Goal: Task Accomplishment & Management: Manage account settings

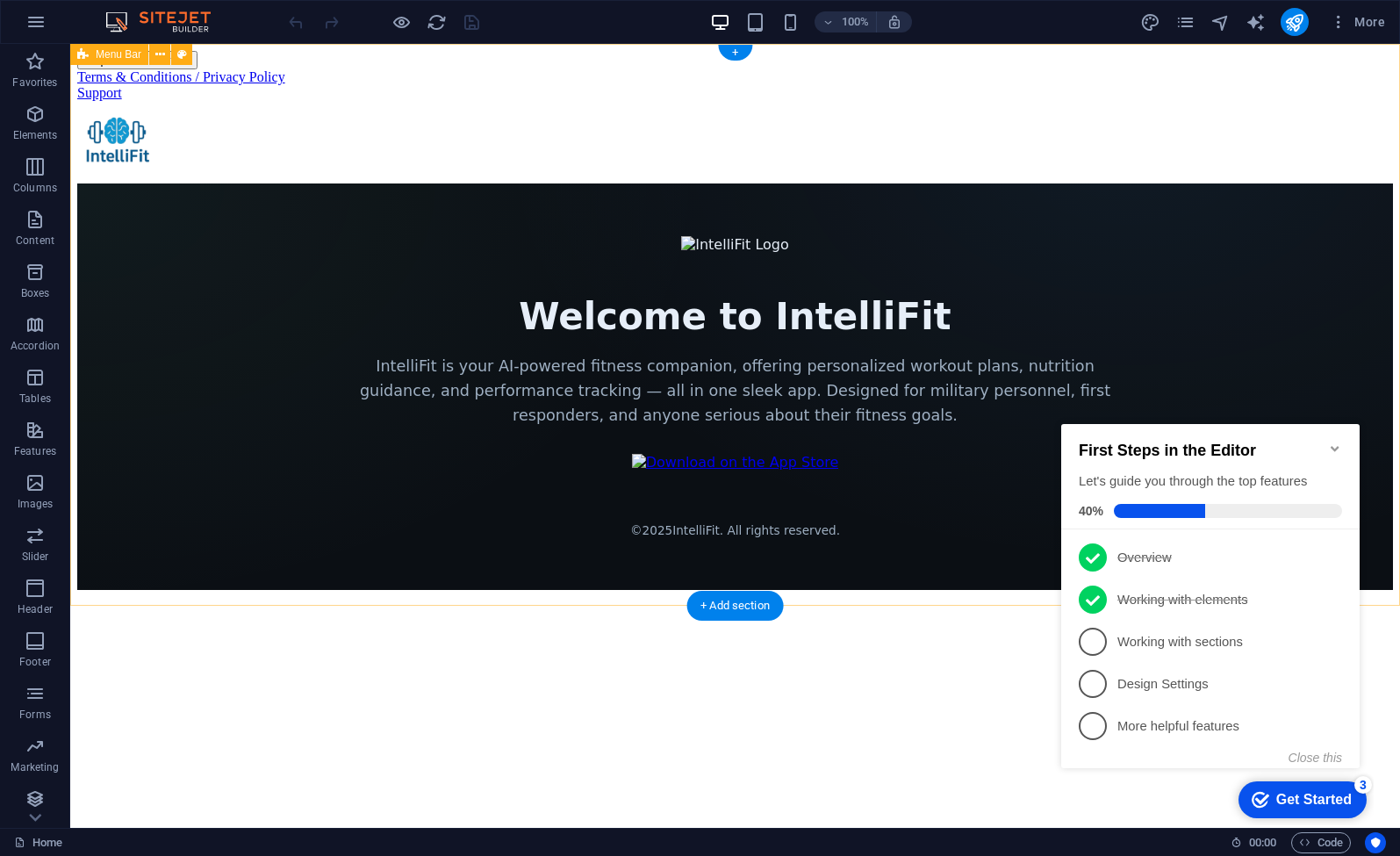
click at [1328, 338] on html "Skip to main content Terms & Conditions / Privacy Policy Support Welcome to Int…" at bounding box center [735, 320] width 1330 height 553
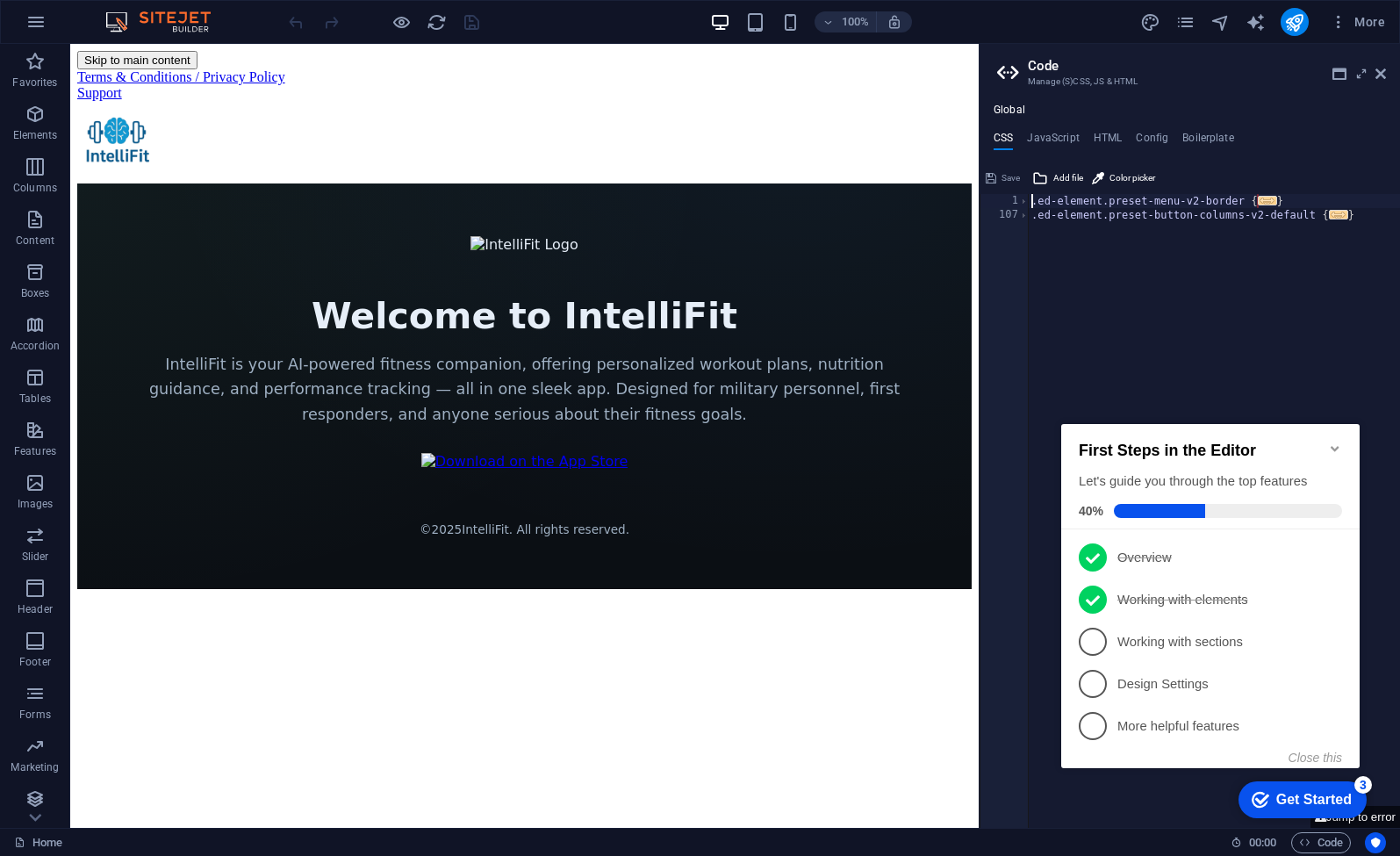
click at [1336, 441] on icon "Minimize checklist" at bounding box center [1335, 448] width 14 height 14
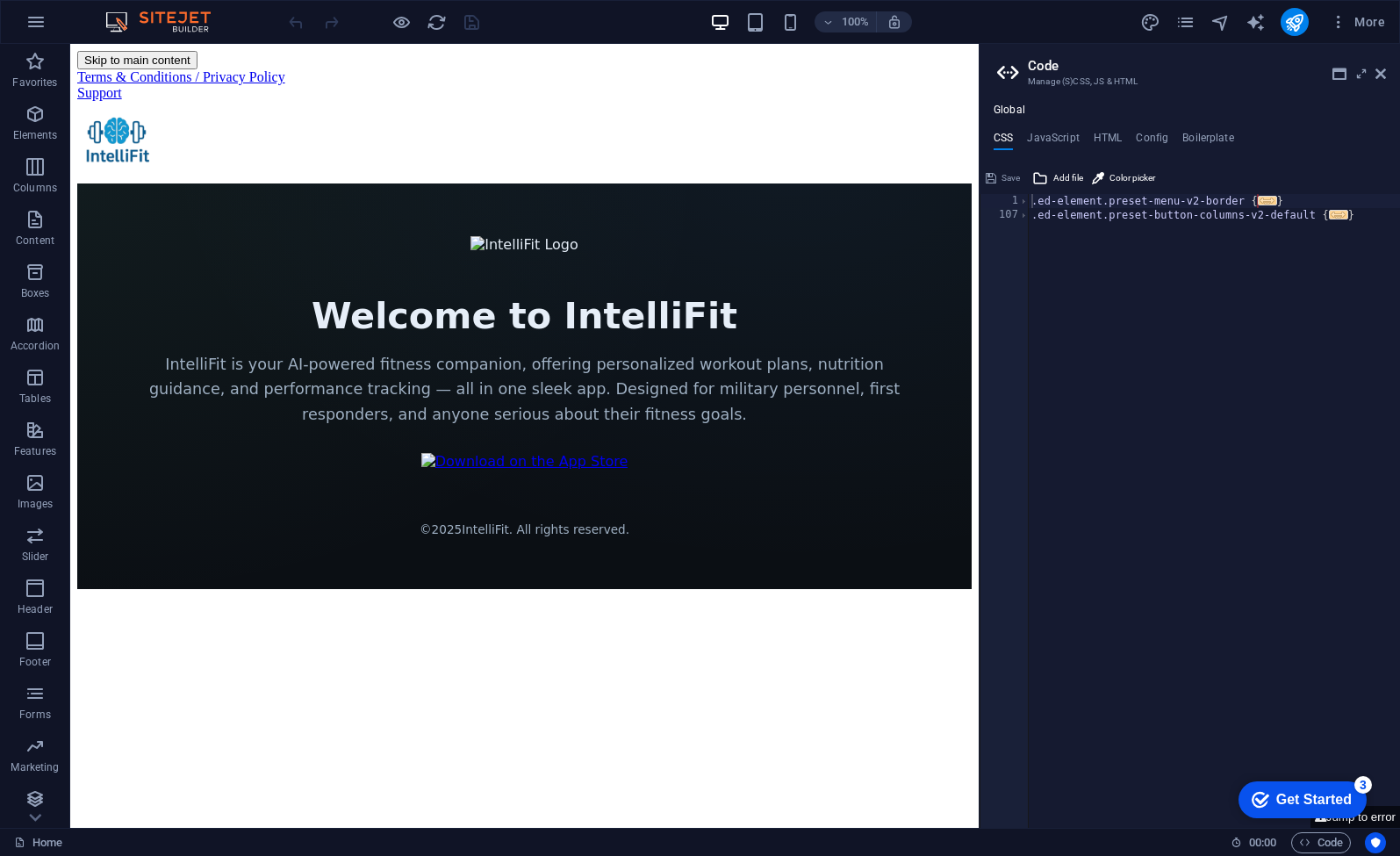
type textarea "}"
click at [1229, 308] on div ".ed-element.preset-menu-v2-border { ... } .ed-element.preset-button-columns-v2-…" at bounding box center [1214, 525] width 373 height 663
click at [287, 69] on div "Terms & Conditions / Privacy Policy" at bounding box center [524, 76] width 895 height 16
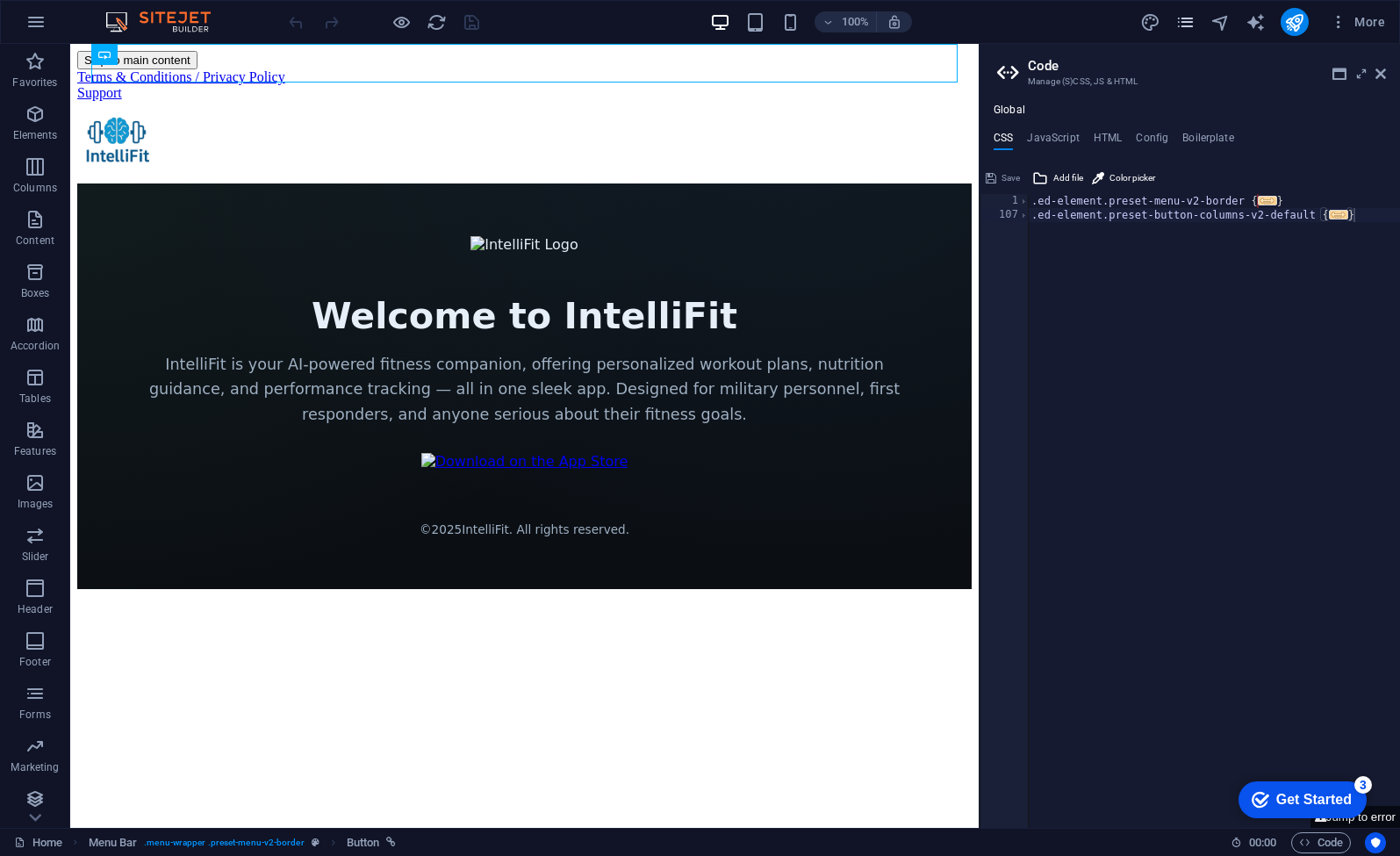
click at [1184, 27] on icon "pages" at bounding box center [1186, 22] width 20 height 20
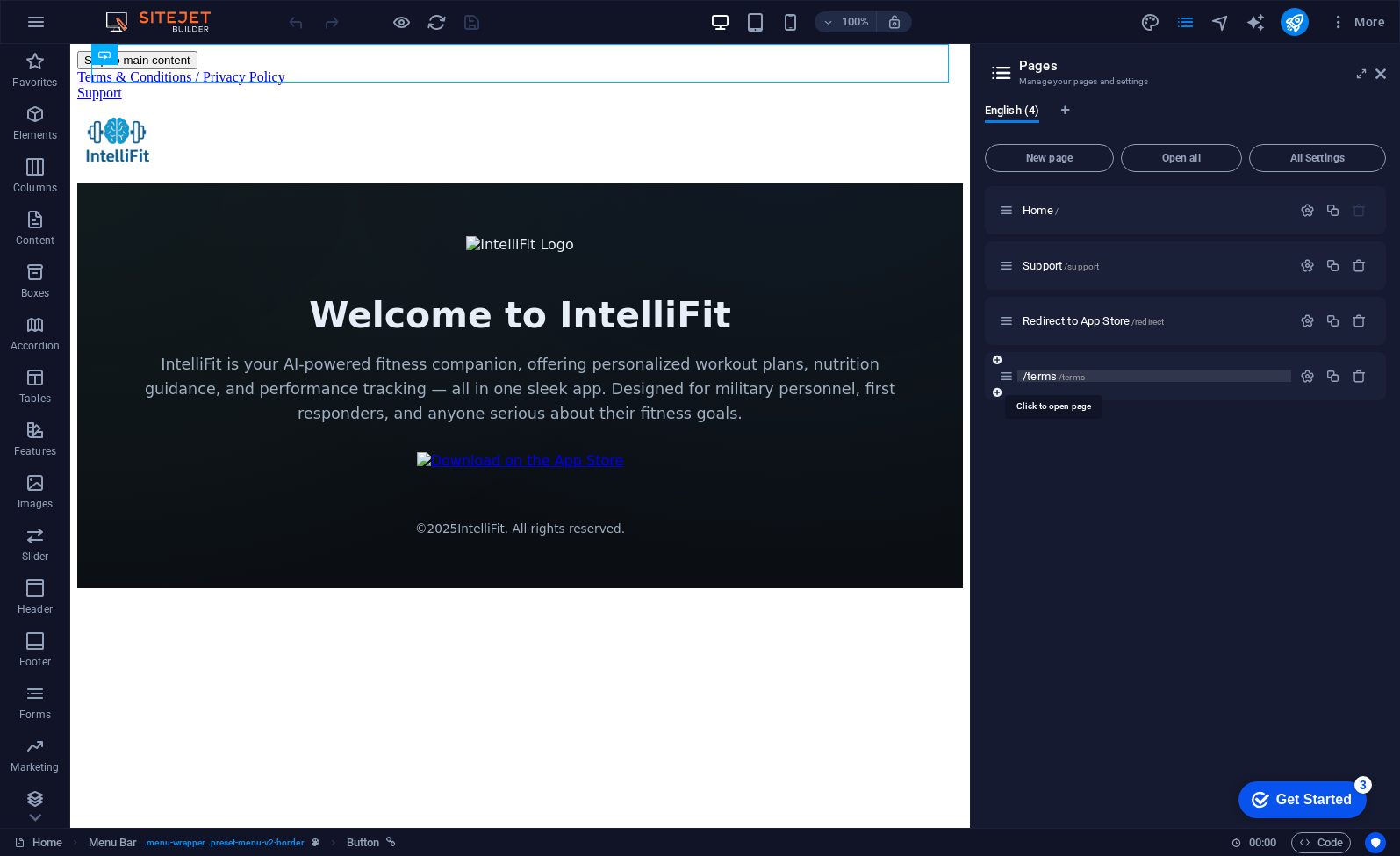
click at [1064, 379] on span "/terms" at bounding box center [1072, 377] width 27 height 9
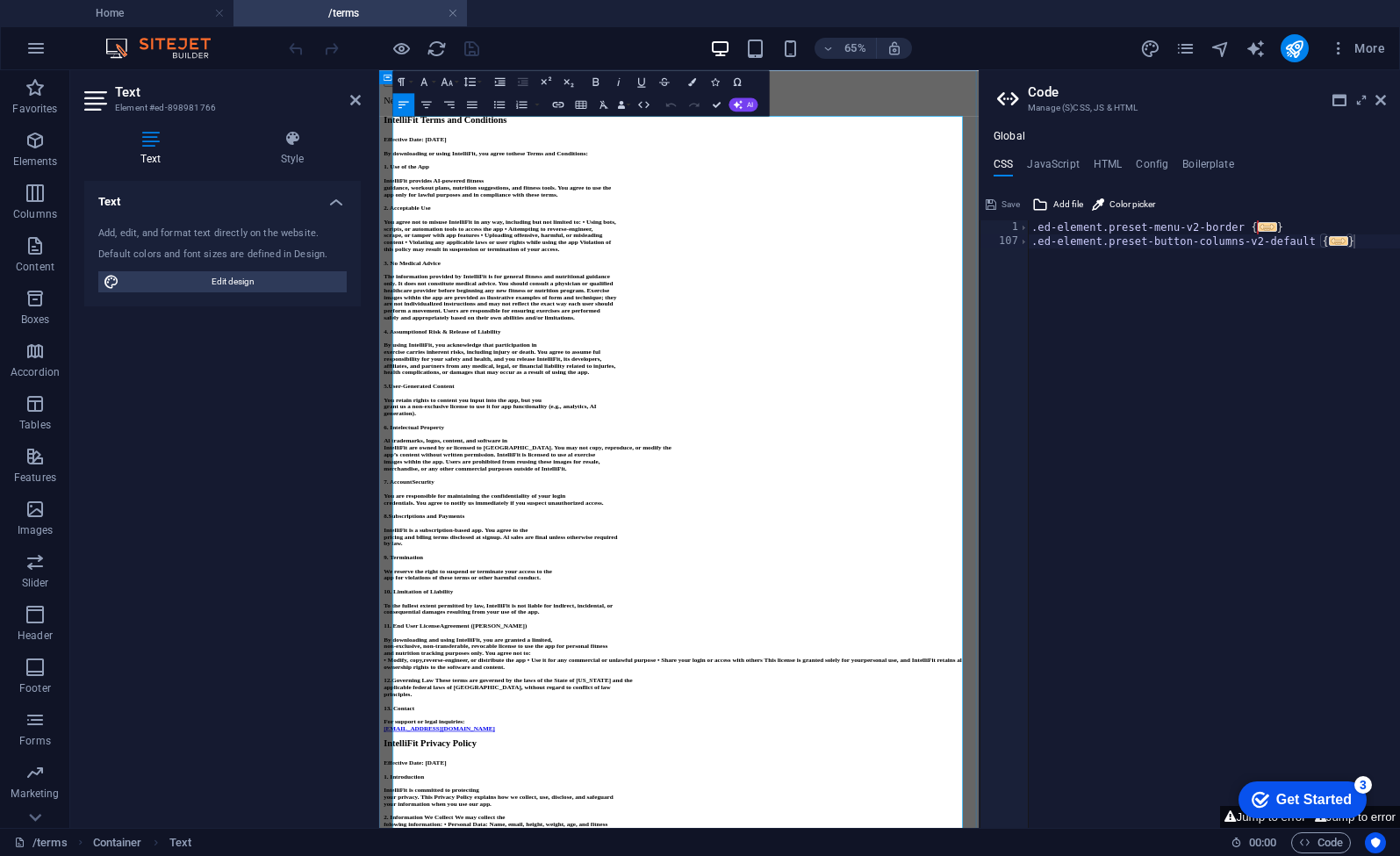
click at [633, 329] on p "scrape, or tamper with app features • Uploading offensive, harmful, or misleadi…" at bounding box center [841, 323] width 909 height 10
click at [1381, 100] on icon at bounding box center [1381, 99] width 10 height 14
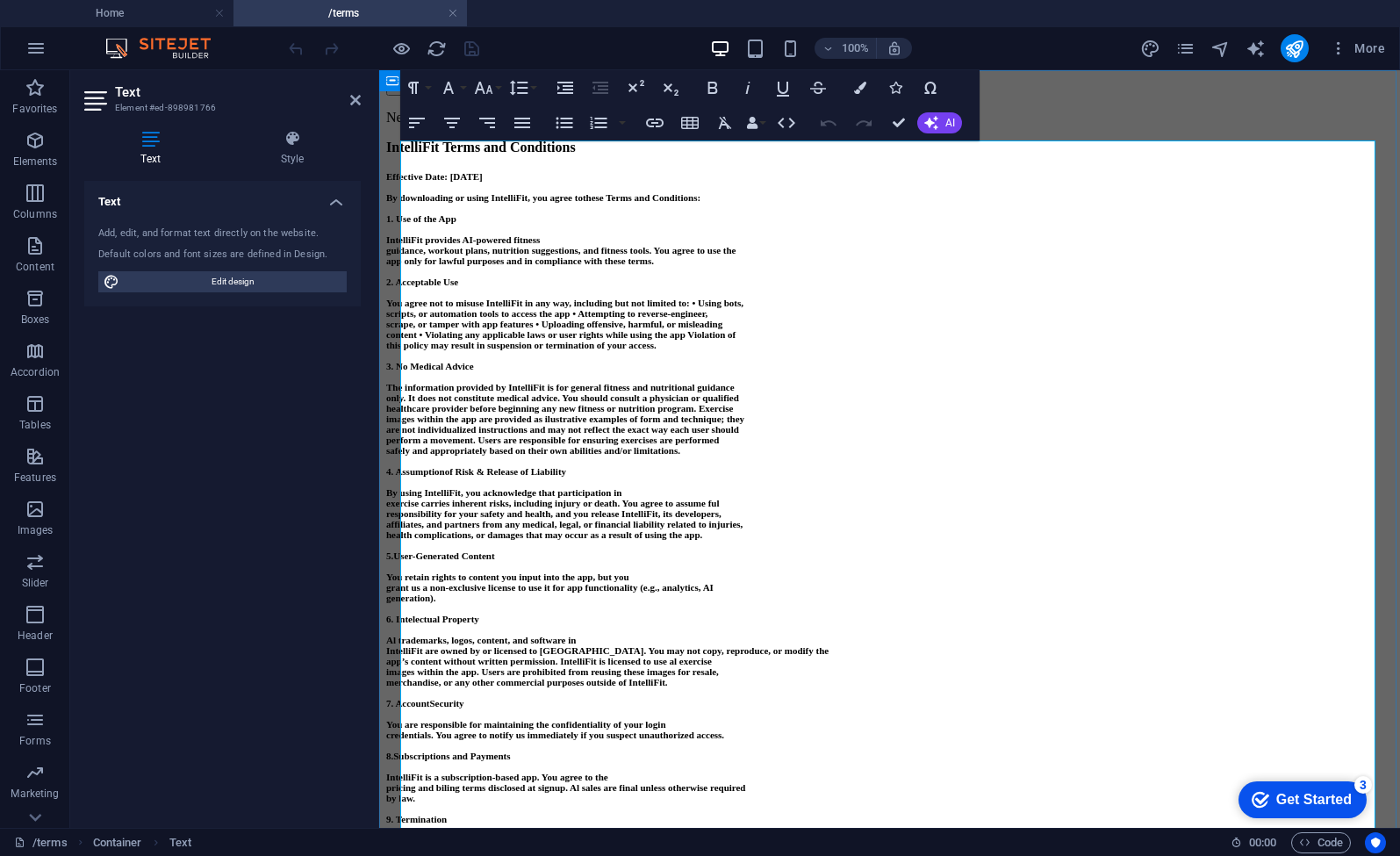
drag, startPoint x: 557, startPoint y: 295, endPoint x: 586, endPoint y: 291, distance: 29.3
click at [558, 245] on p "IntelliFit provides AI-powered fitness" at bounding box center [889, 239] width 1007 height 10
drag, startPoint x: 407, startPoint y: 319, endPoint x: 499, endPoint y: 371, distance: 105.7
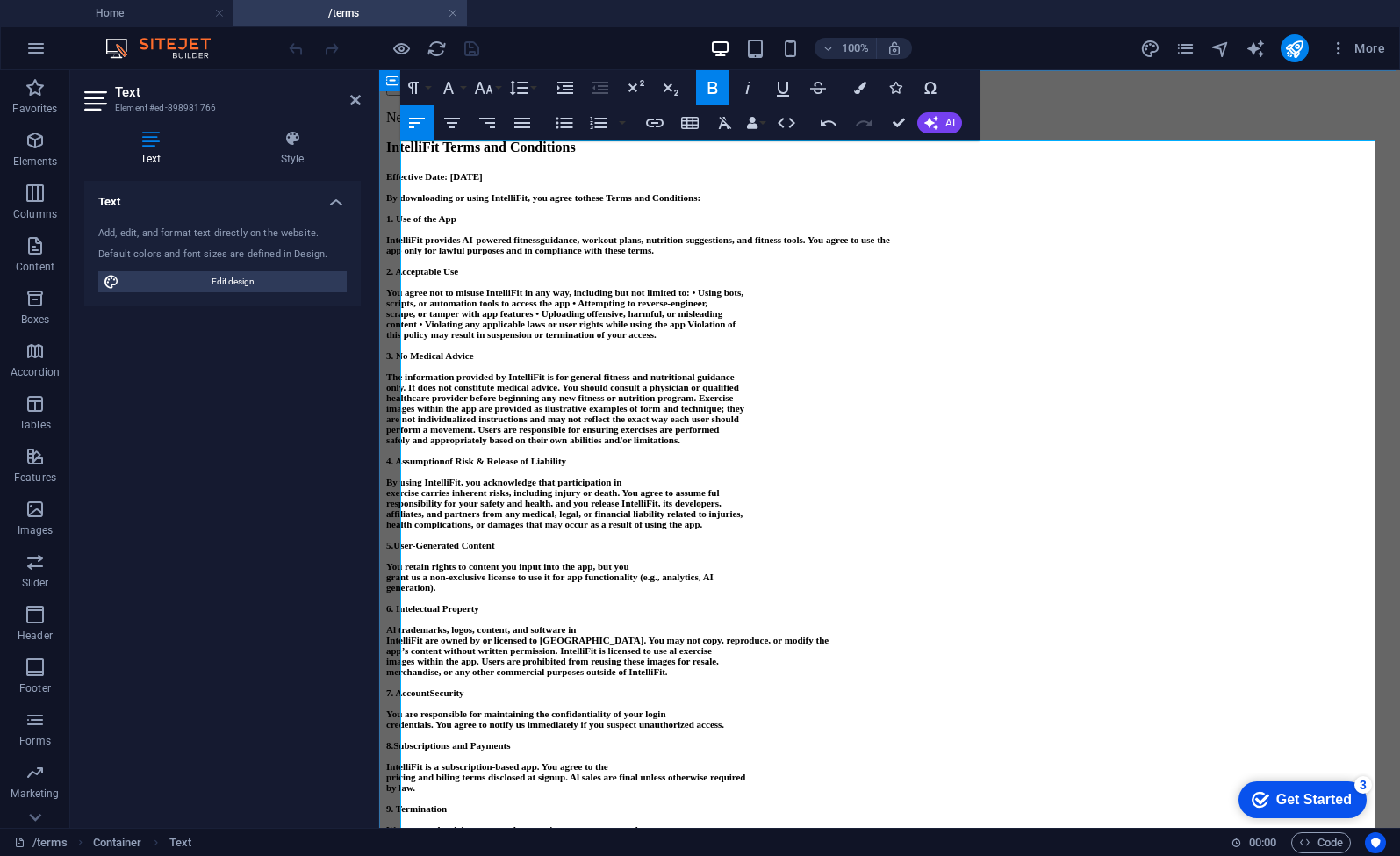
click at [843, 245] on strong "guidance, workout plans, nutrition suggestions, and fitness tools. You agree to…" at bounding box center [715, 239] width 350 height 10
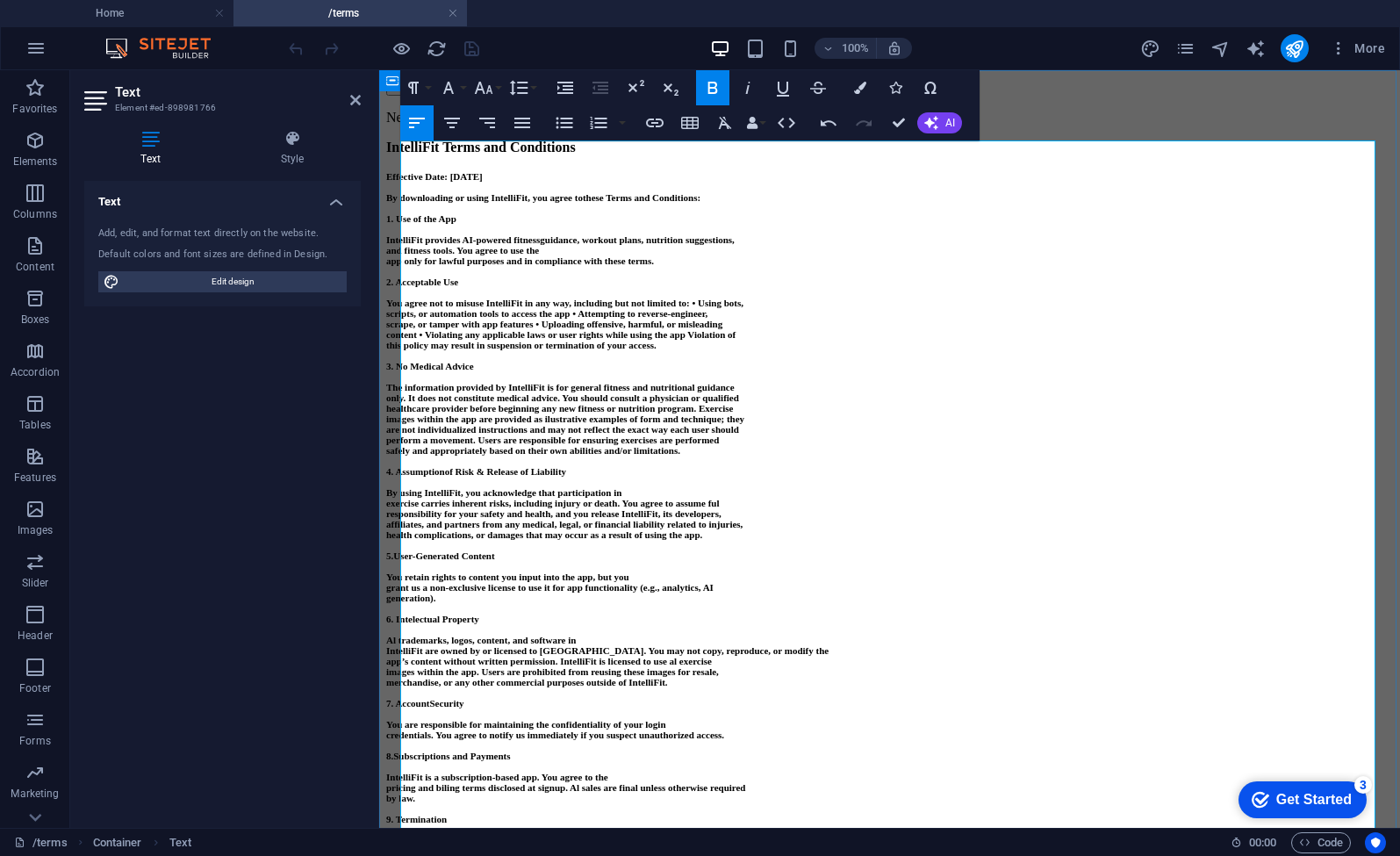
click at [409, 266] on strong "app only for lawful purposes and in compliance with these terms." at bounding box center [520, 260] width 268 height 10
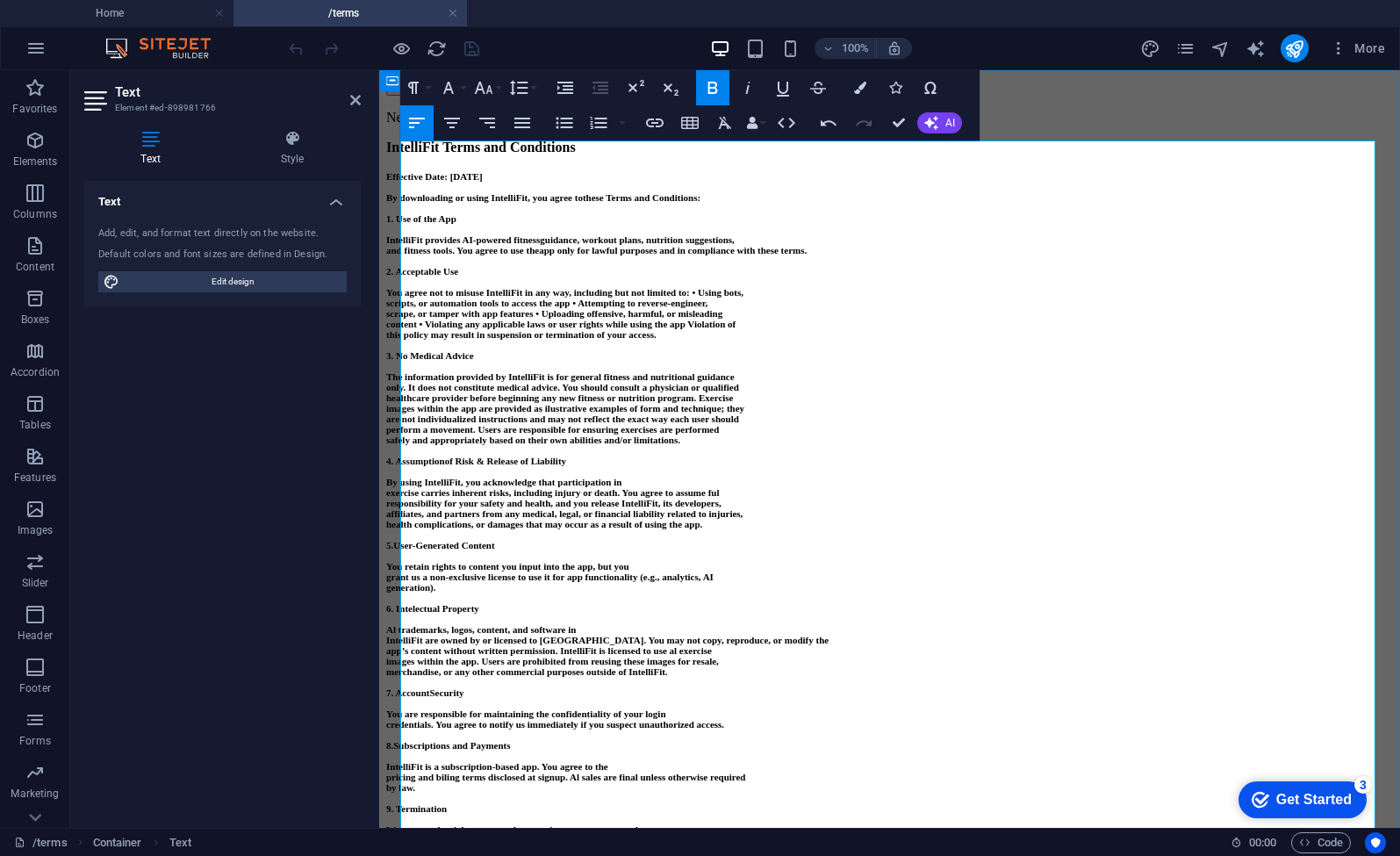
click at [807, 256] on strong "app only for lawful purposes and in compliance with these terms." at bounding box center [672, 249] width 268 height 10
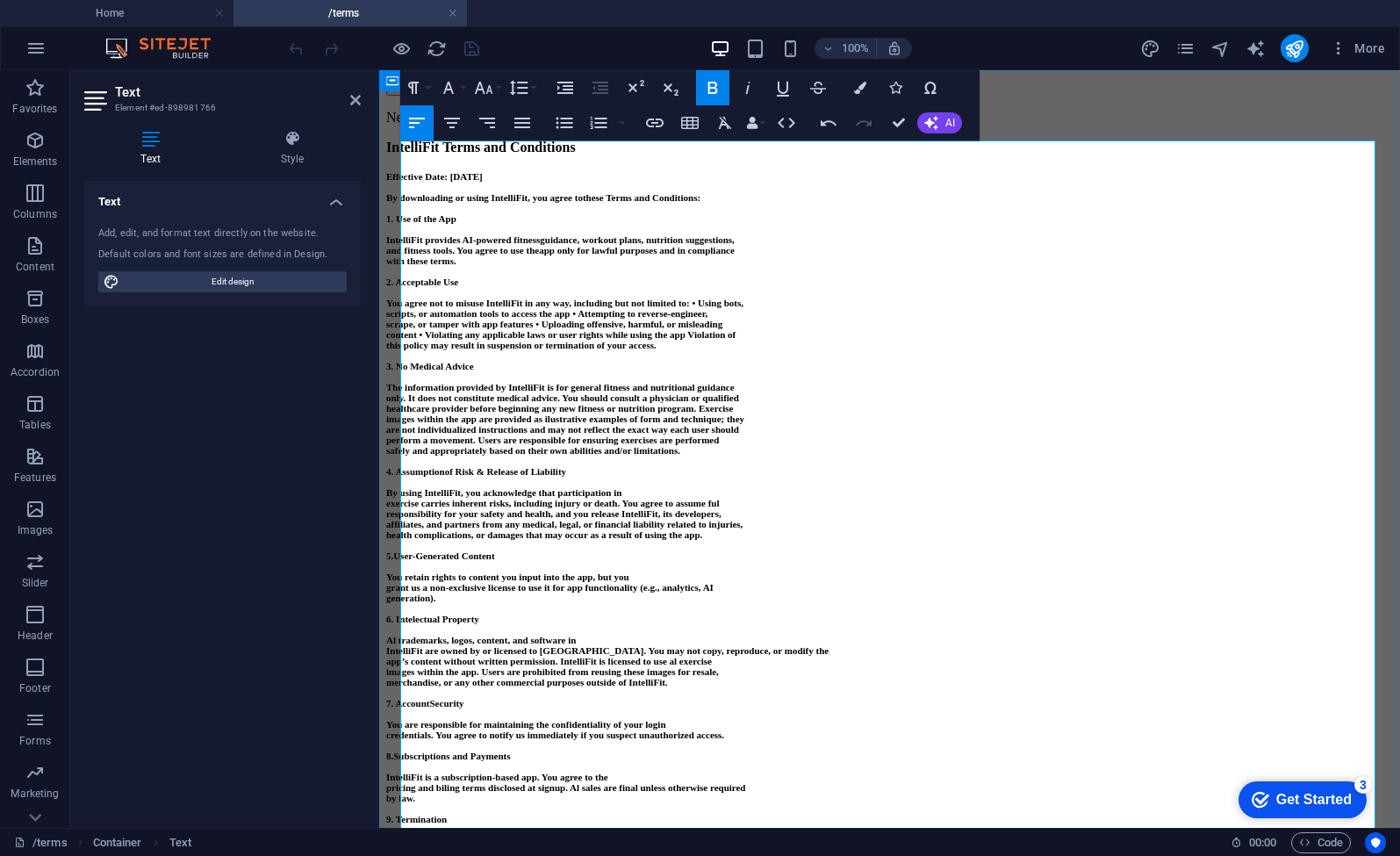
drag, startPoint x: 644, startPoint y: 403, endPoint x: 670, endPoint y: 423, distance: 32.8
click at [644, 318] on strong "scripts, or automation tools to access the app • Attempting to reverse-engineer," at bounding box center [546, 313] width 321 height 10
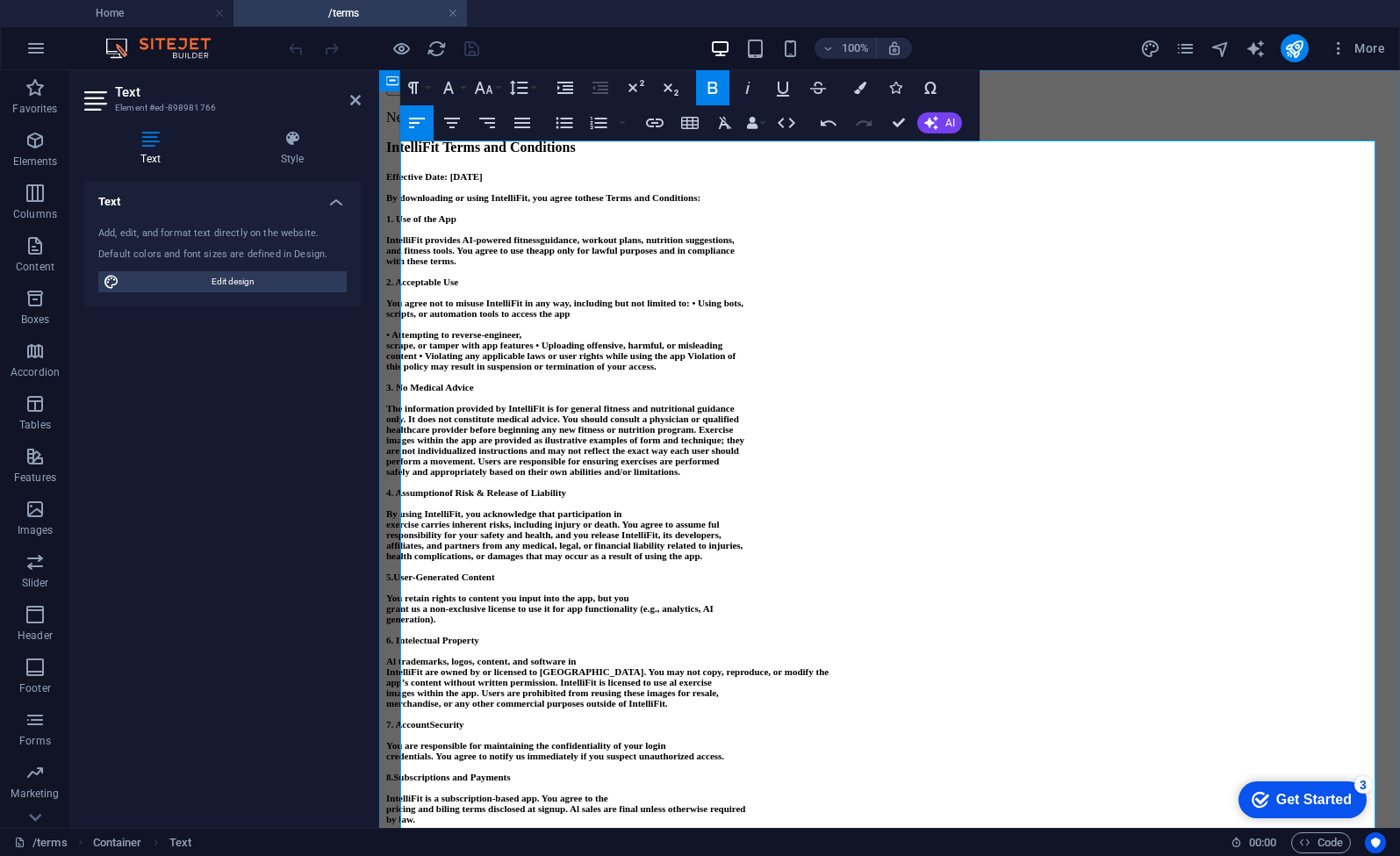
click at [588, 339] on p "• Attempting to reverse-engineer," at bounding box center [889, 334] width 1007 height 10
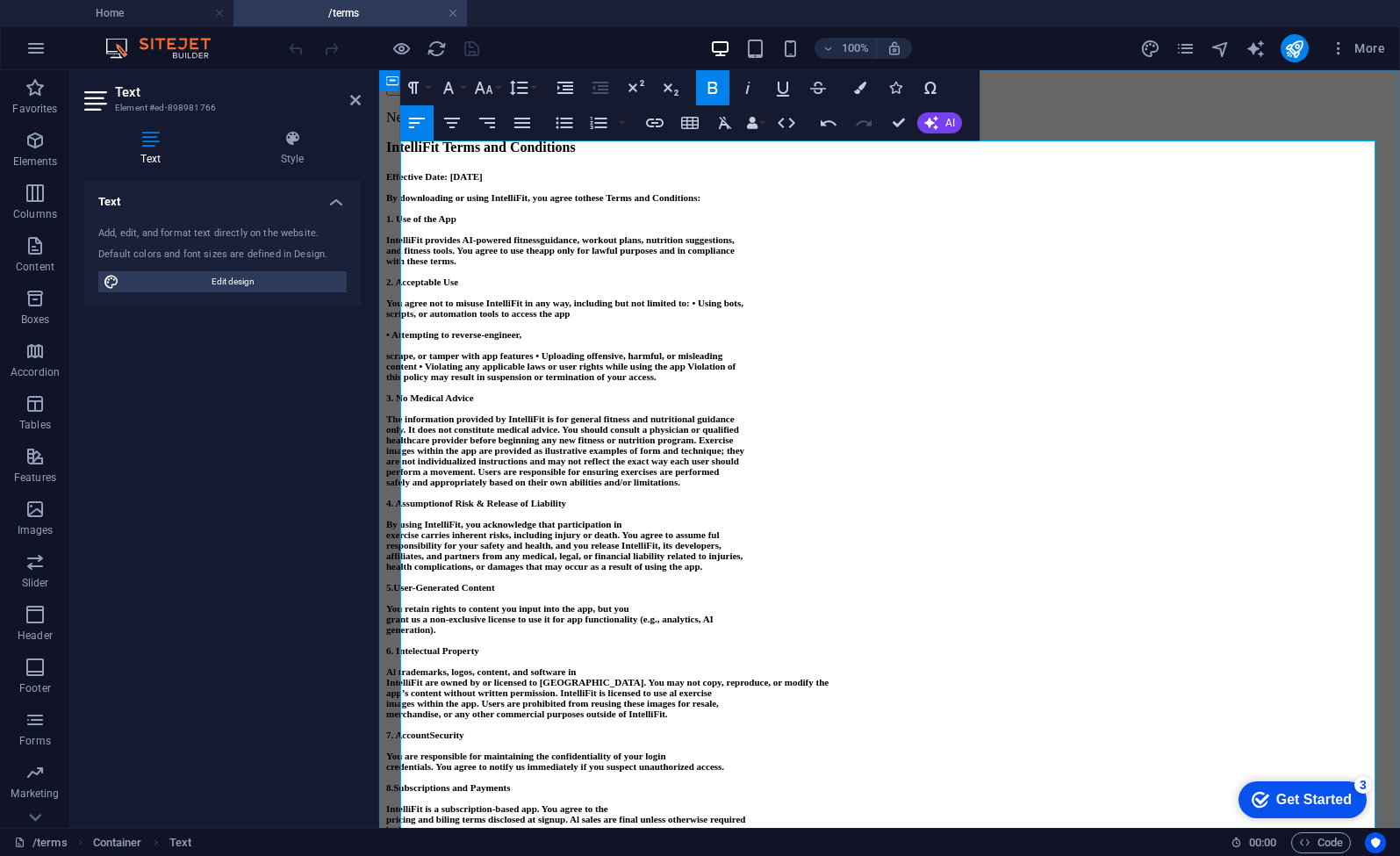
click at [582, 339] on p "• Attempting to reverse-engineer," at bounding box center [889, 334] width 1007 height 10
click at [401, 360] on strong "scrape, or tamper with app features • Uploading offensive, harmful, or misleadi…" at bounding box center [555, 355] width 337 height 10
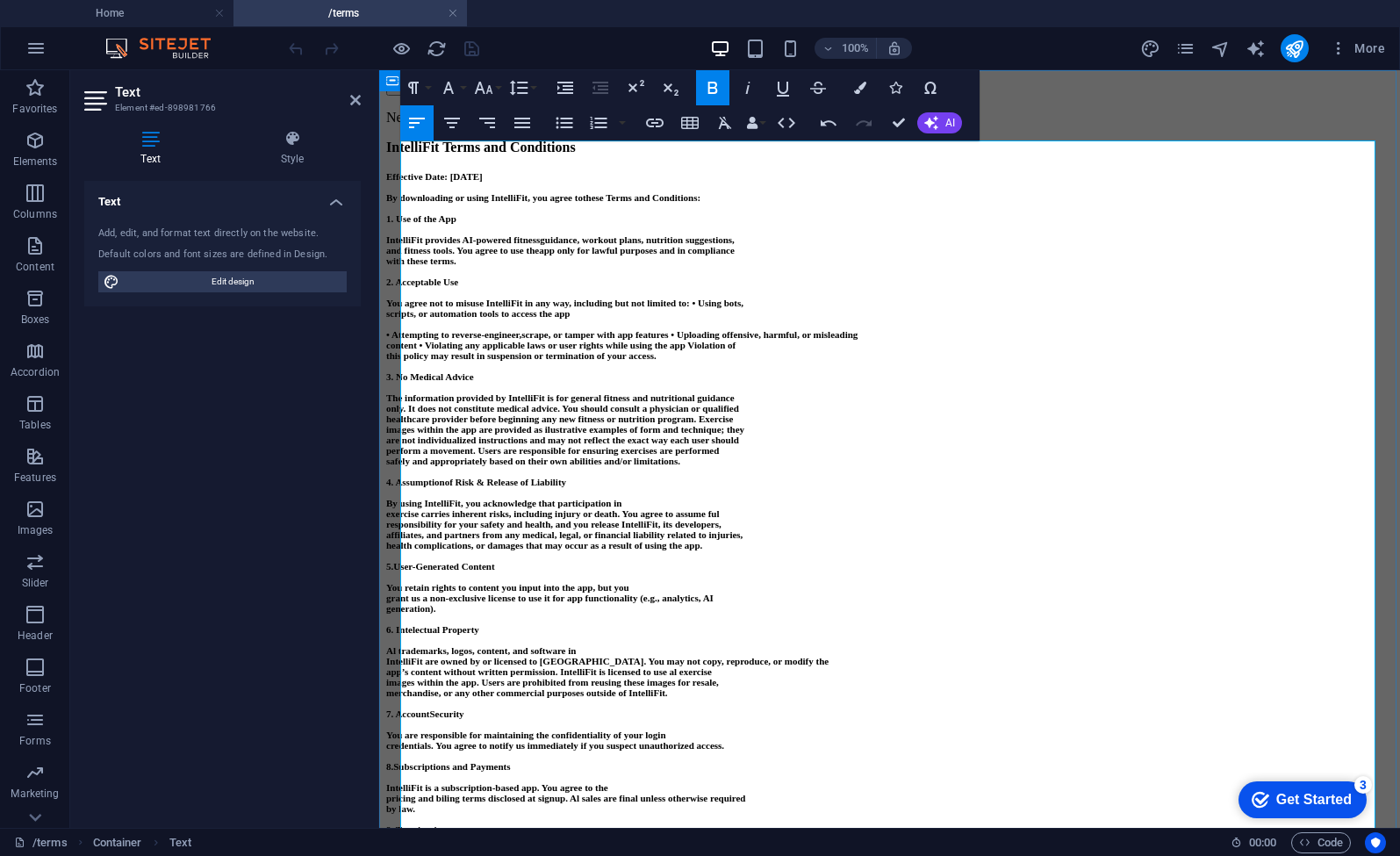
click at [773, 339] on strong "scrape, or tamper with app features • Uploading offensive, harmful, or misleadi…" at bounding box center [690, 334] width 337 height 10
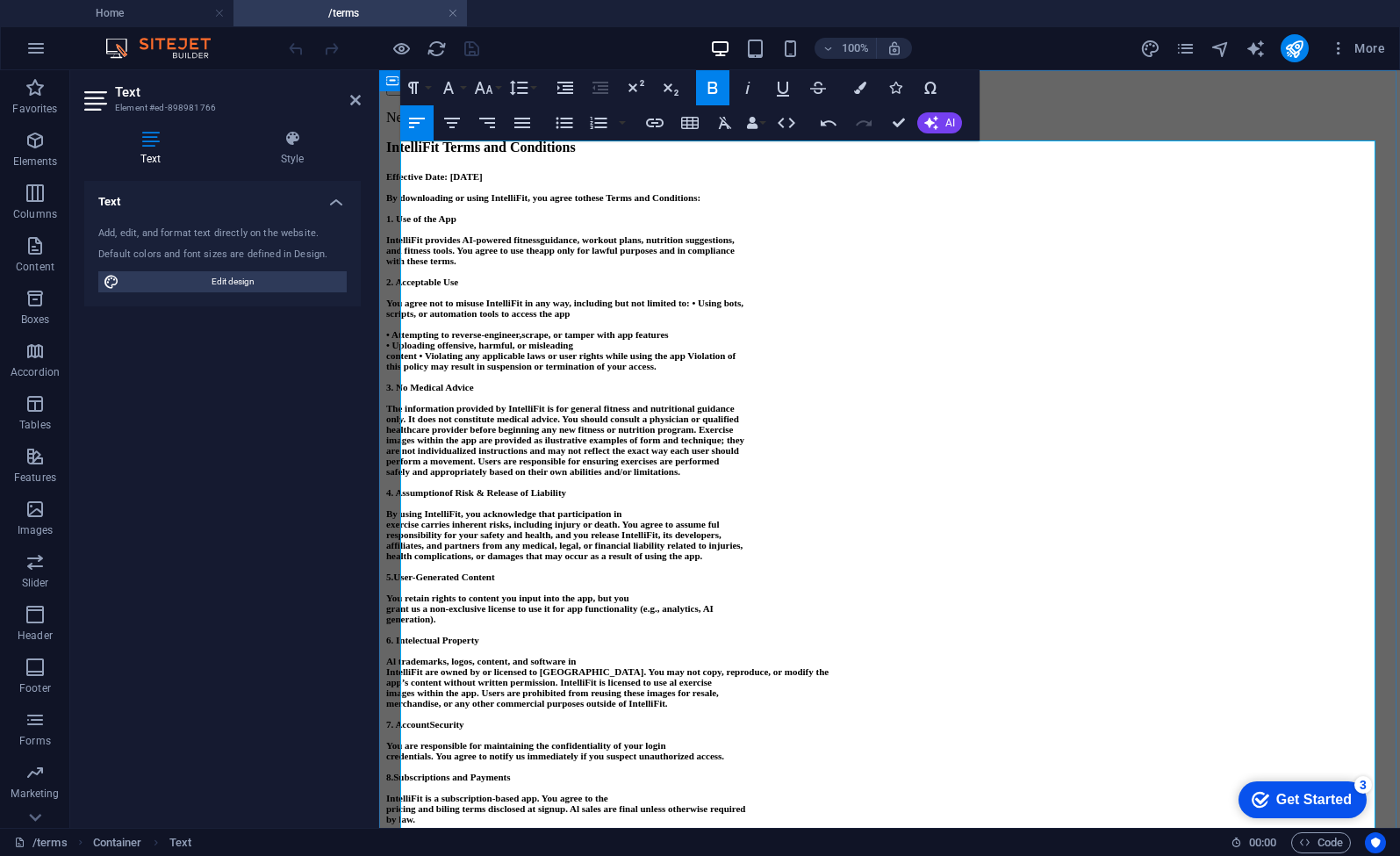
click at [446, 360] on strong "content • Violating any applicable laws or user rights while using the app Viol…" at bounding box center [561, 355] width 350 height 10
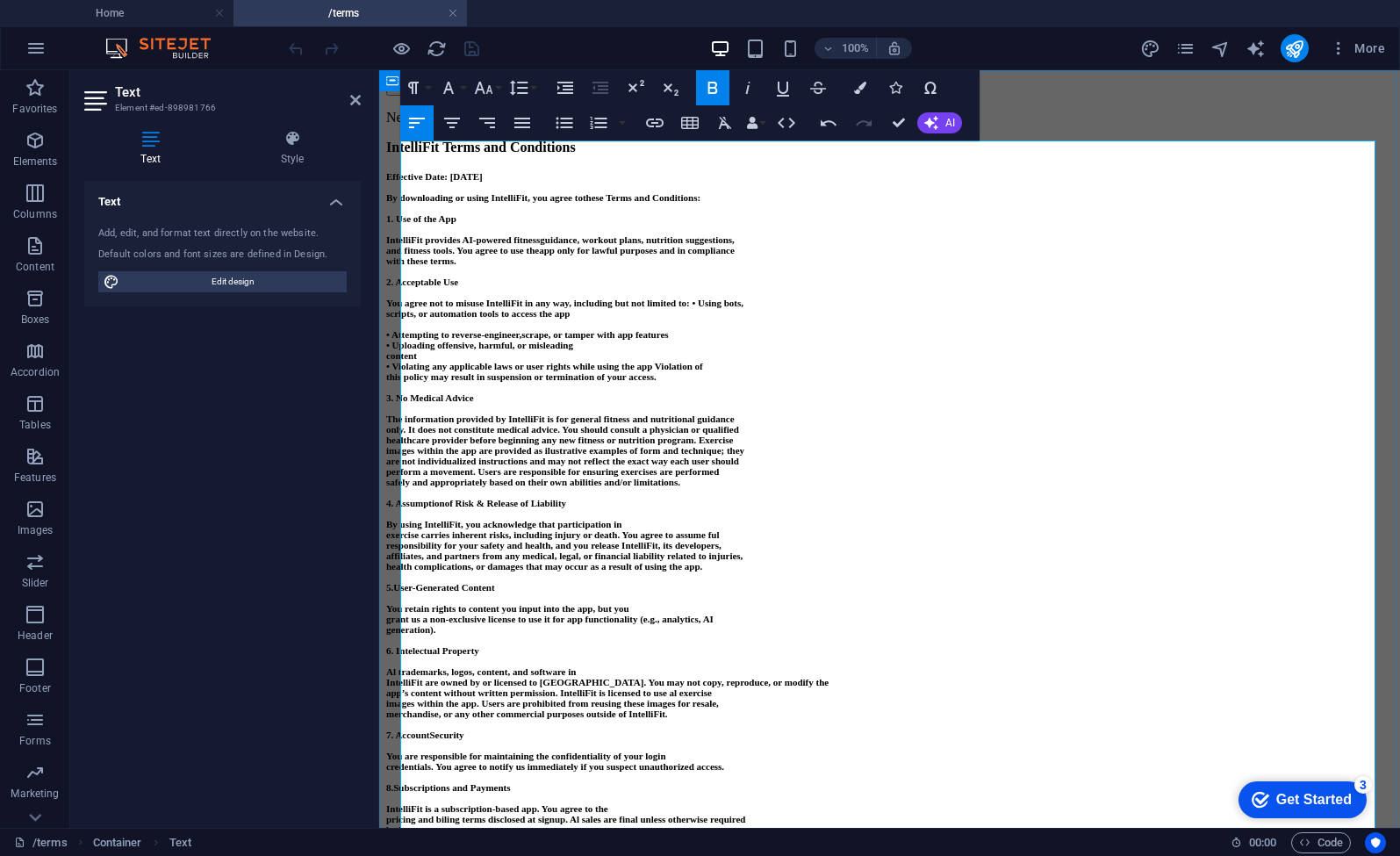
click at [403, 360] on strong "content" at bounding box center [401, 355] width 30 height 10
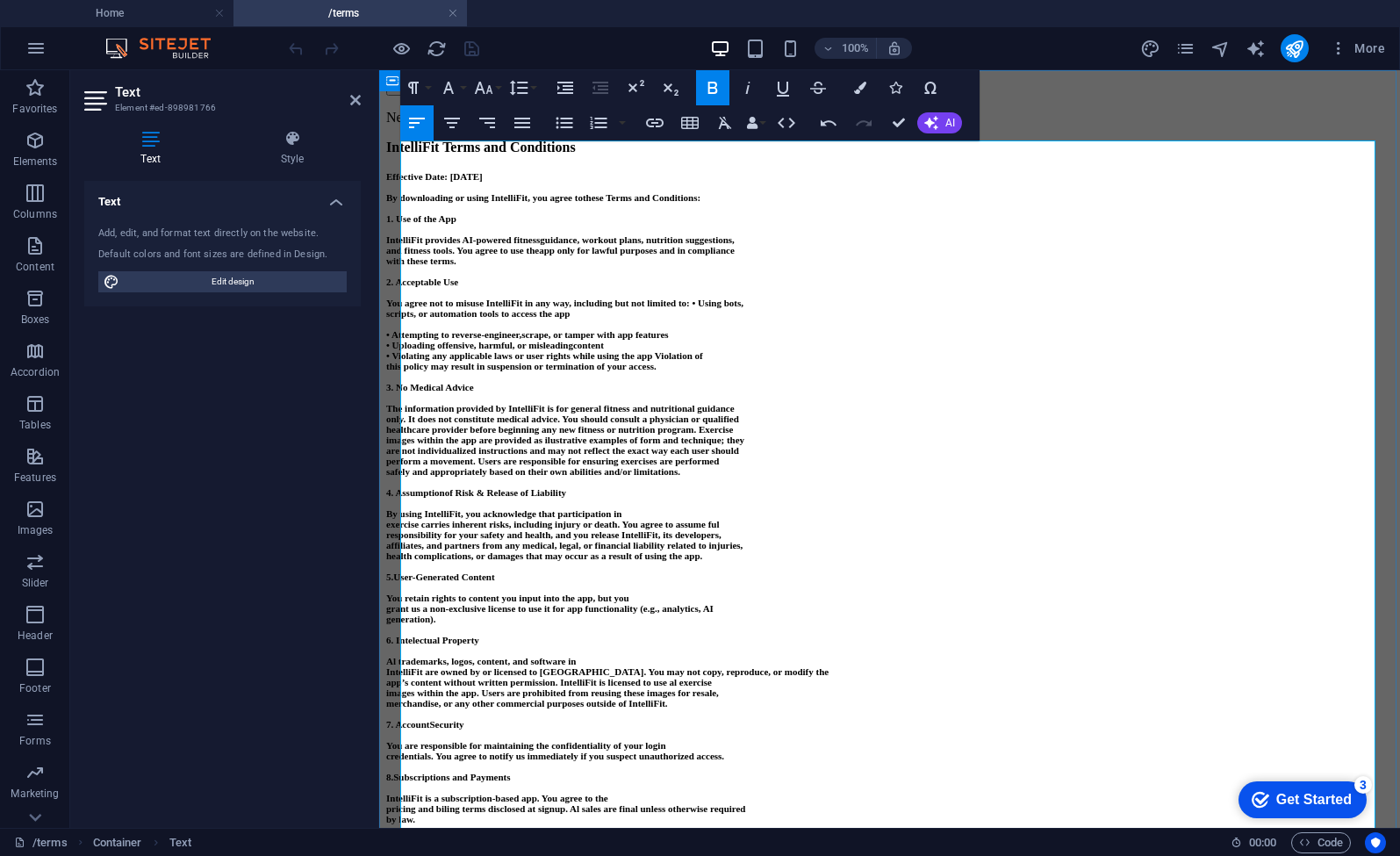
drag, startPoint x: 741, startPoint y: 464, endPoint x: 762, endPoint y: 490, distance: 33.4
click at [704, 360] on strong "• Violating any applicable laws or user rights while using the app Violation of" at bounding box center [545, 355] width 317 height 10
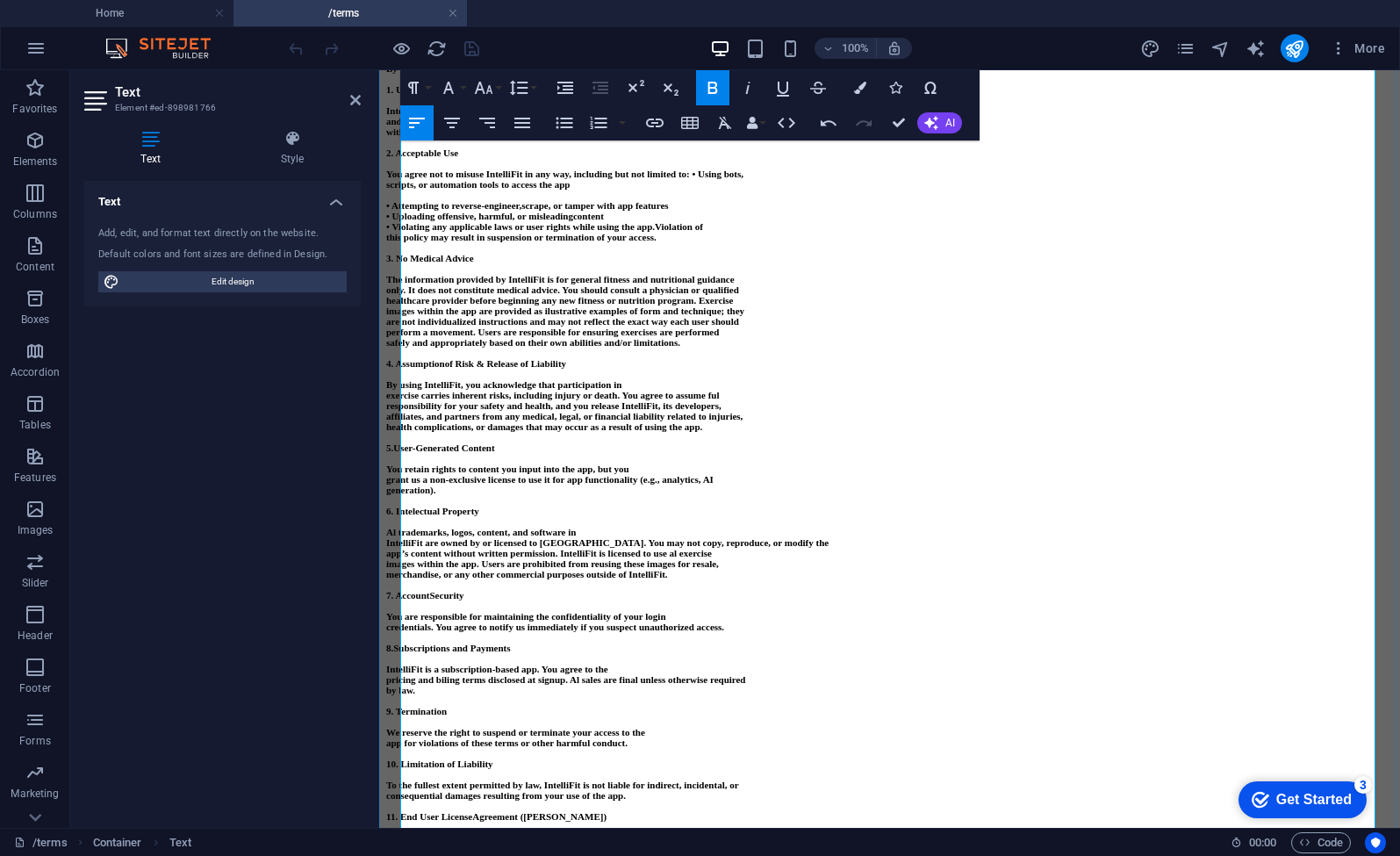
scroll to position [132, 0]
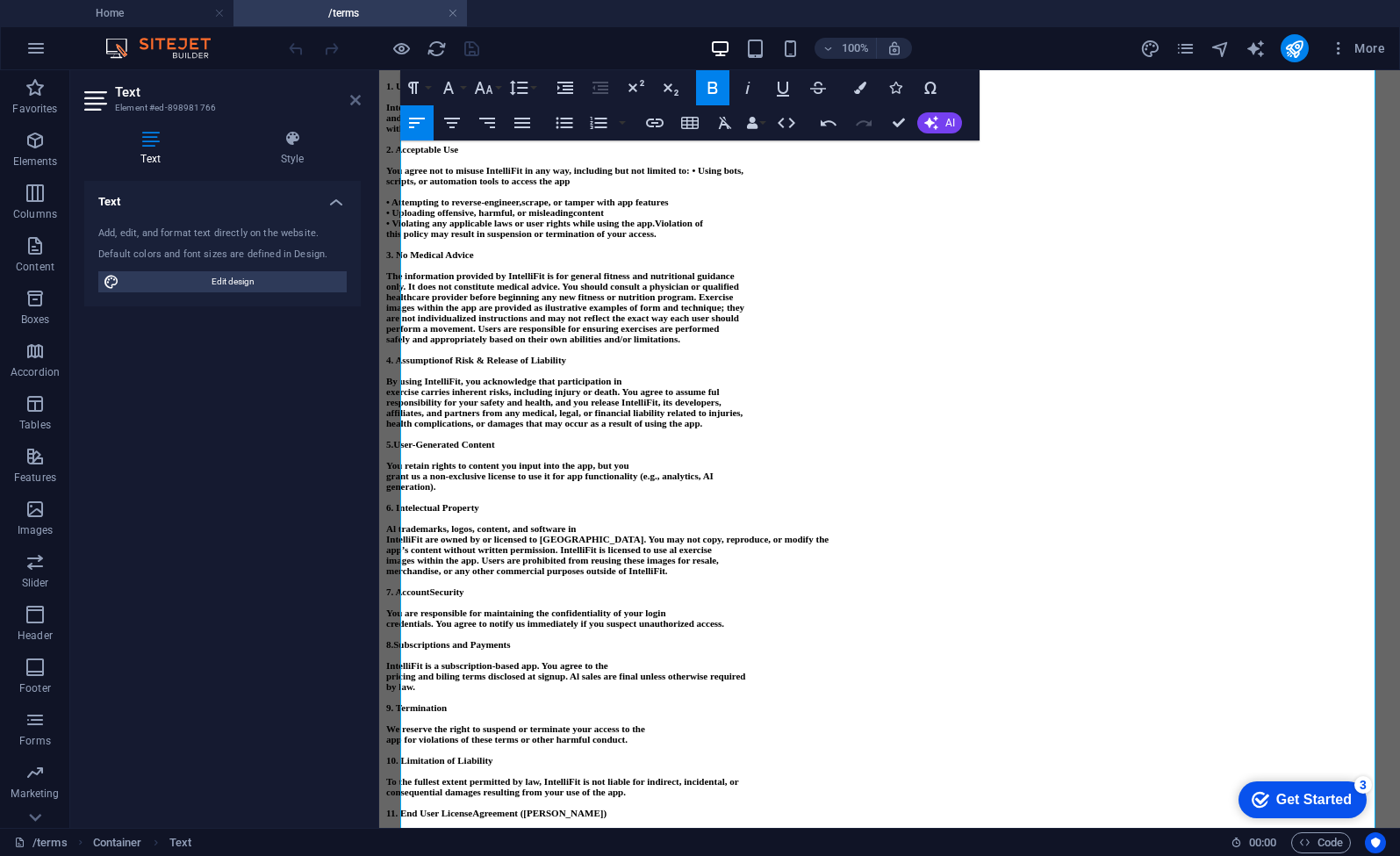
click at [357, 104] on icon at bounding box center [355, 99] width 10 height 14
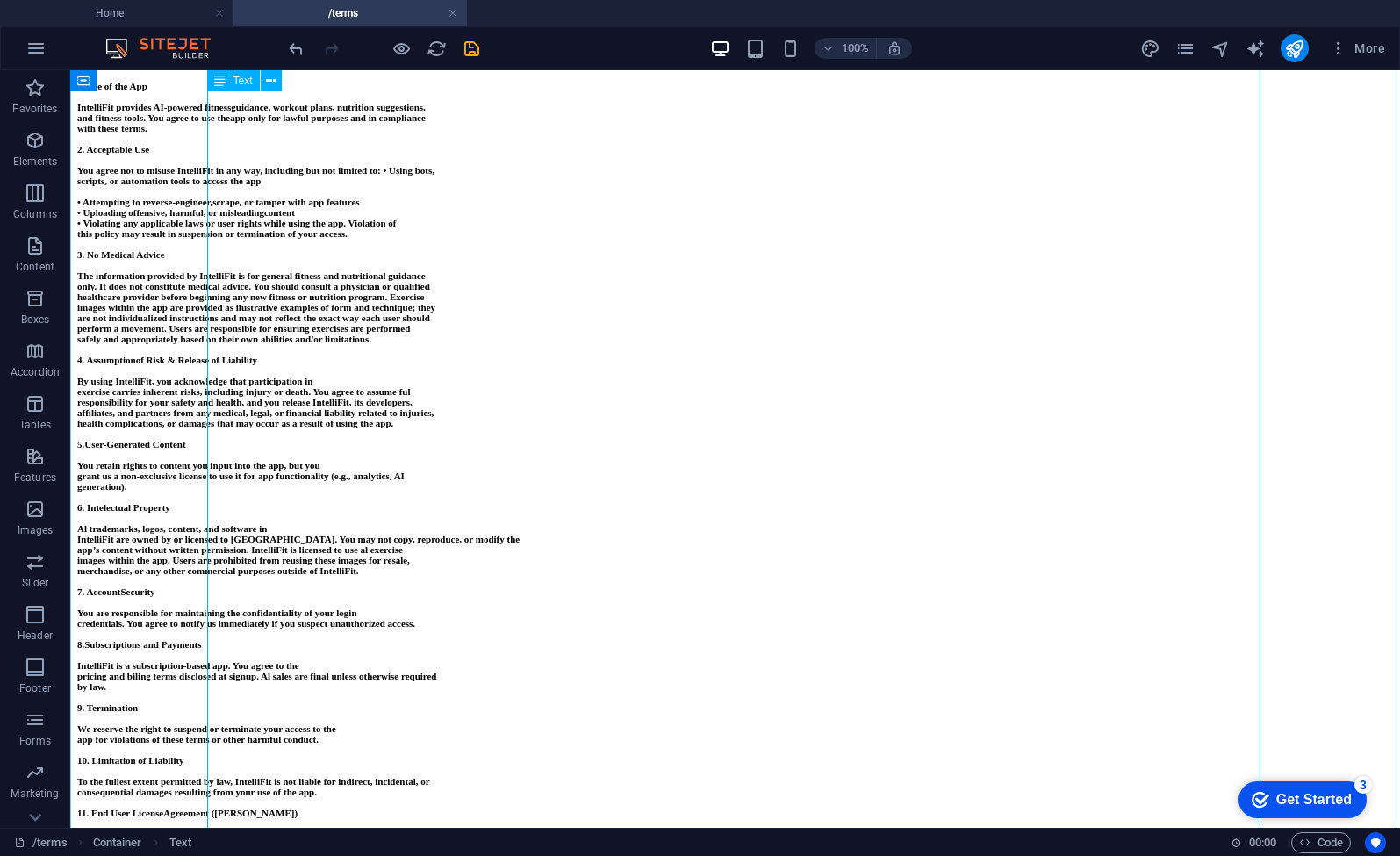
click at [240, 86] on span "Text" at bounding box center [243, 80] width 19 height 10
click at [271, 85] on icon at bounding box center [270, 81] width 9 height 18
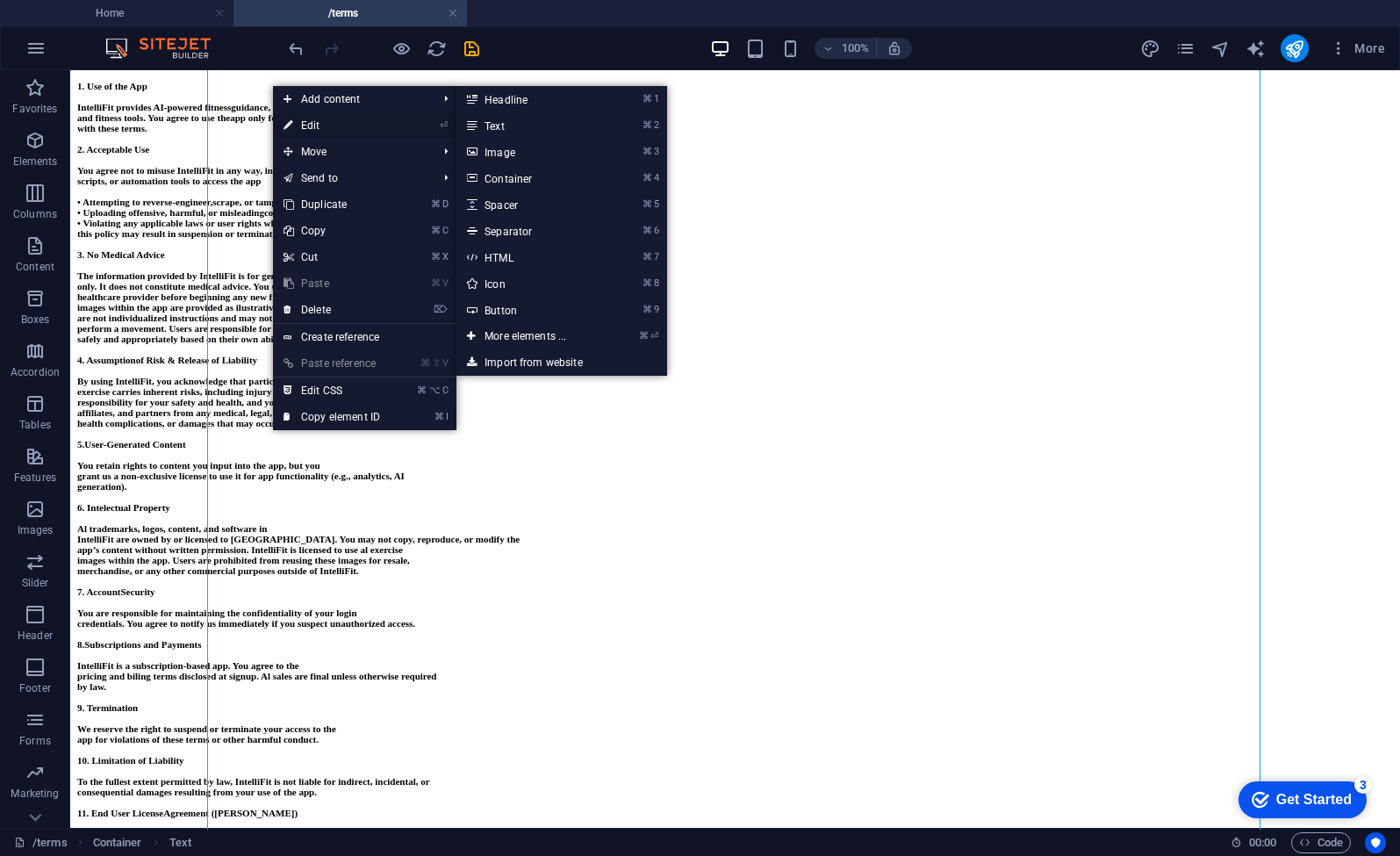
click at [309, 124] on link "⏎ Edit" at bounding box center [332, 125] width 118 height 27
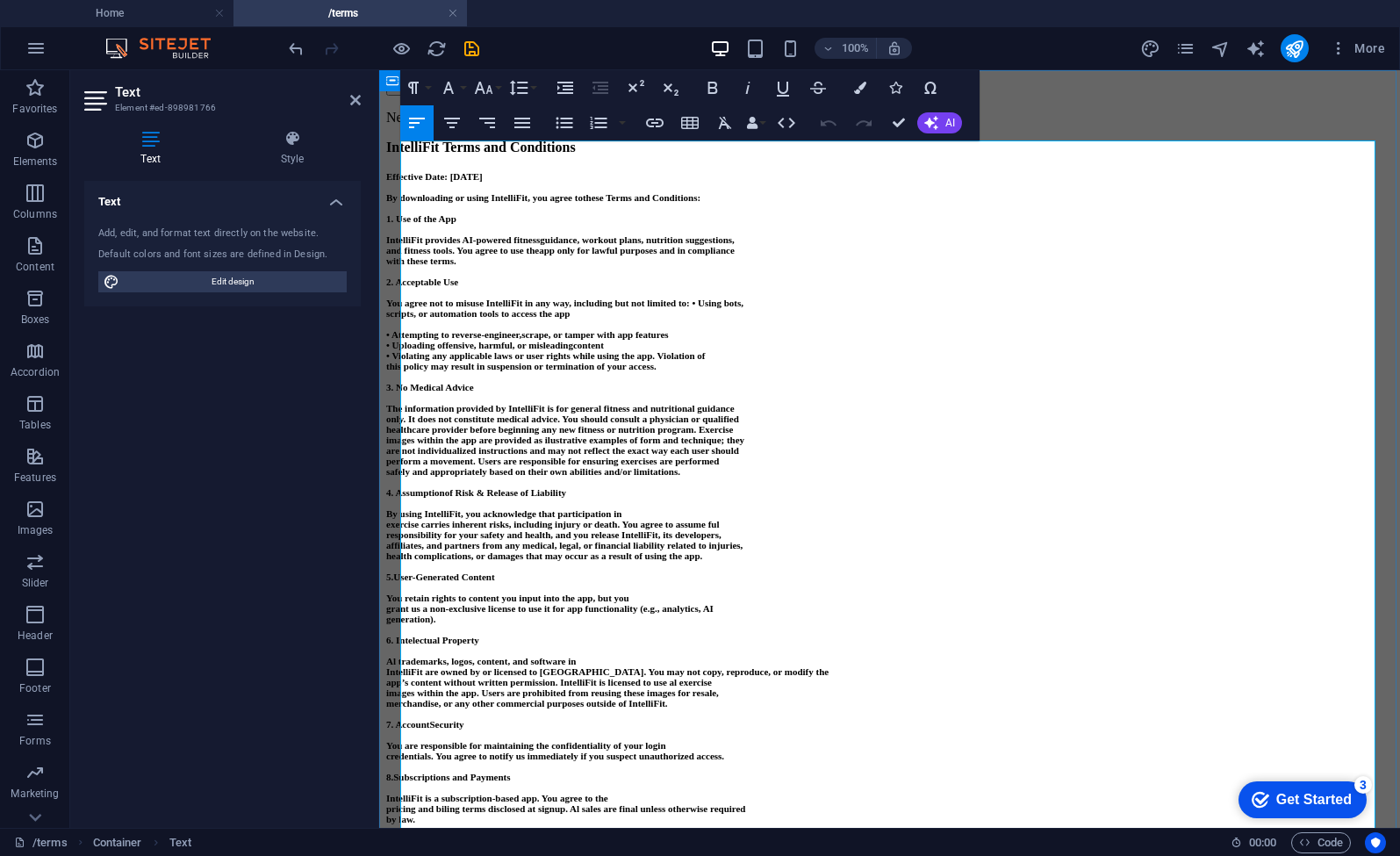
click at [522, 339] on strong "• Attempting to reverse-engineer," at bounding box center [453, 334] width 135 height 10
click at [526, 382] on p at bounding box center [889, 376] width 1007 height 10
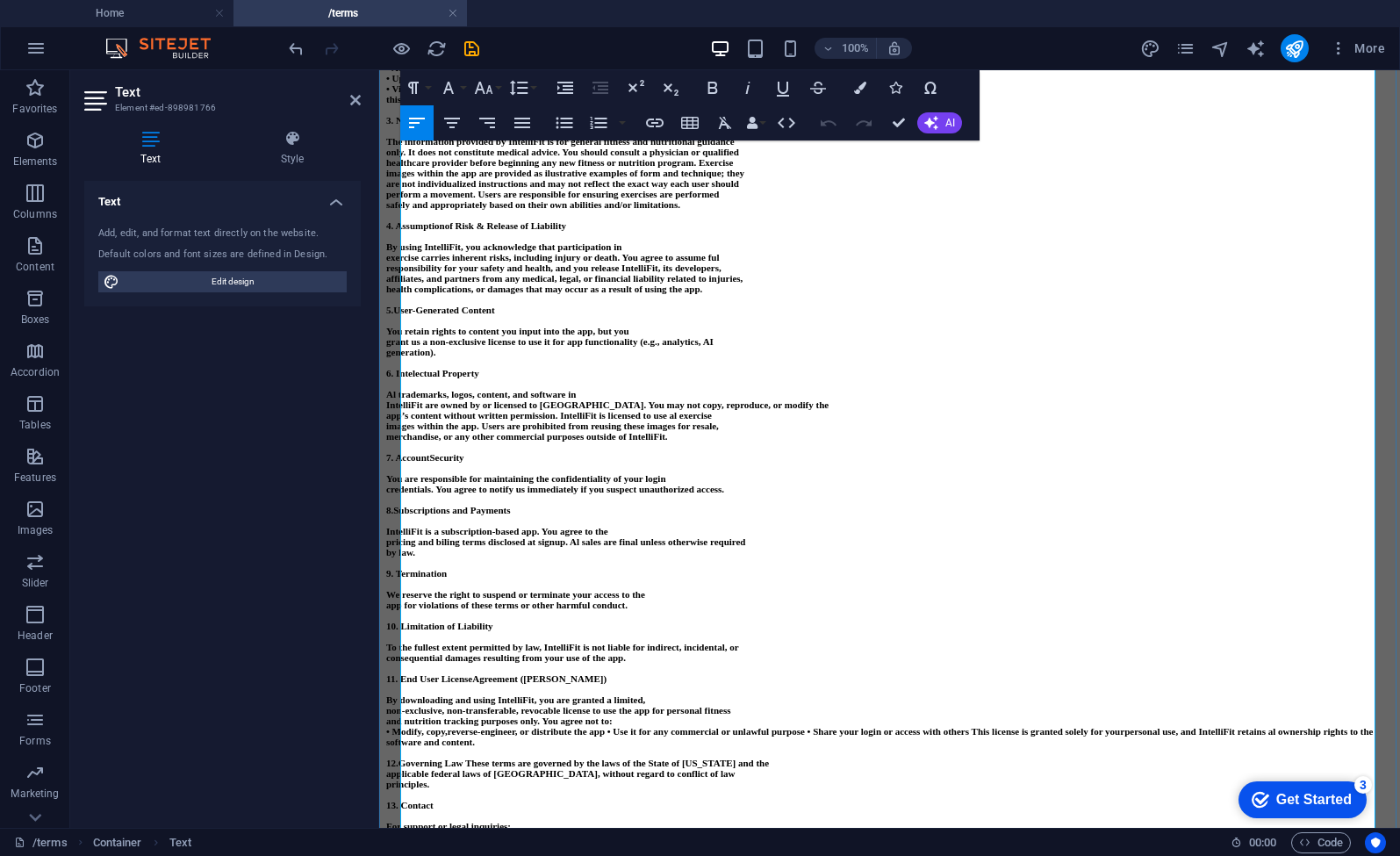
scroll to position [368, 0]
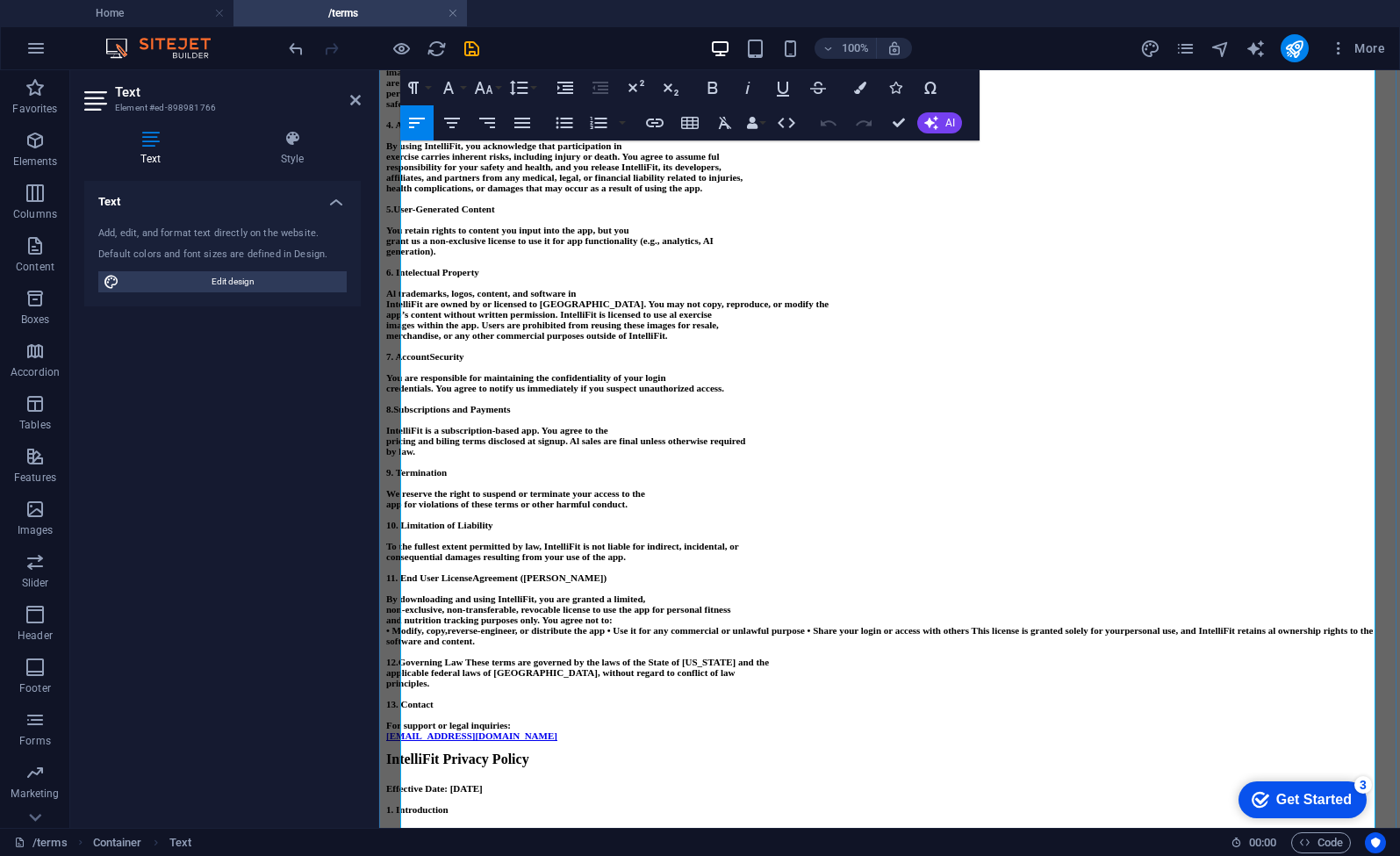
click at [406, 309] on strong "IntelliFit are owned by or licensed to [GEOGRAPHIC_DATA]. You may not copy, rep…" at bounding box center [607, 303] width 442 height 10
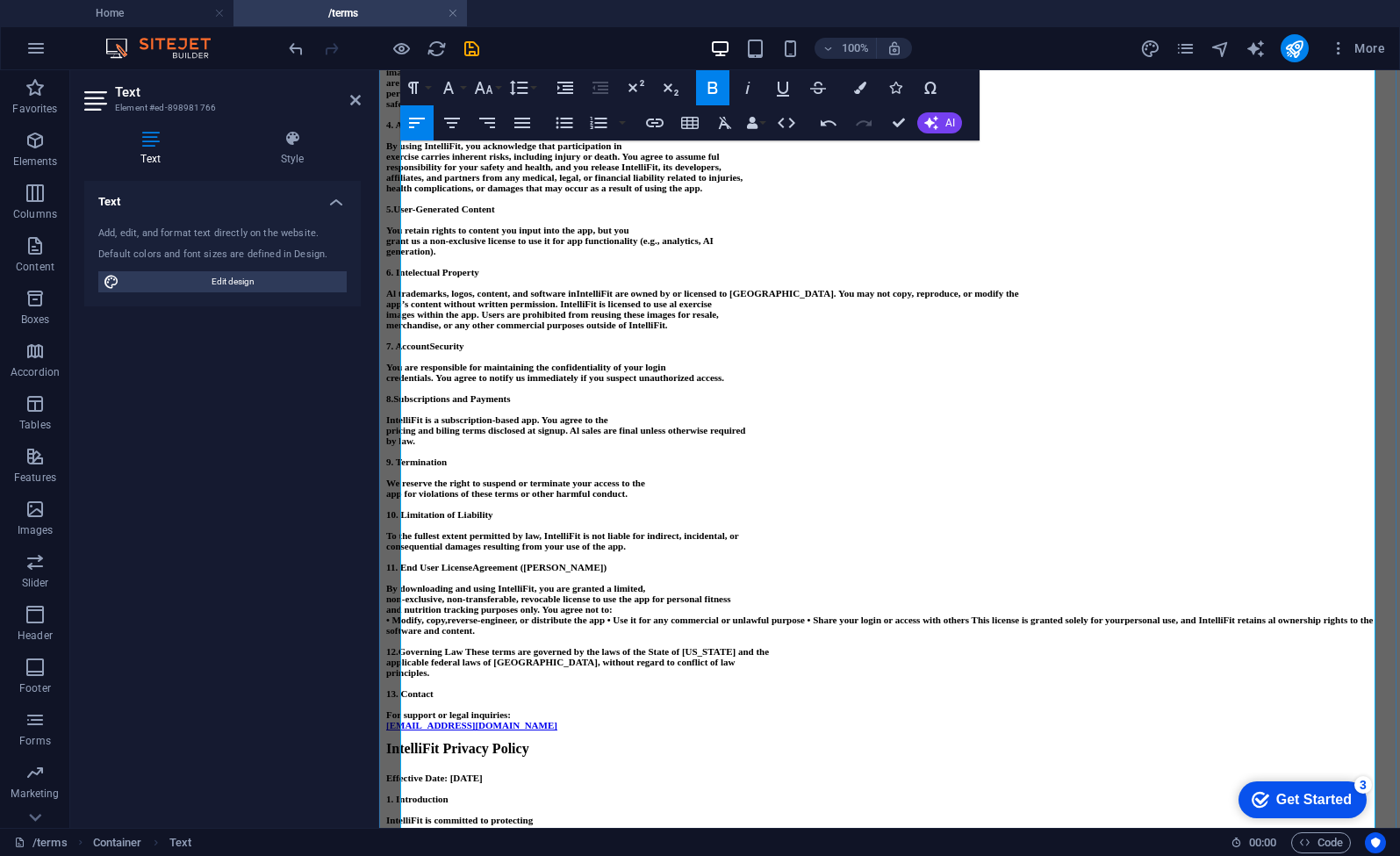
click at [855, 299] on strong "IntelliFit are owned by or licensed to [GEOGRAPHIC_DATA]. You may not copy, rep…" at bounding box center [797, 292] width 442 height 10
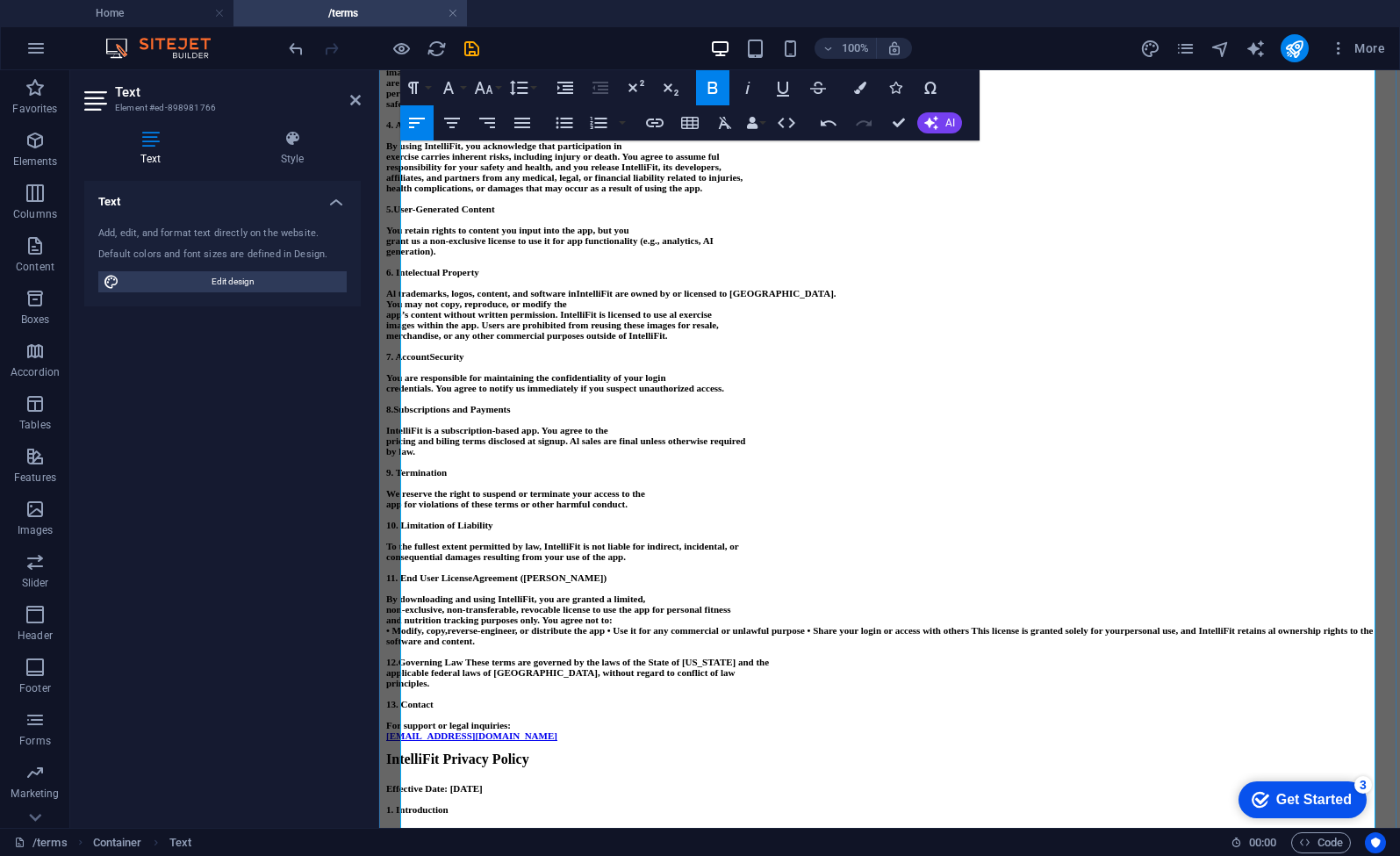
click at [407, 319] on strong "app’s content without written permission. IntelliFit is licensed to use al exer…" at bounding box center [549, 314] width 326 height 10
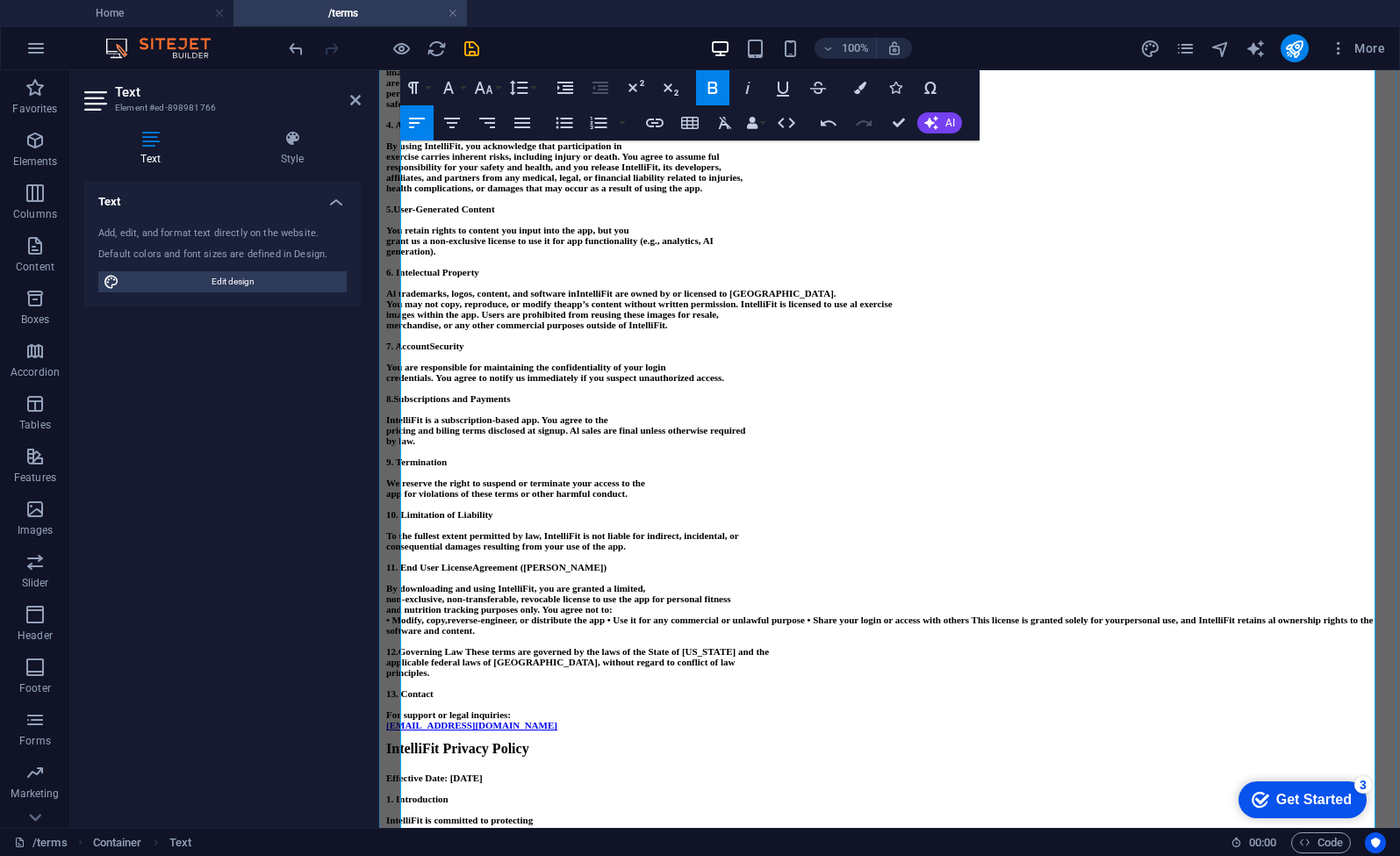
click at [852, 309] on strong "app’s content without written permission. IntelliFit is licensed to use al exer…" at bounding box center [730, 303] width 326 height 10
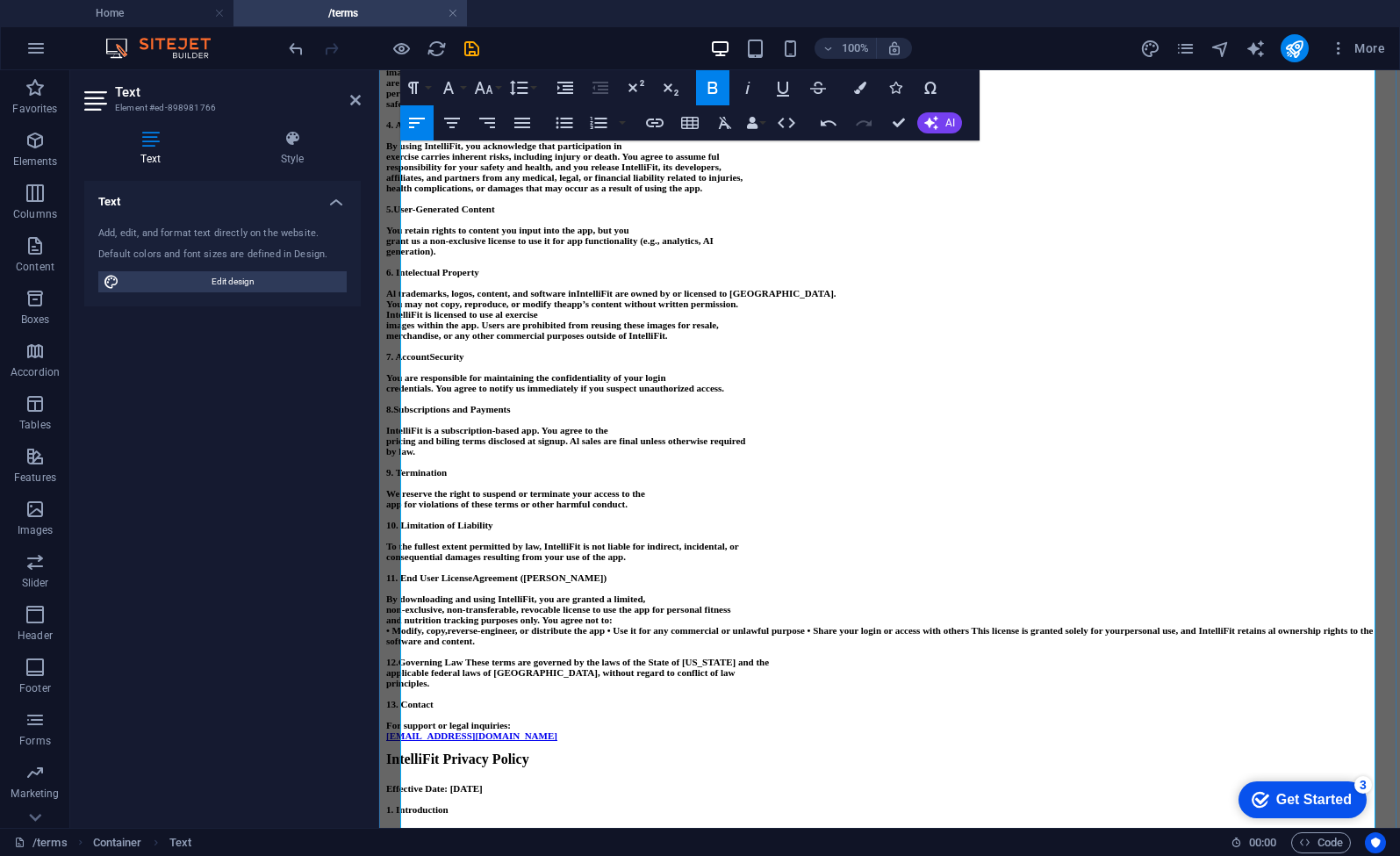
click at [406, 330] on strong "images within the app. Users are prohibited from reusing these images for resal…" at bounding box center [553, 324] width 333 height 10
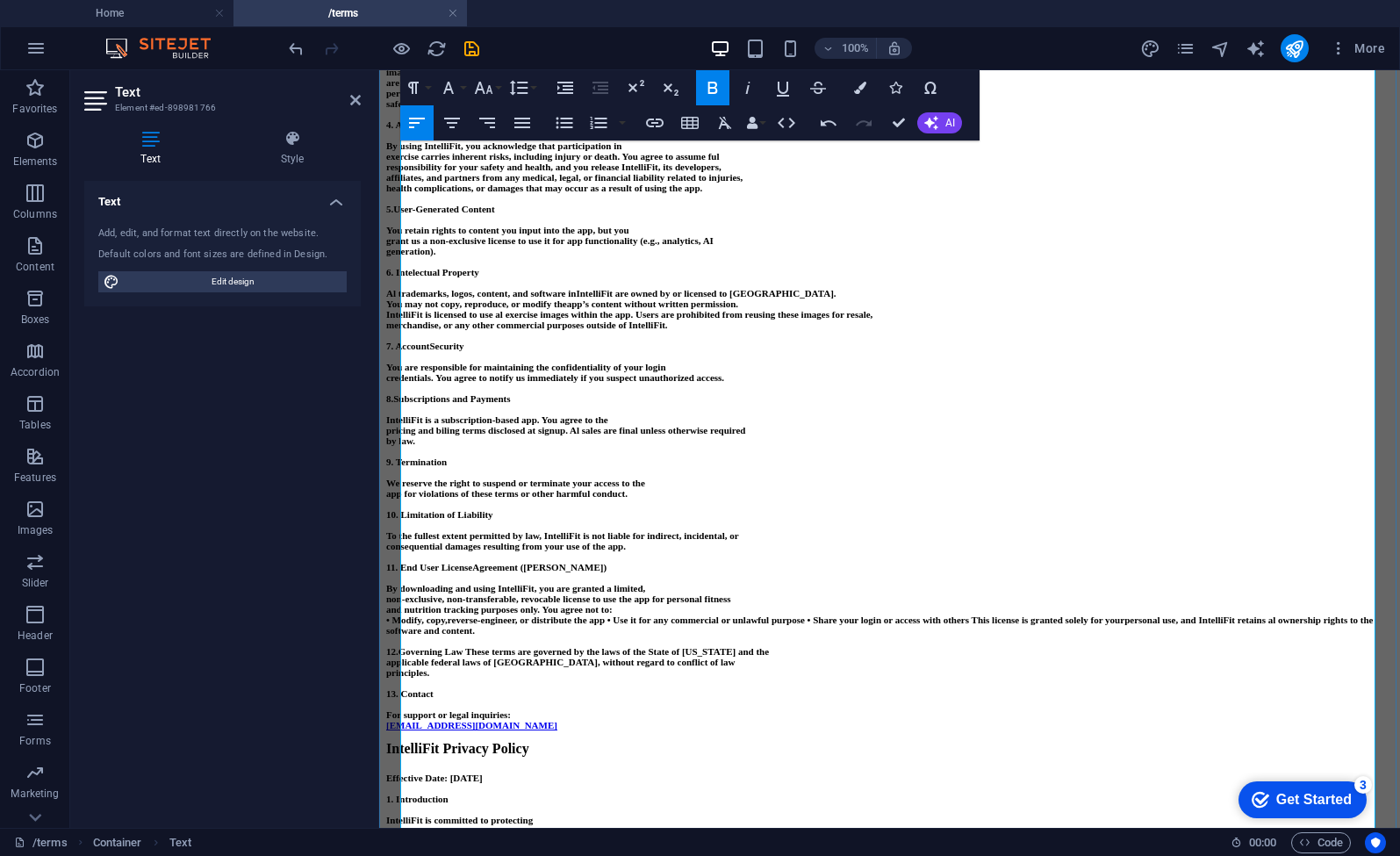
click at [854, 319] on strong "mages within the app. Users are prohibited from reusing these images for resale," at bounding box center [708, 314] width 330 height 10
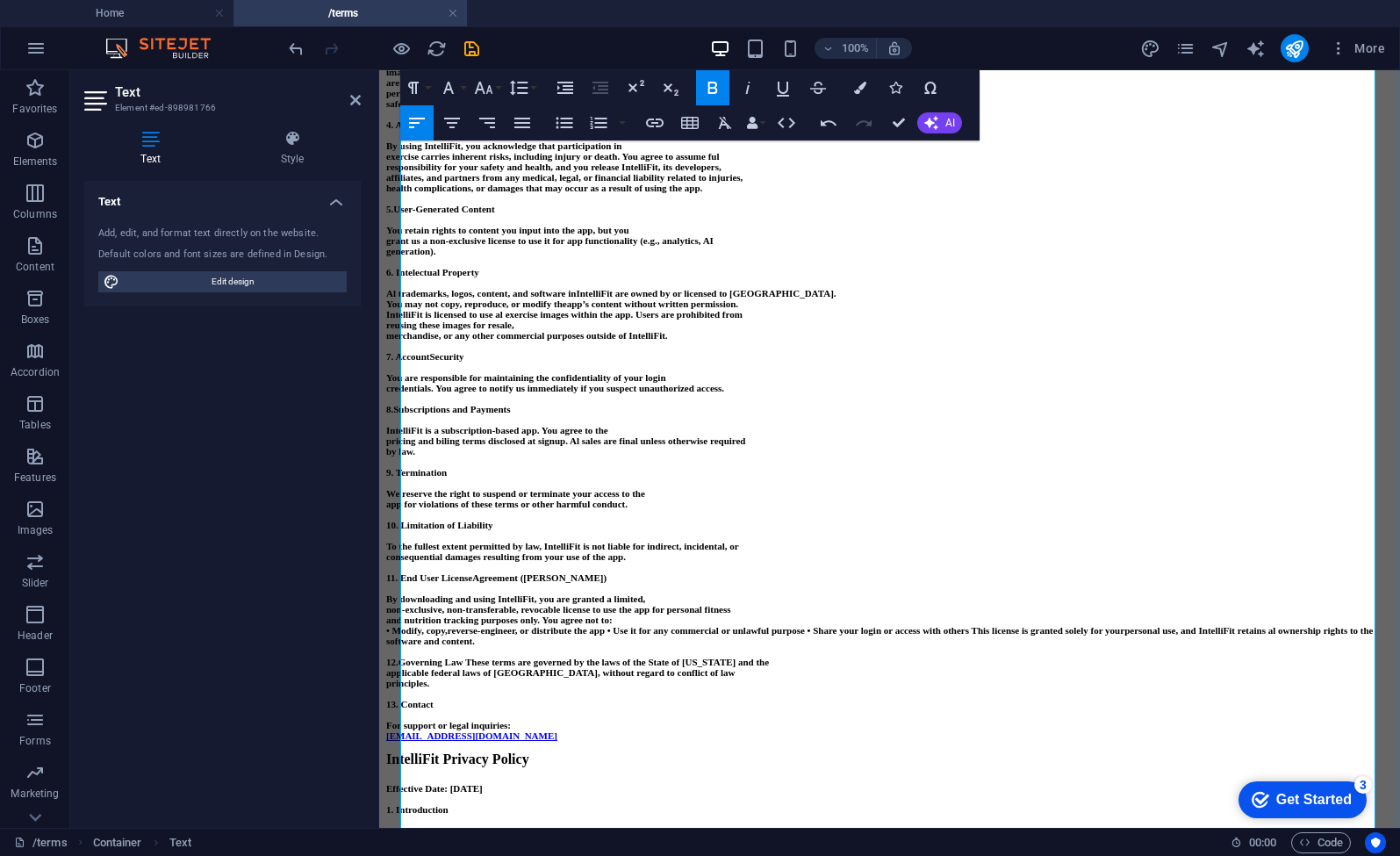
click at [410, 340] on strong "merchandise, or any other commercial purposes outside of IntelliFit." at bounding box center [527, 335] width 281 height 10
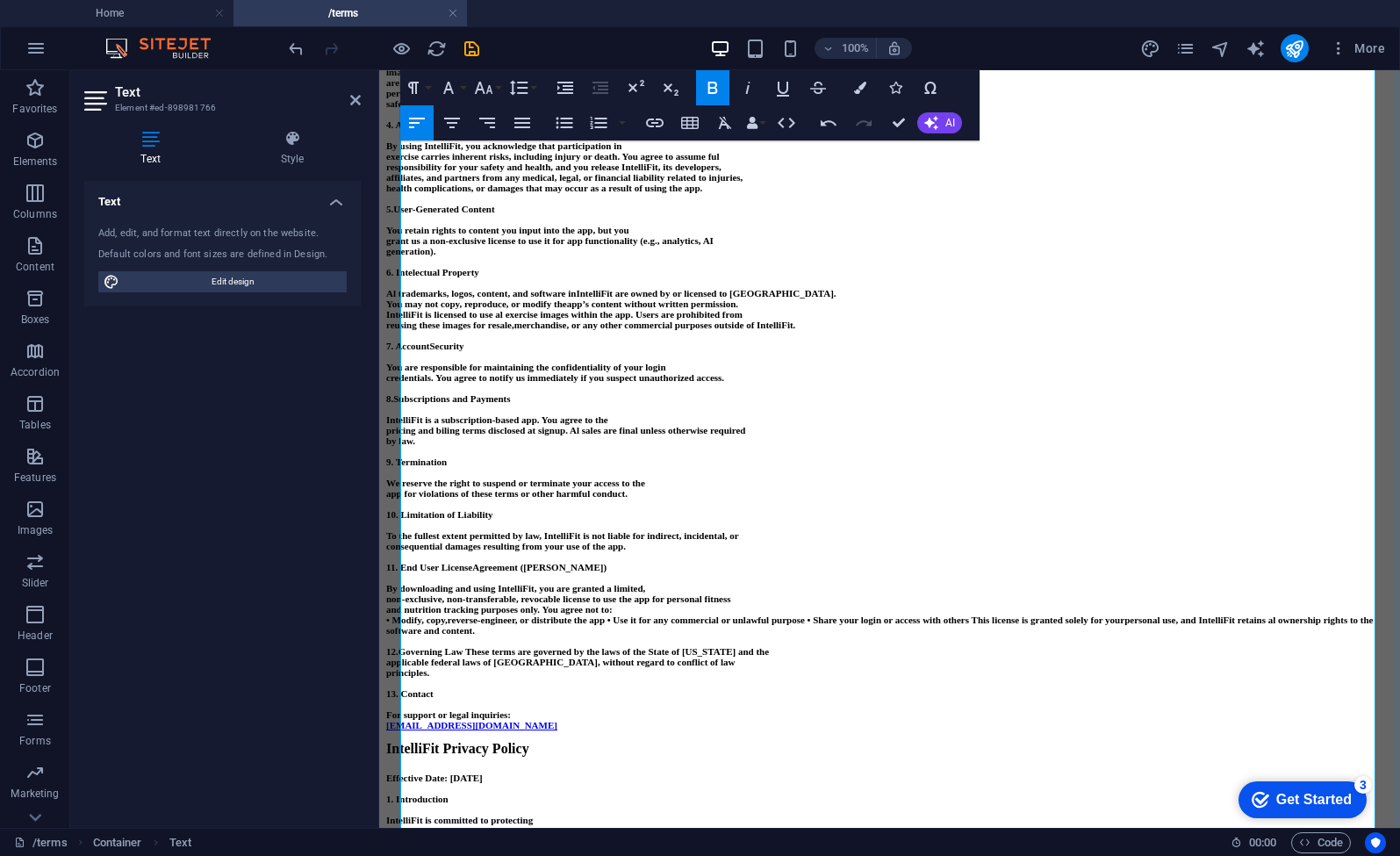
click at [797, 330] on strong "merchandise, or any other commercial purposes outside of IntelliFit." at bounding box center [655, 324] width 281 height 10
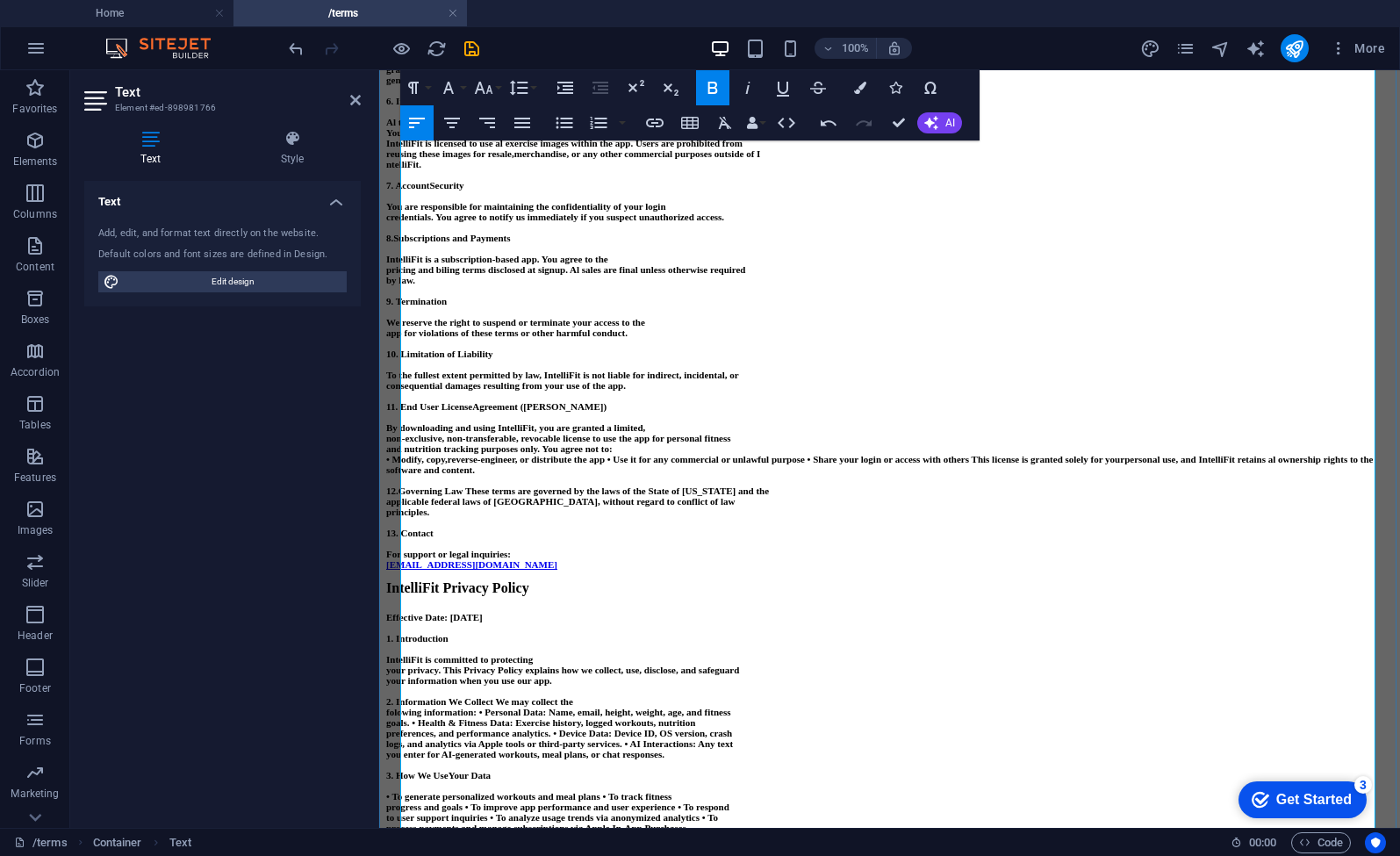
scroll to position [686, 0]
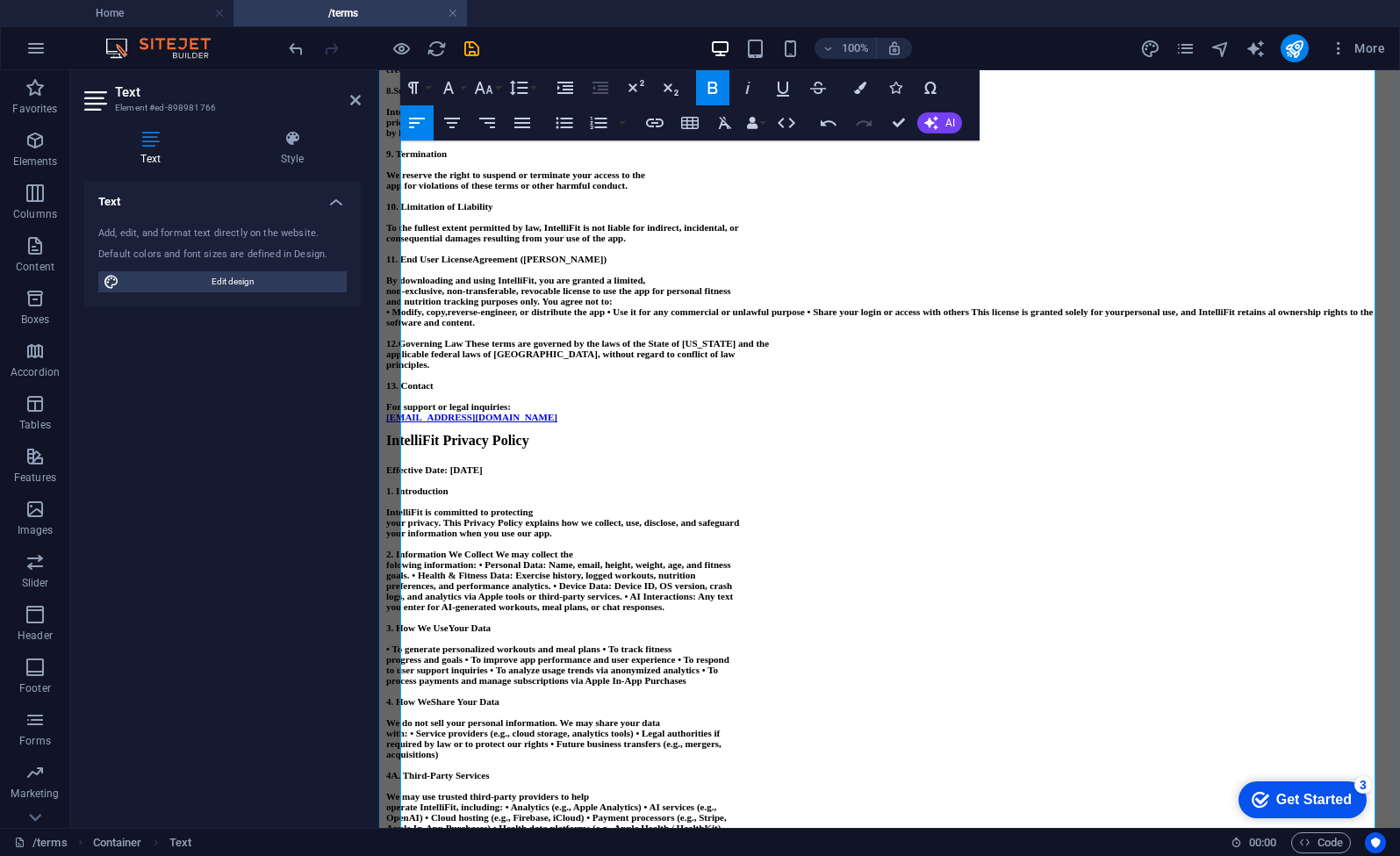
click at [628, 138] on p "by law." at bounding box center [889, 131] width 1007 height 10
click at [698, 127] on strong "pricing and biling terms disclosed at signup. Al sales are final unless otherwi…" at bounding box center [566, 121] width 360 height 10
click at [403, 127] on strong "pricing and biling terms disclosed at signup. Al sales are final unless otherwi…" at bounding box center [566, 121] width 360 height 10
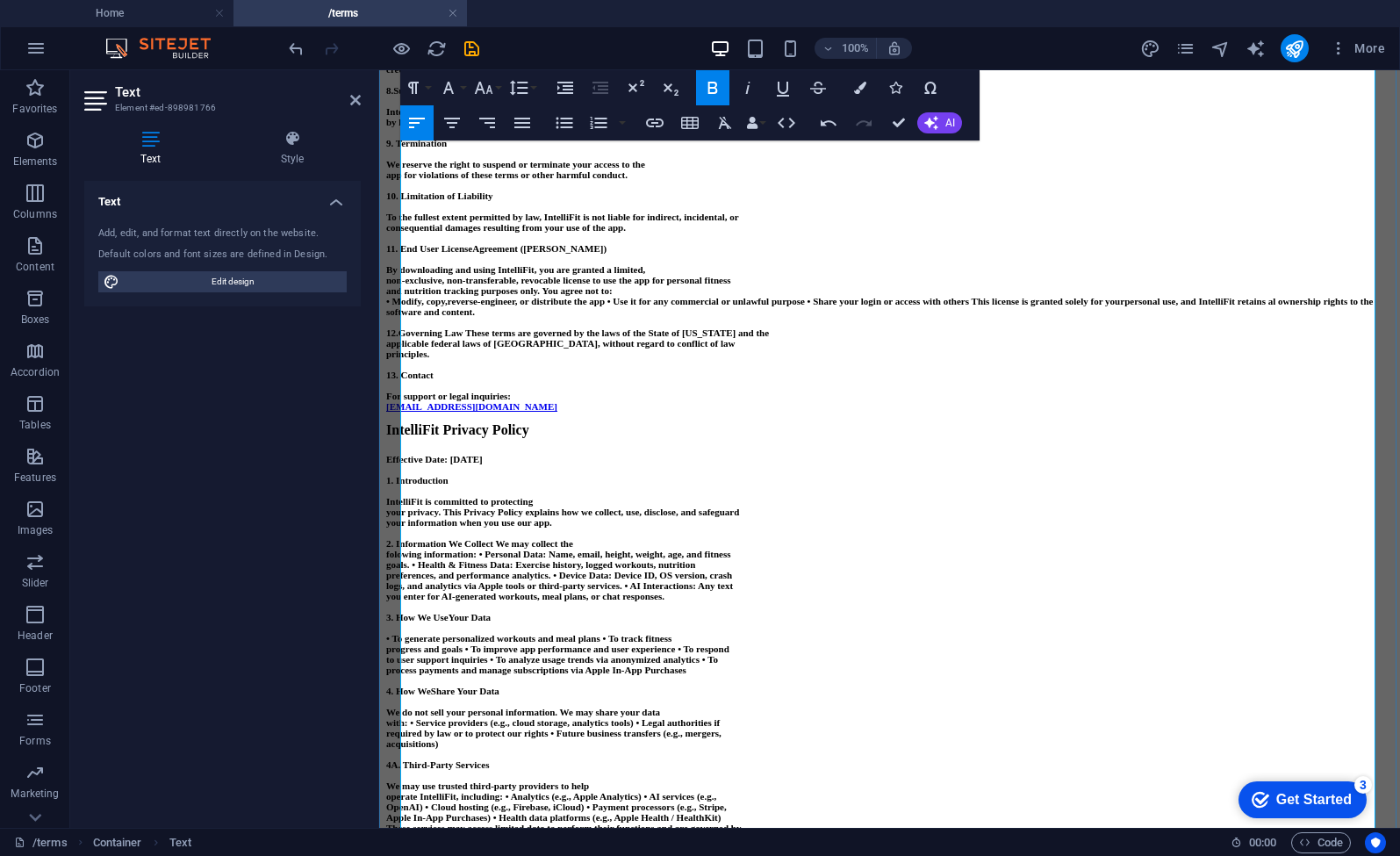
click at [757, 117] on strong "pricing and biling terms disclosed at signup. Al sales are final unless otherwi…" at bounding box center [787, 110] width 360 height 10
click at [879, 117] on strong "pricing and billing terms disclosed at signup. Al sales are final unless otherw…" at bounding box center [789, 110] width 362 height 10
click at [921, 117] on strong "pricing and billing terms disclosed at signup. Al sales are final unless otherw…" at bounding box center [789, 110] width 362 height 10
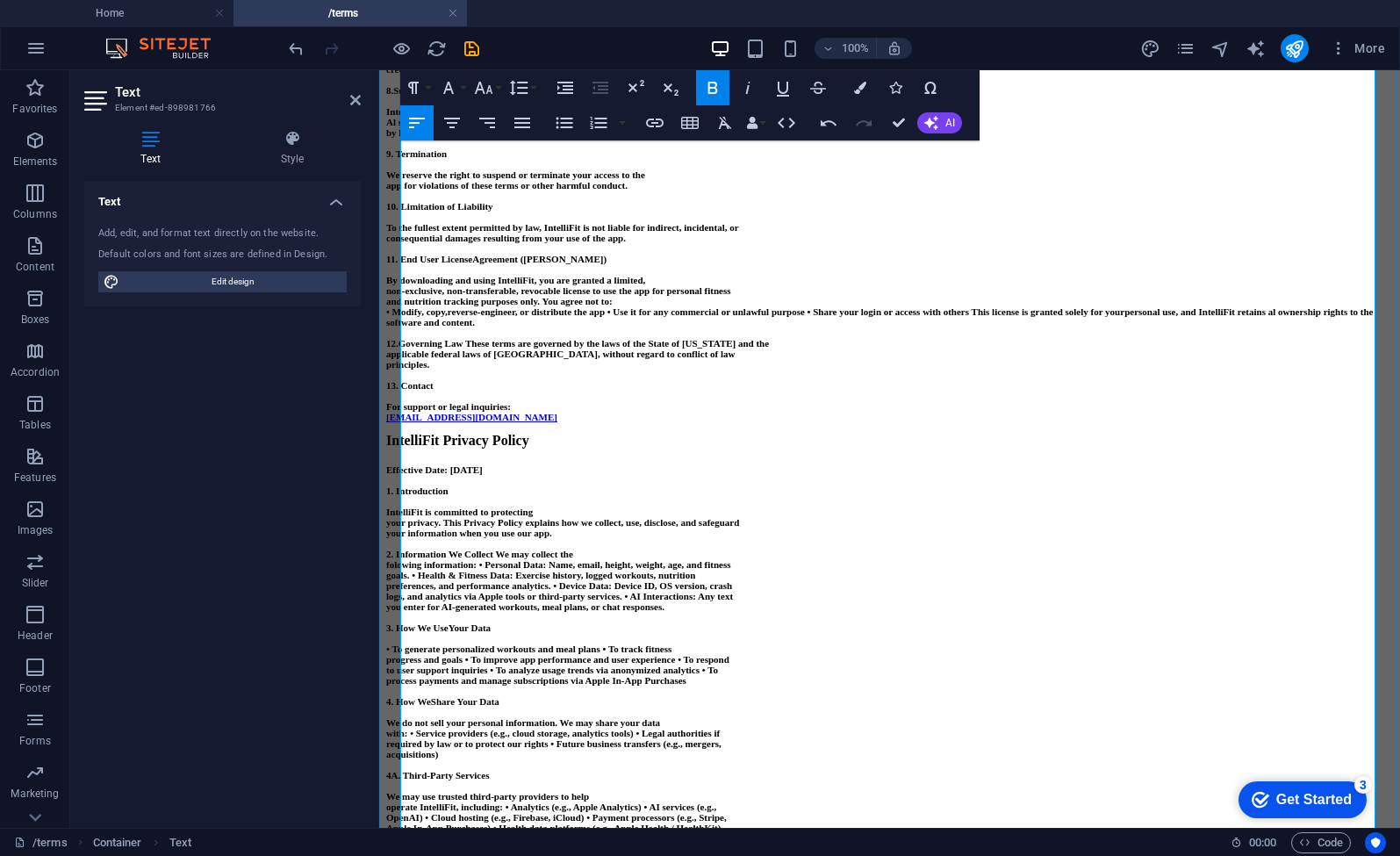
click at [407, 138] on strong "by law." at bounding box center [400, 131] width 29 height 10
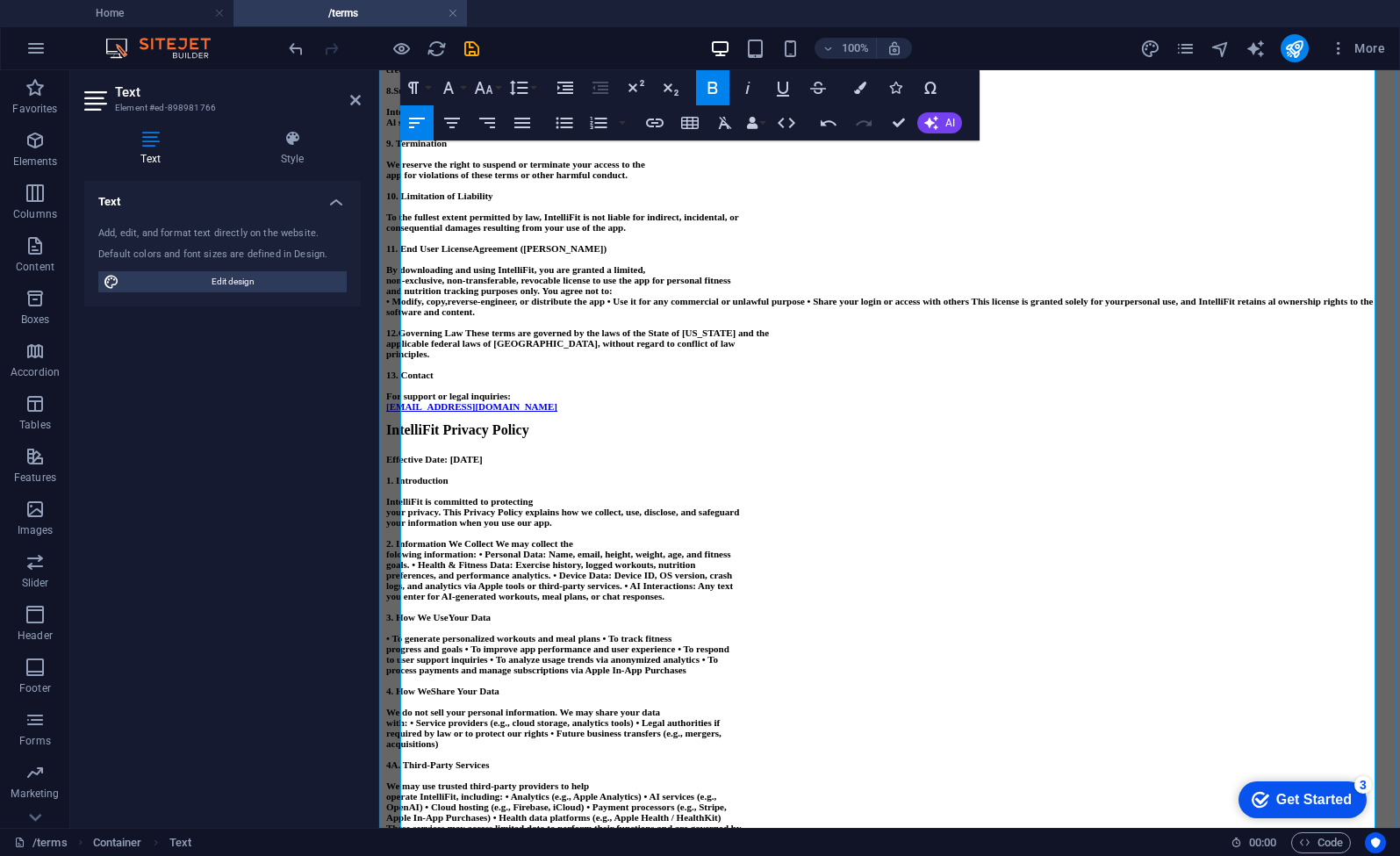
click at [793, 117] on strong "pricing and billing terms disclosed at signup." at bounding box center [700, 110] width 184 height 10
click at [732, 127] on p "signup. Al sales are final unless otherwise required by law." at bounding box center [889, 121] width 1007 height 10
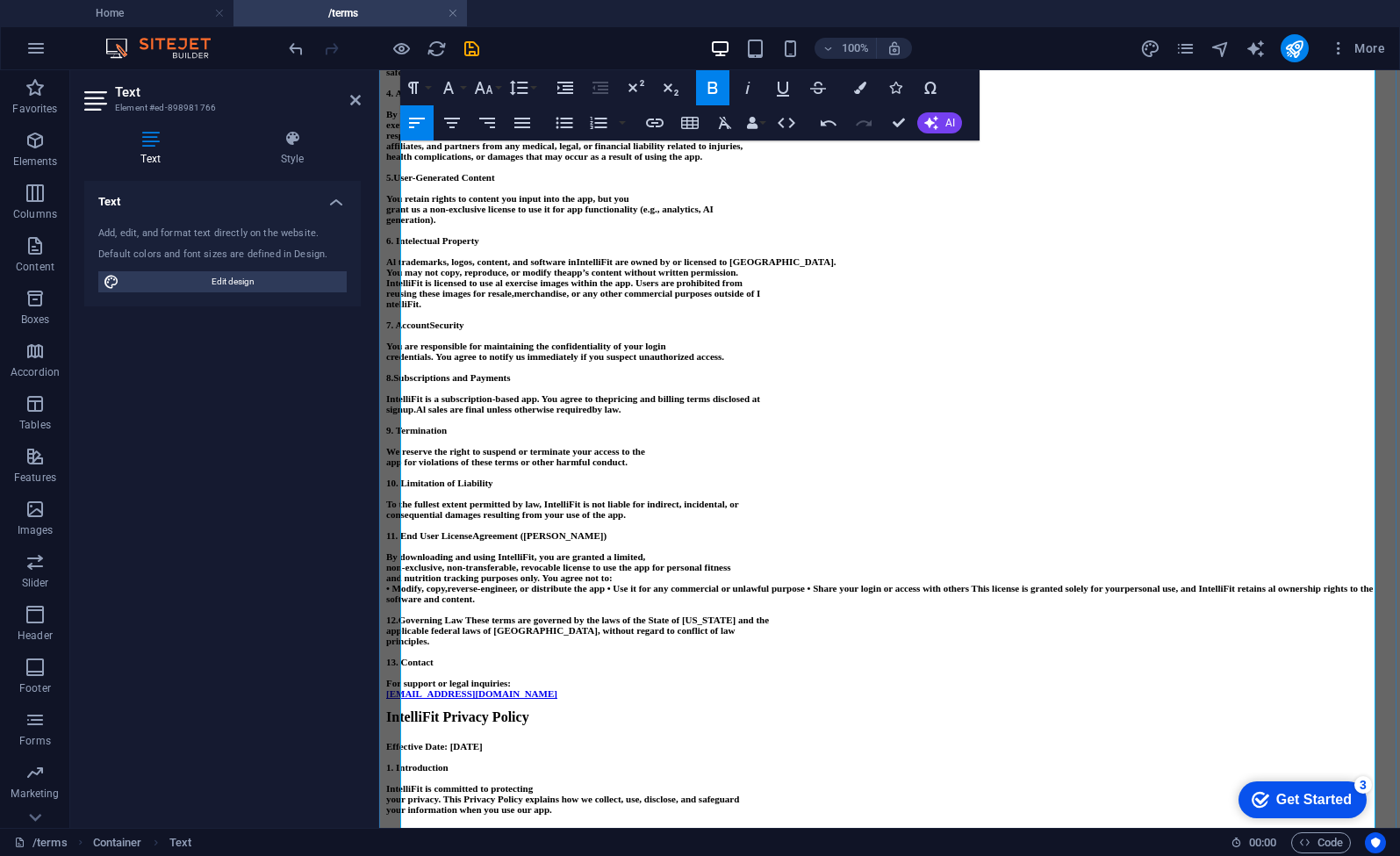
scroll to position [260, 0]
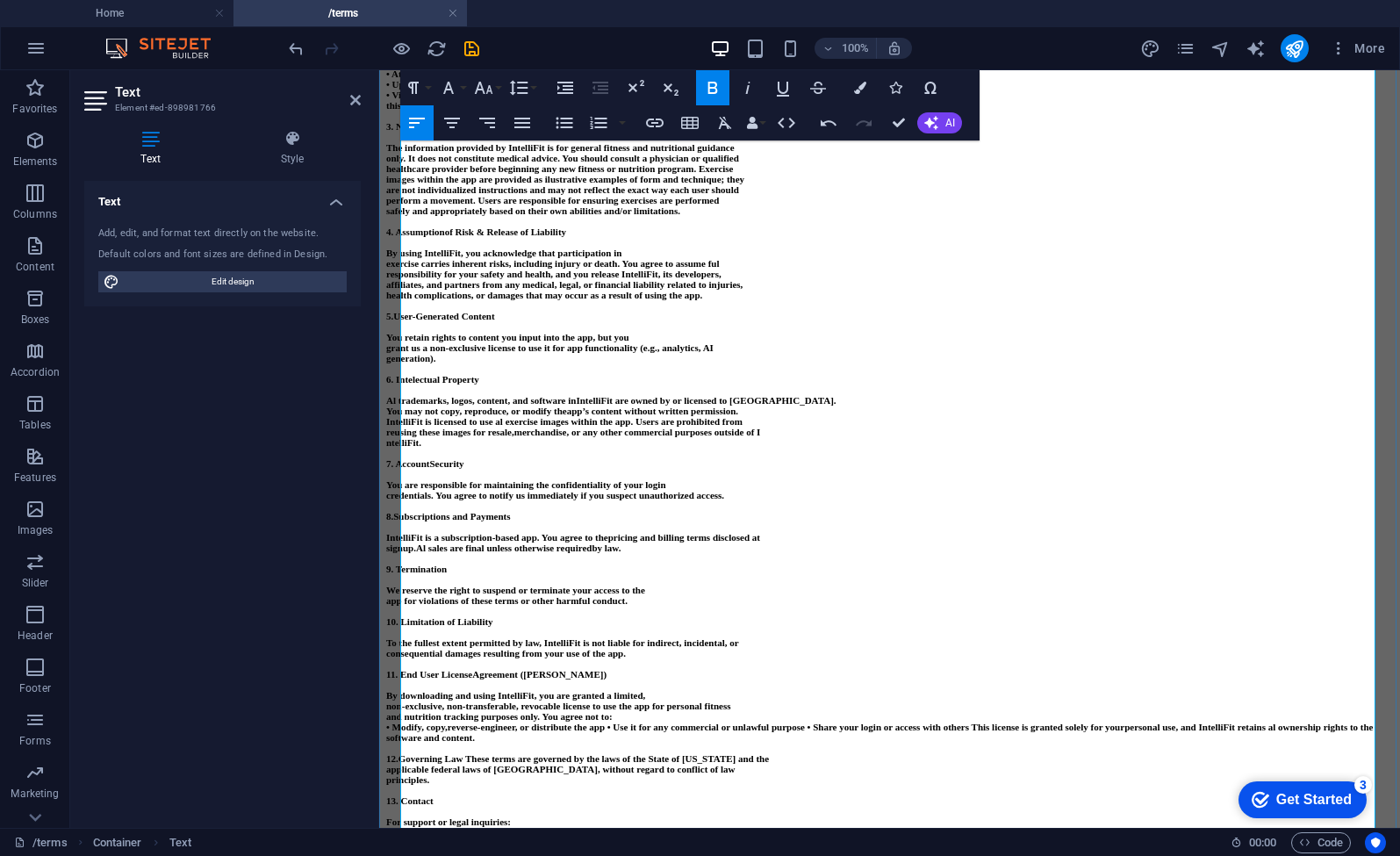
click at [417, 342] on strong "You retain rights to content you input into the app, but you" at bounding box center [508, 337] width 243 height 10
click at [402, 342] on strong "You retain rights to content you input into the app, but you" at bounding box center [508, 337] width 243 height 10
click at [514, 363] on p "generation)." at bounding box center [889, 358] width 1007 height 10
click at [431, 384] on strong "6. Intelectual Property" at bounding box center [432, 379] width 93 height 10
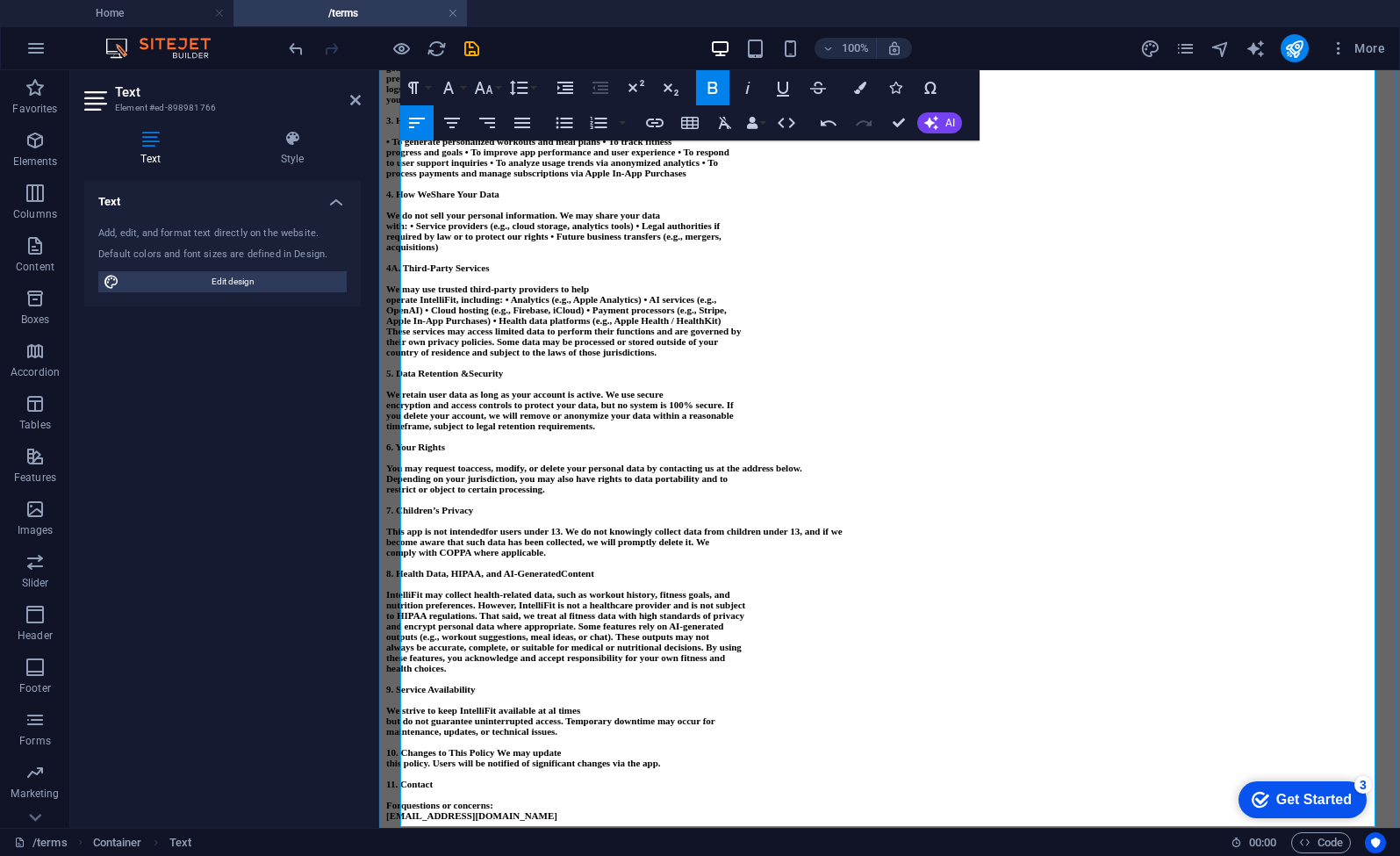
scroll to position [2039, 0]
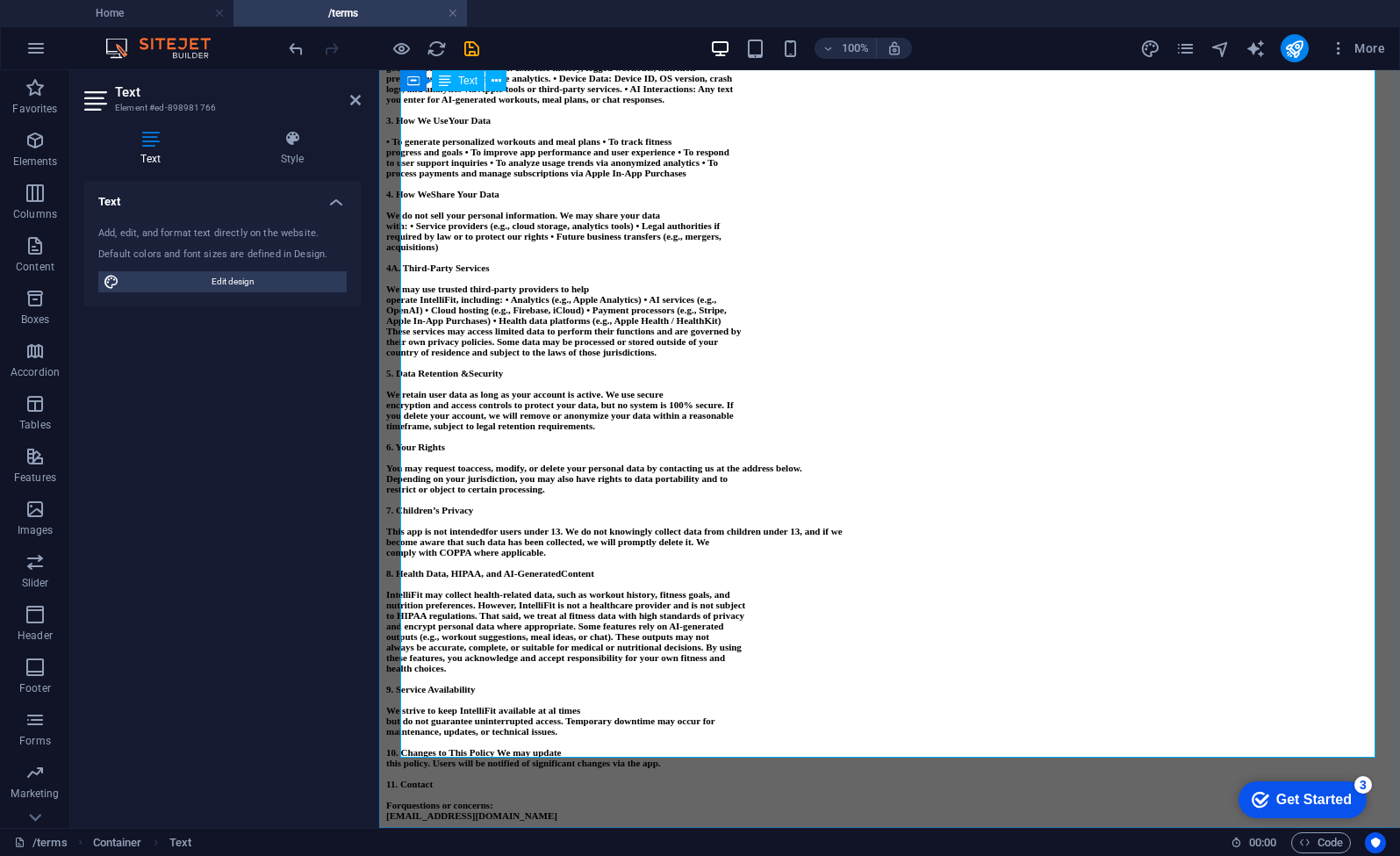
drag, startPoint x: 675, startPoint y: 748, endPoint x: 451, endPoint y: 543, distance: 303.6
click at [541, 621] on strong "and encrypt personal data where appropriate. Some features rely on AI-generated" at bounding box center [555, 625] width 338 height 10
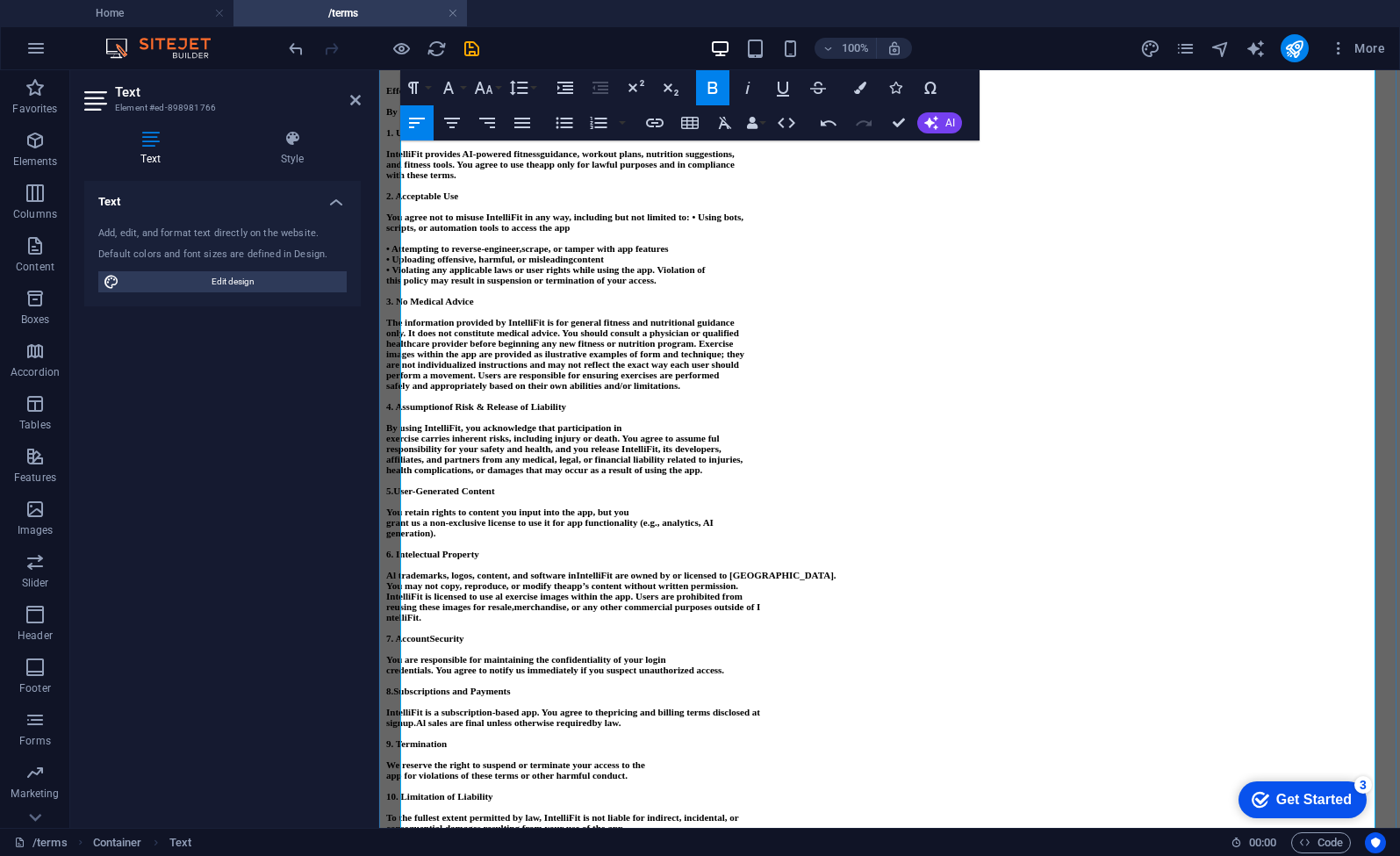
scroll to position [0, 0]
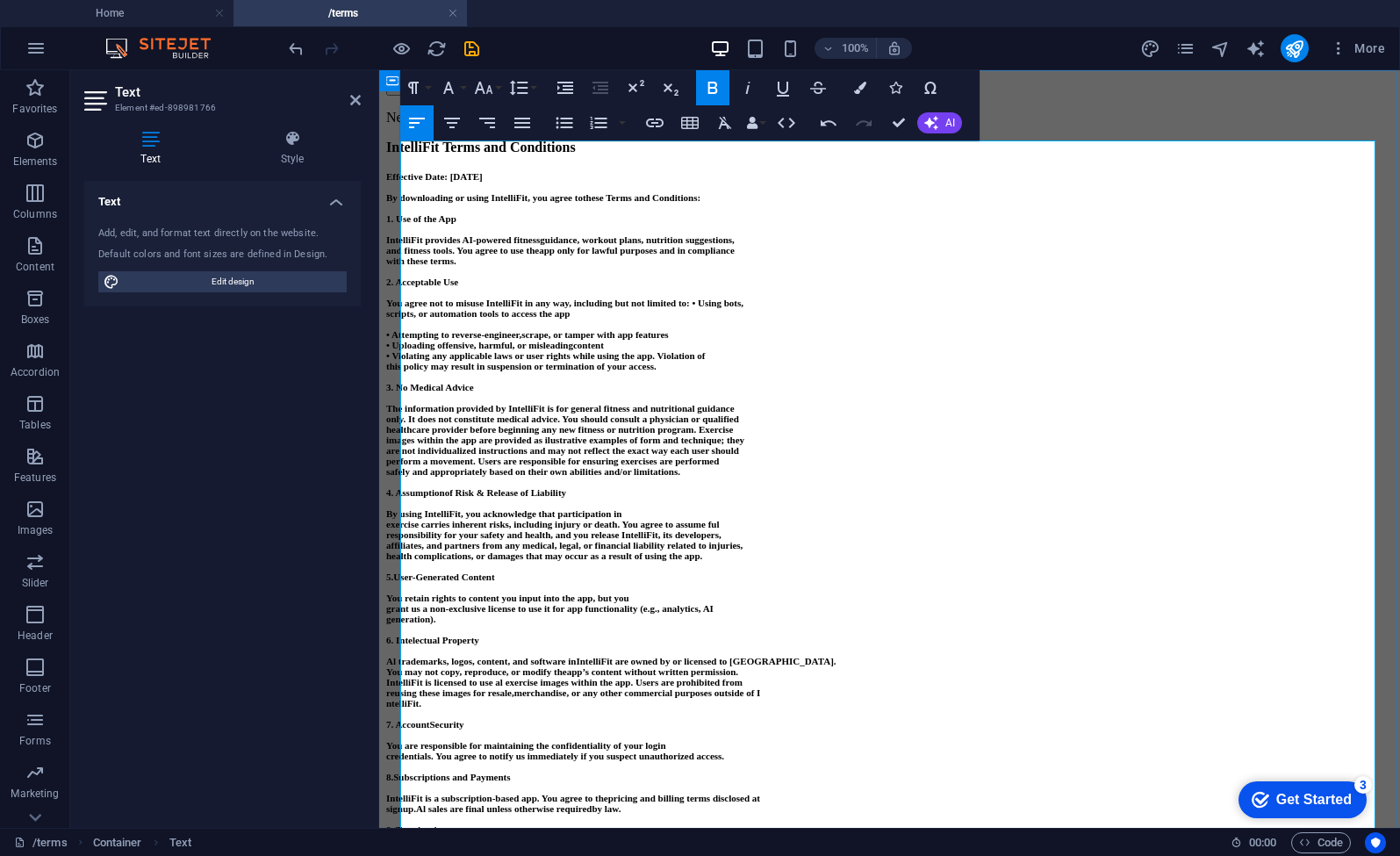
drag, startPoint x: 673, startPoint y: 749, endPoint x: 399, endPoint y: 172, distance: 638.8
copy div "LoremipSum Dolor sit Ametconsec Adipiscin Elit: Seddoe 20te, 3653 In utlaboreet…"
click at [1107, 277] on p at bounding box center [889, 270] width 1007 height 10
click at [684, 245] on p "IntelliFit provides AI-powered fitness guidance, workout plans, nutrition sugge…" at bounding box center [889, 239] width 1007 height 10
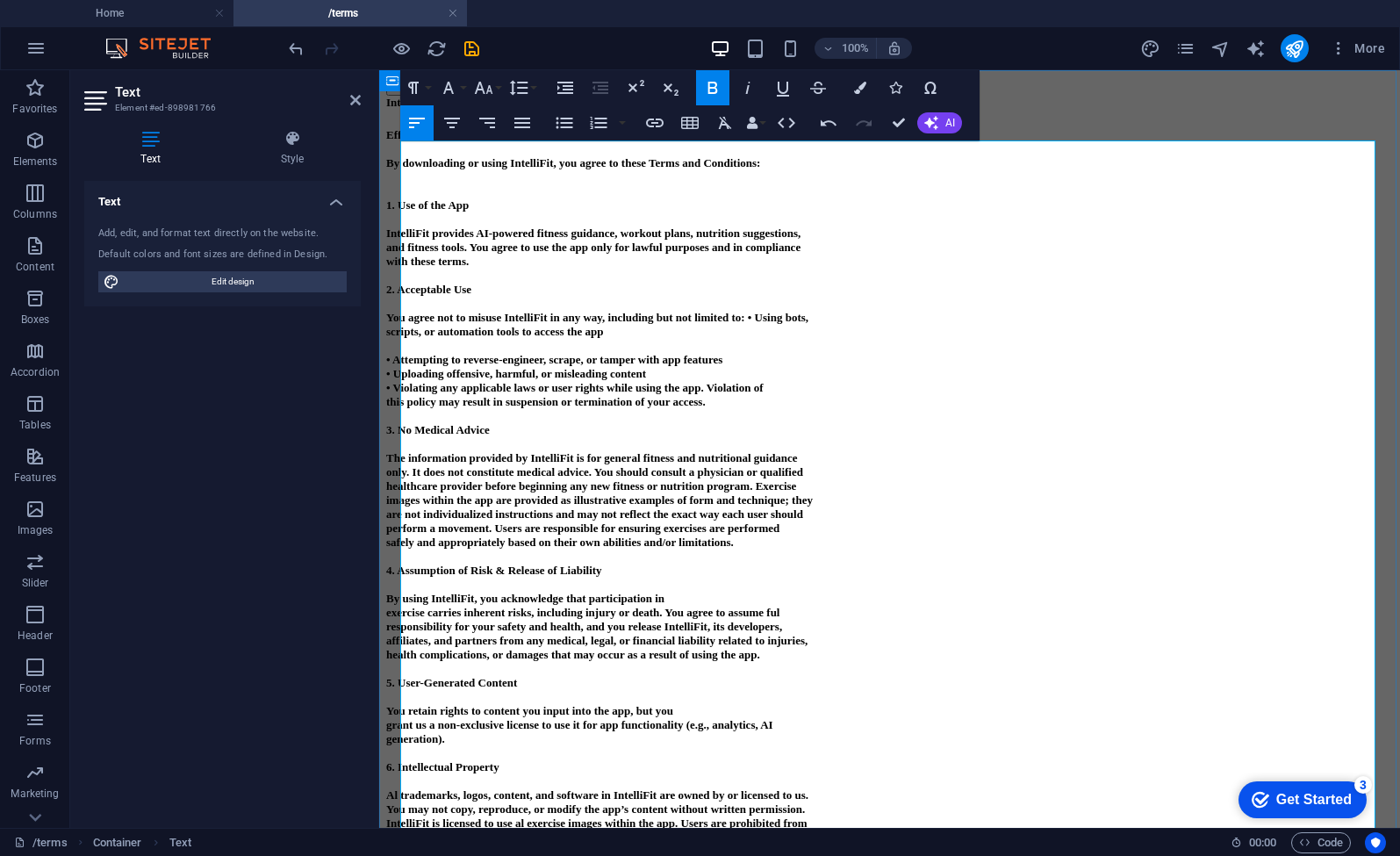
click at [760, 353] on p at bounding box center [889, 345] width 1007 height 14
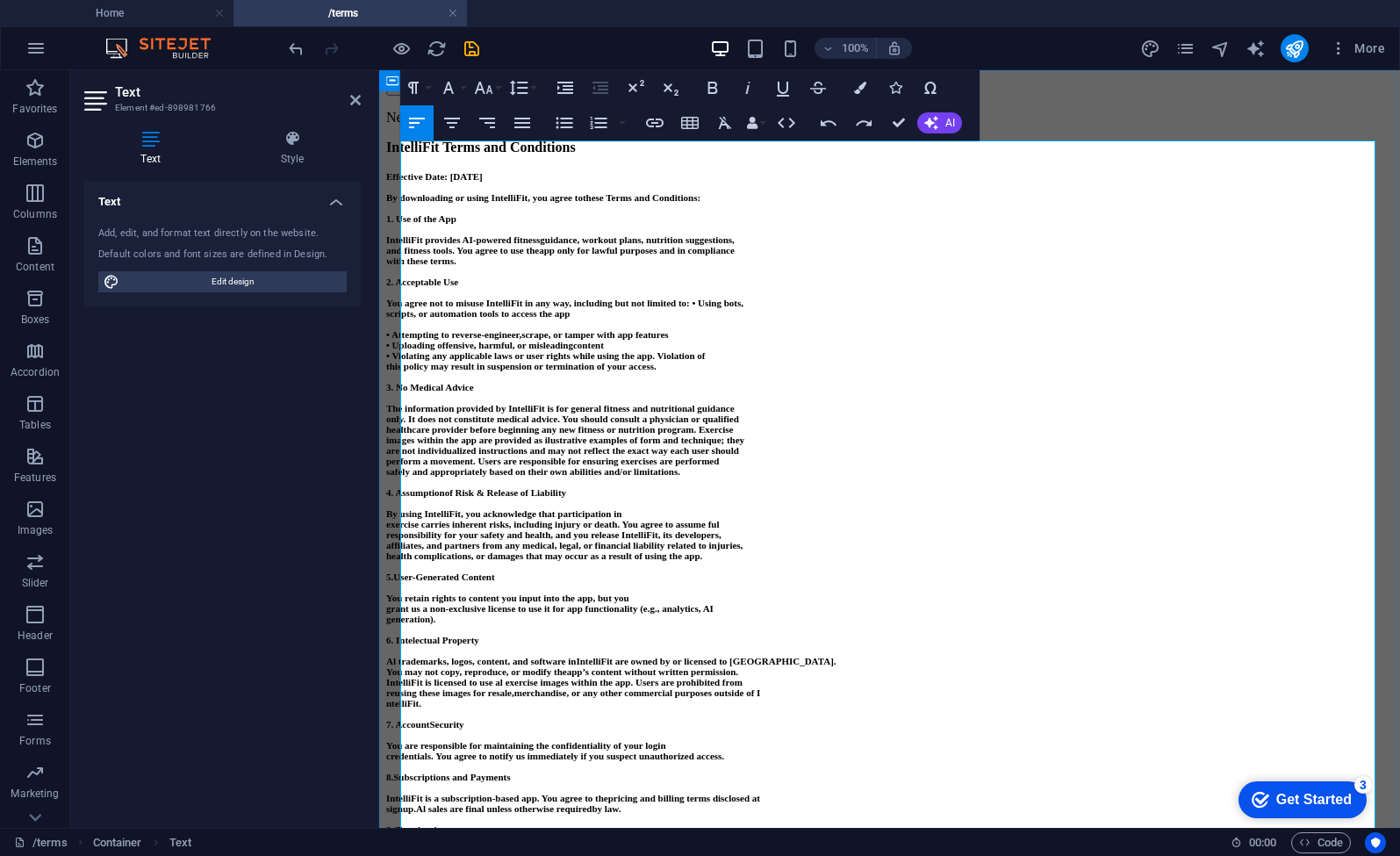
click at [763, 287] on p "2. Acceptable Use" at bounding box center [889, 281] width 1007 height 10
click at [565, 171] on p at bounding box center [889, 163] width 1007 height 16
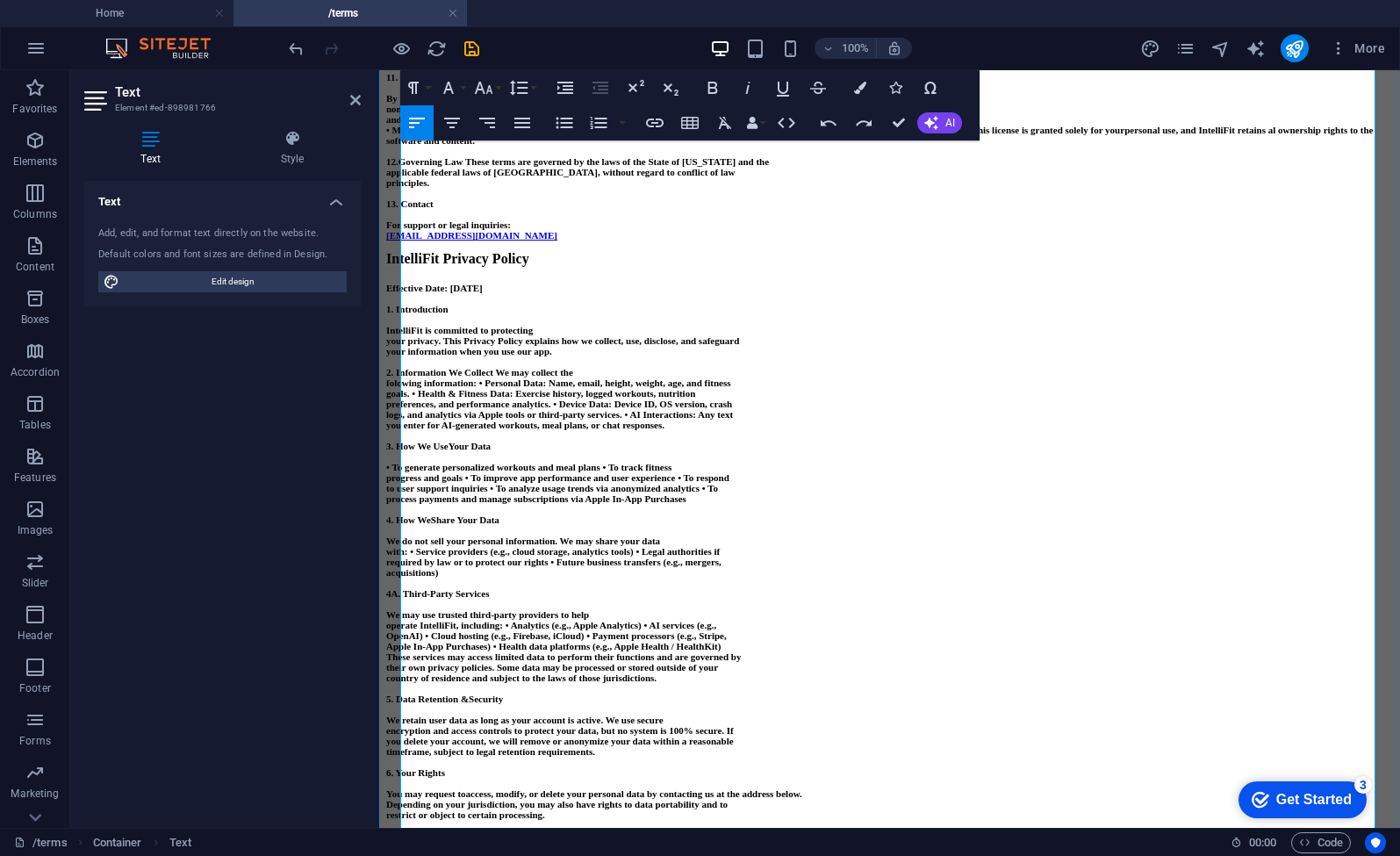
scroll to position [2039, 0]
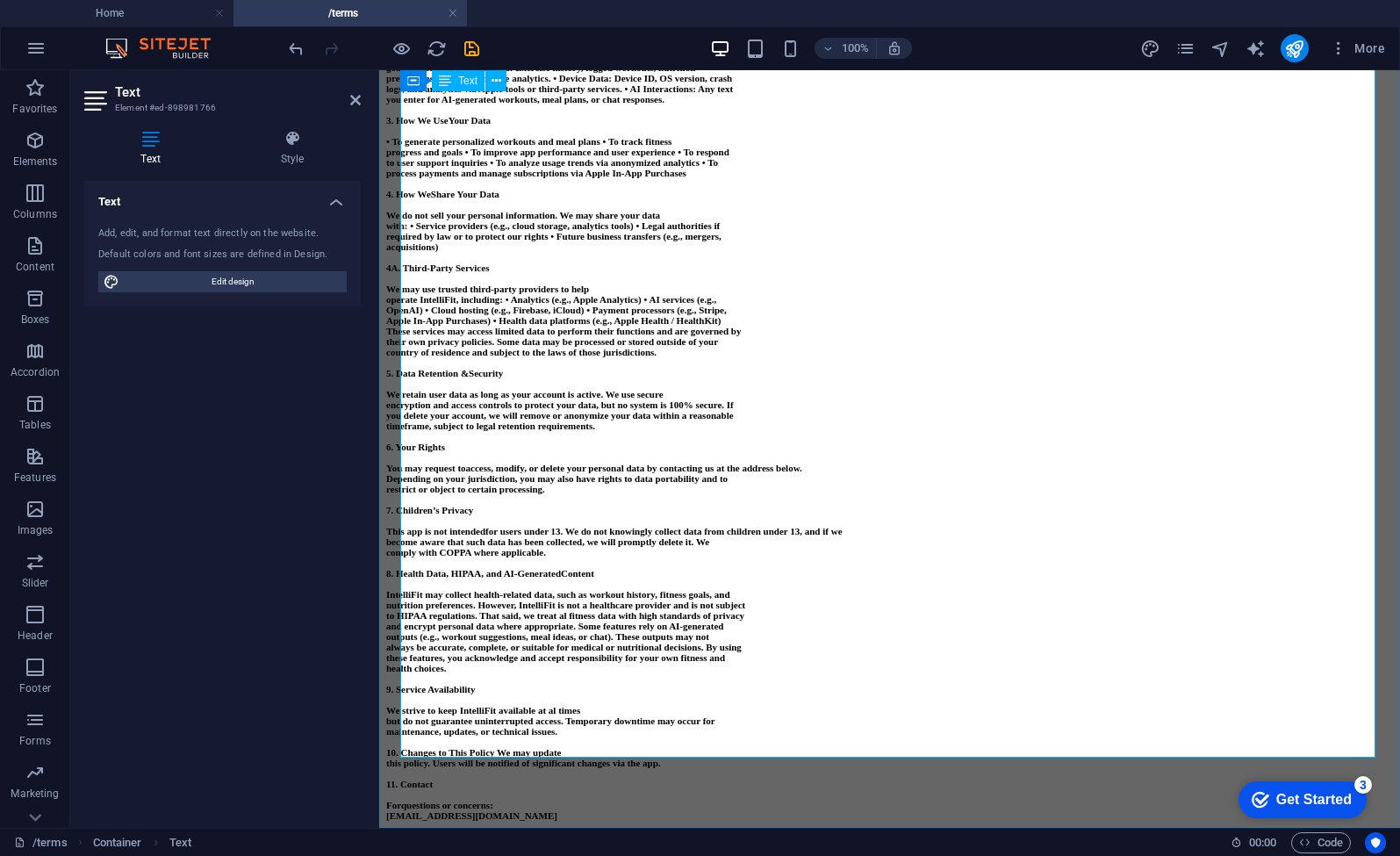
click at [722, 810] on p "[EMAIL_ADDRESS][DOMAIN_NAME]" at bounding box center [889, 815] width 1007 height 10
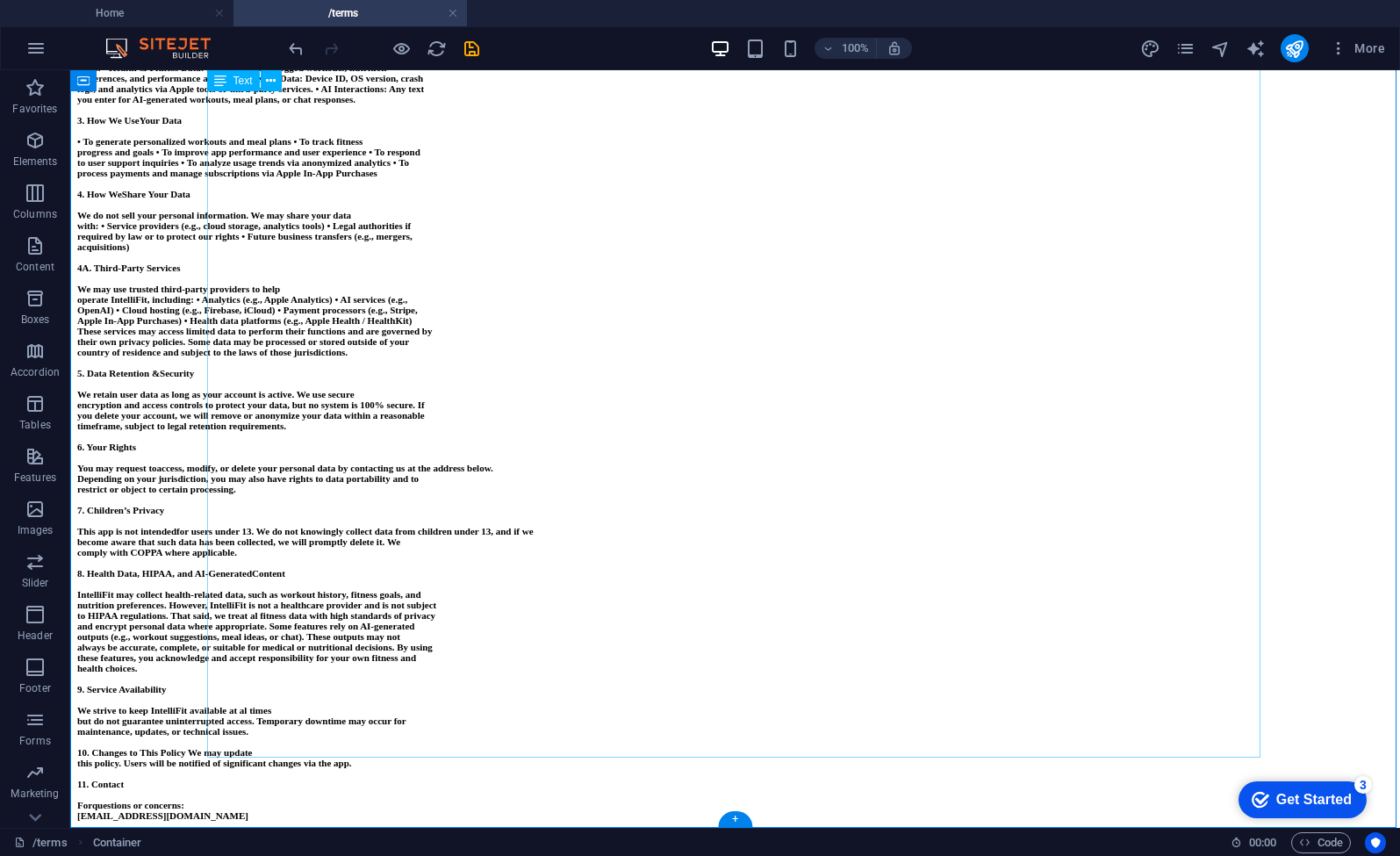
click at [270, 83] on icon at bounding box center [270, 81] width 9 height 18
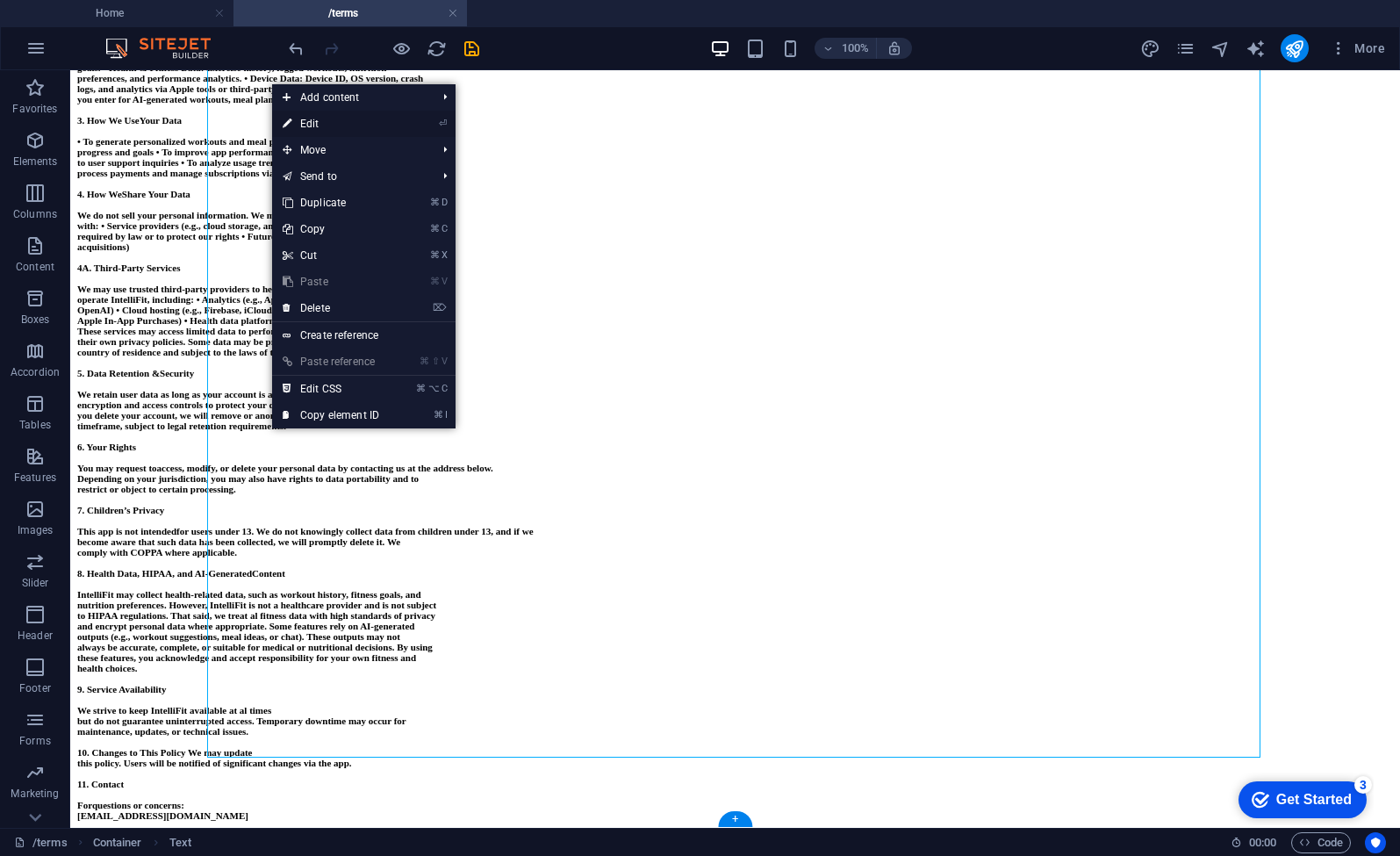
click at [316, 130] on link "⏎ Edit" at bounding box center [331, 123] width 118 height 27
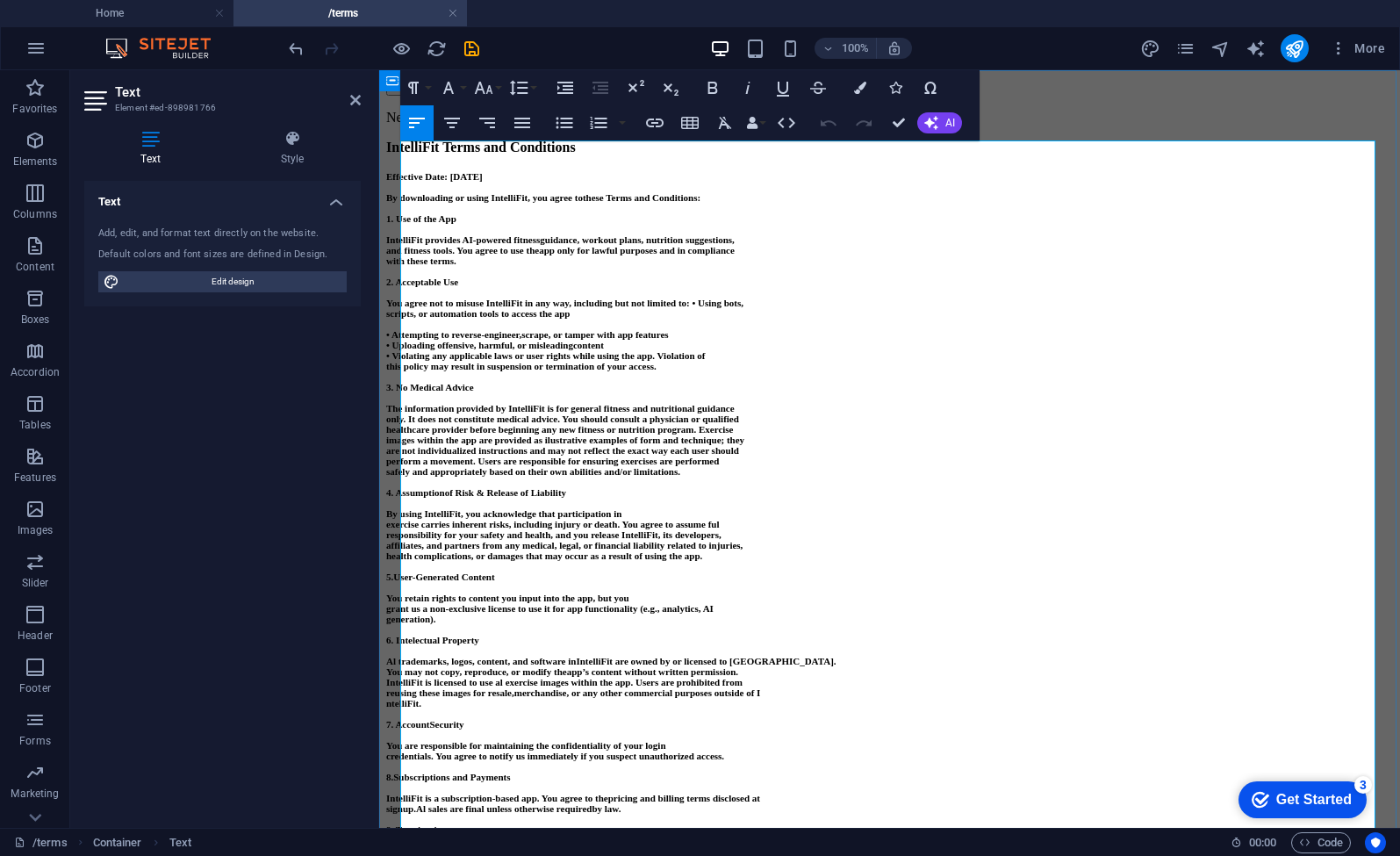
click at [533, 213] on p at bounding box center [889, 207] width 1007 height 10
click at [459, 125] on p "New text element" at bounding box center [889, 117] width 1007 height 16
click at [465, 125] on p "New text element" at bounding box center [889, 117] width 1007 height 16
click at [479, 171] on p at bounding box center [889, 163] width 1007 height 16
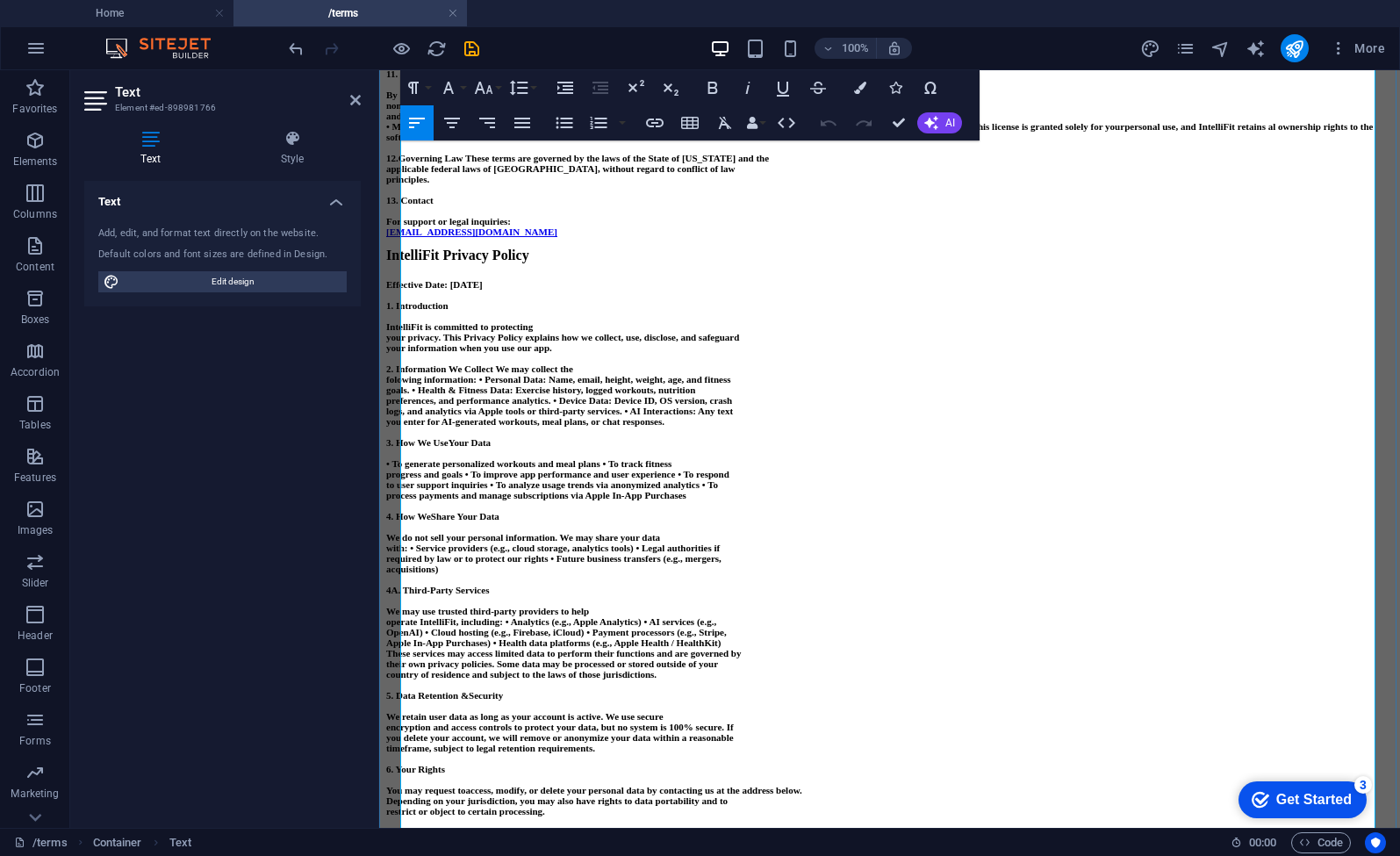
scroll to position [2039, 0]
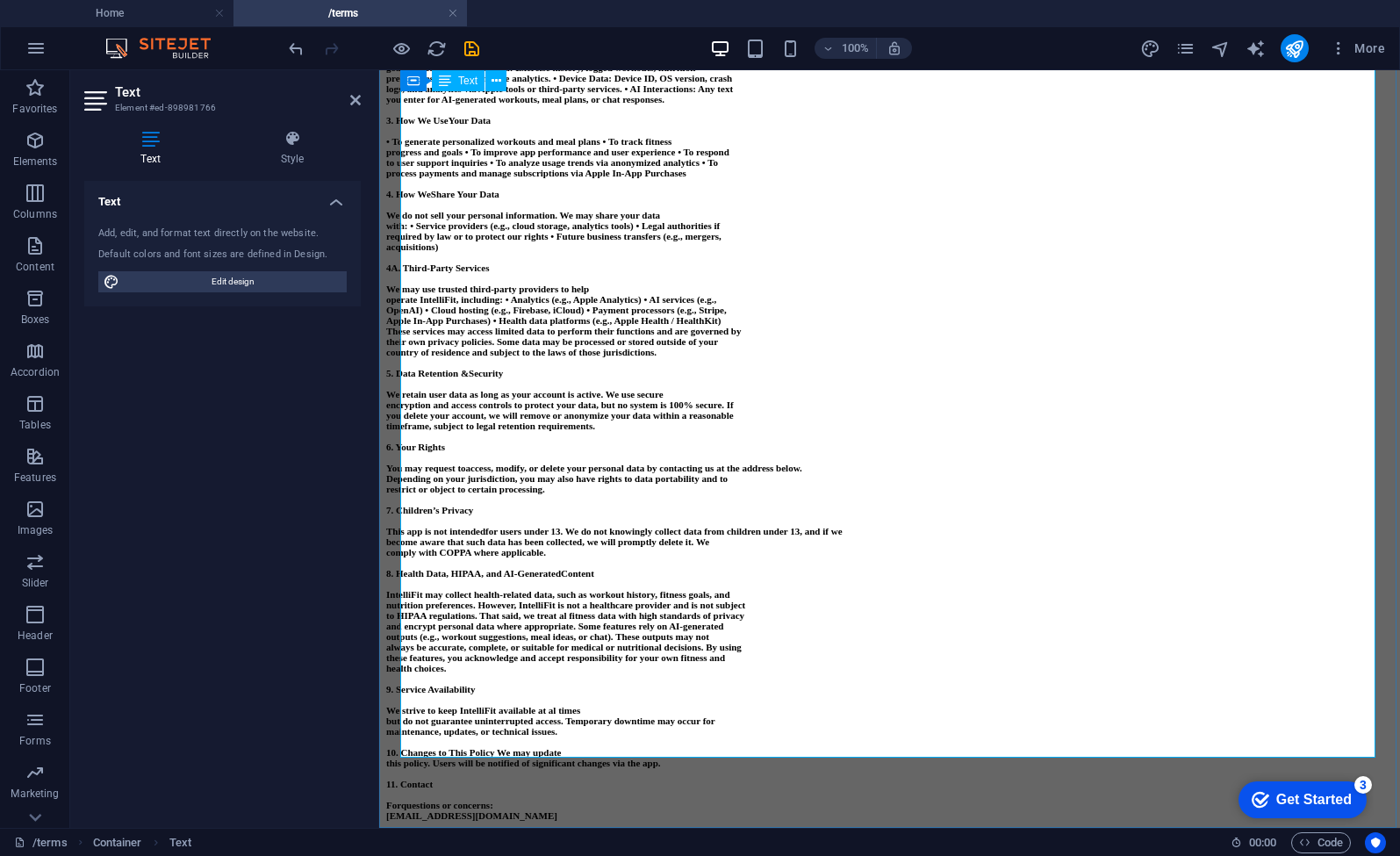
drag, startPoint x: 648, startPoint y: 740, endPoint x: 666, endPoint y: 745, distance: 18.7
click at [648, 800] on p "For questions or concerns:" at bounding box center [889, 805] width 1007 height 10
click at [670, 810] on p "[EMAIL_ADDRESS][DOMAIN_NAME]" at bounding box center [889, 815] width 1007 height 10
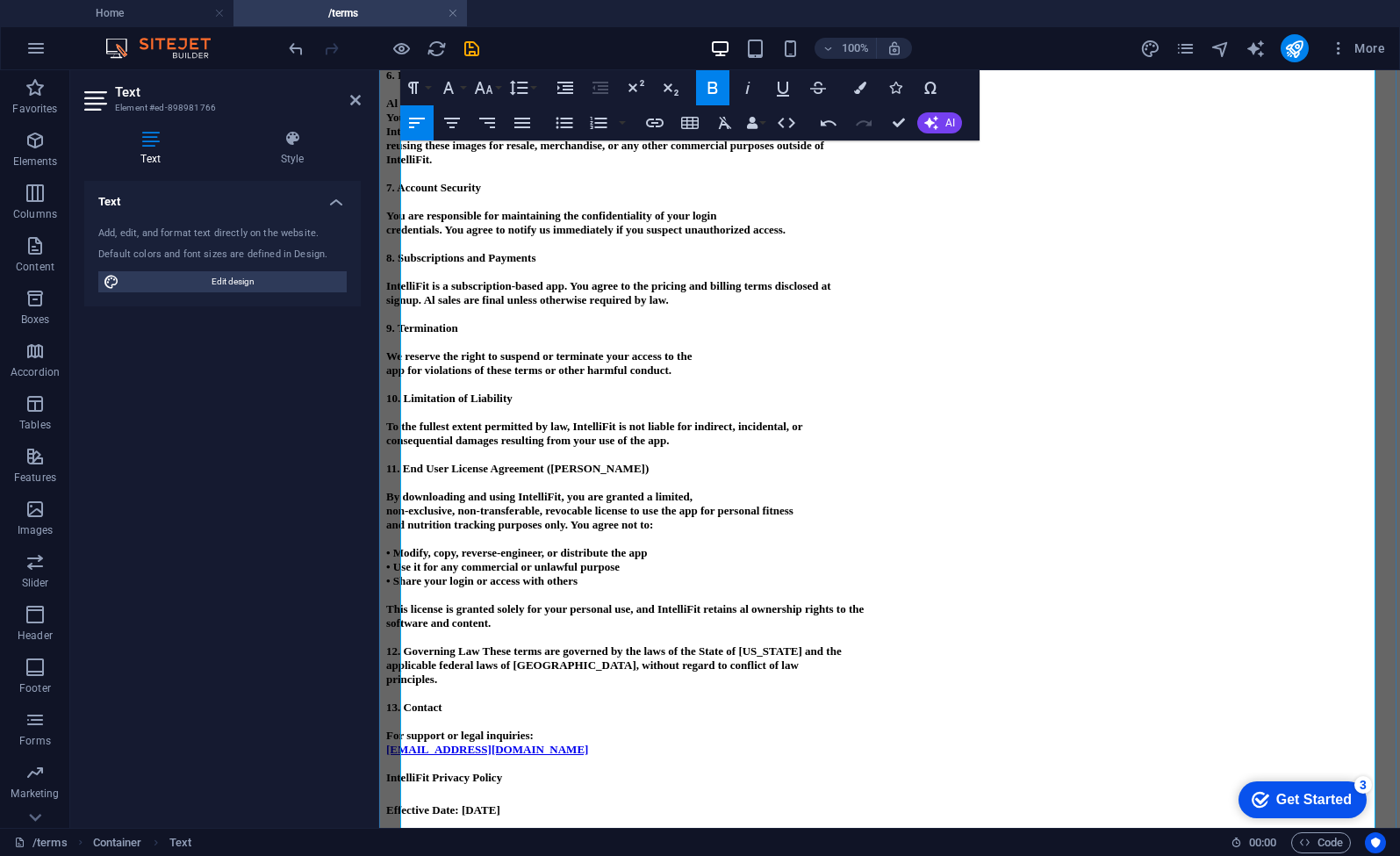
scroll to position [2070, 0]
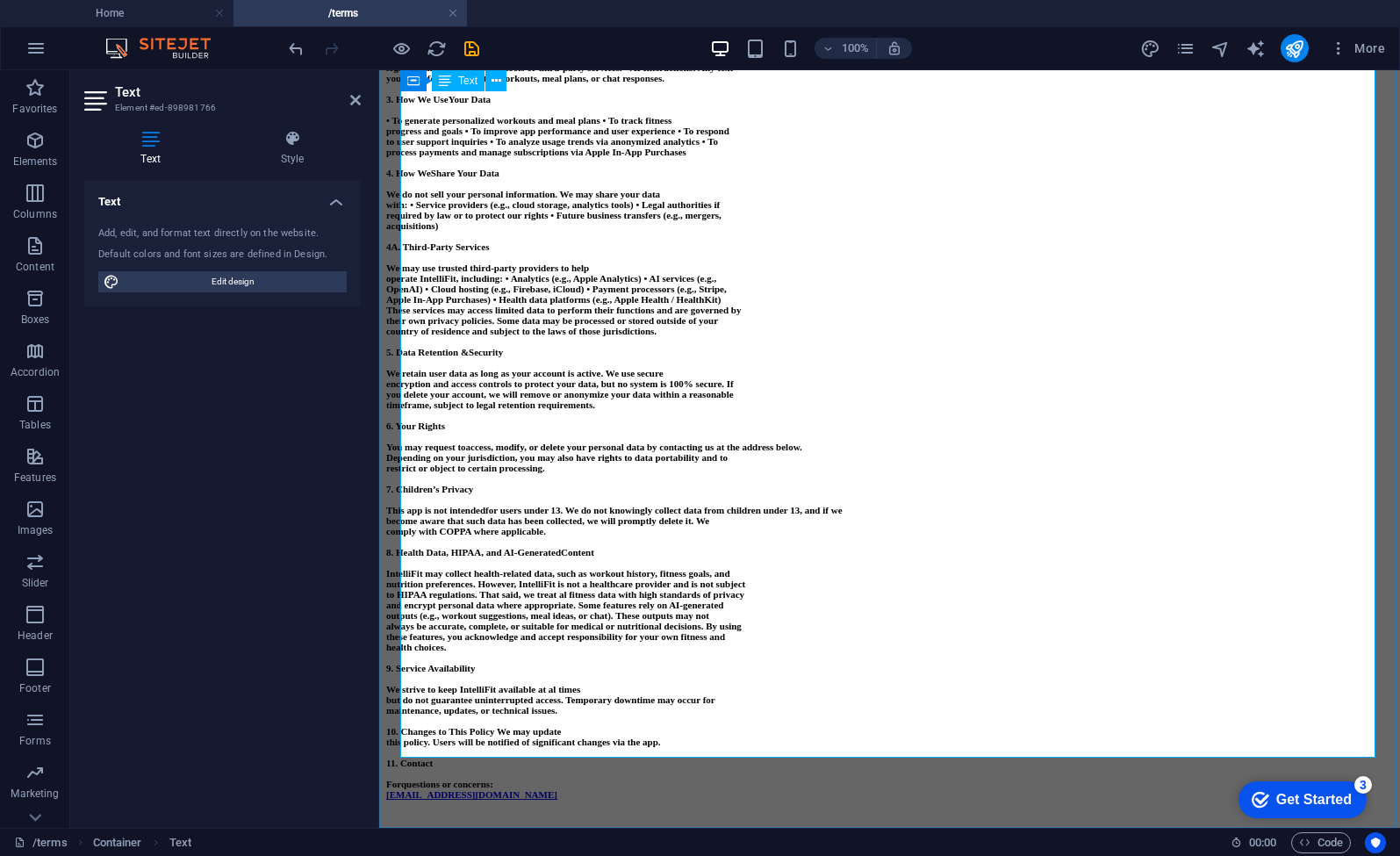
click at [678, 599] on strong "and encrypt personal data where appropriate. Some features rely on AI-generated" at bounding box center [555, 604] width 338 height 10
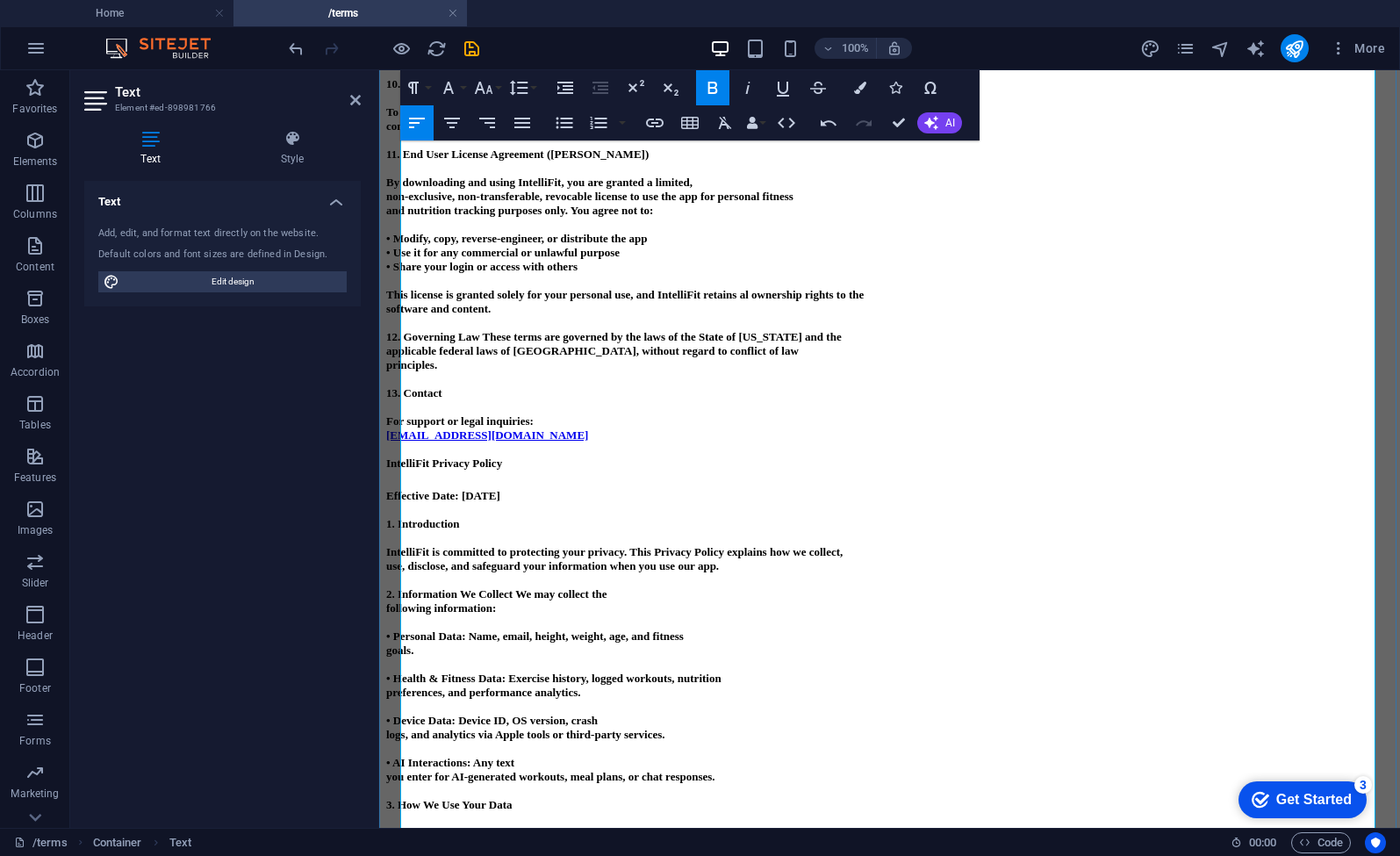
scroll to position [0, 0]
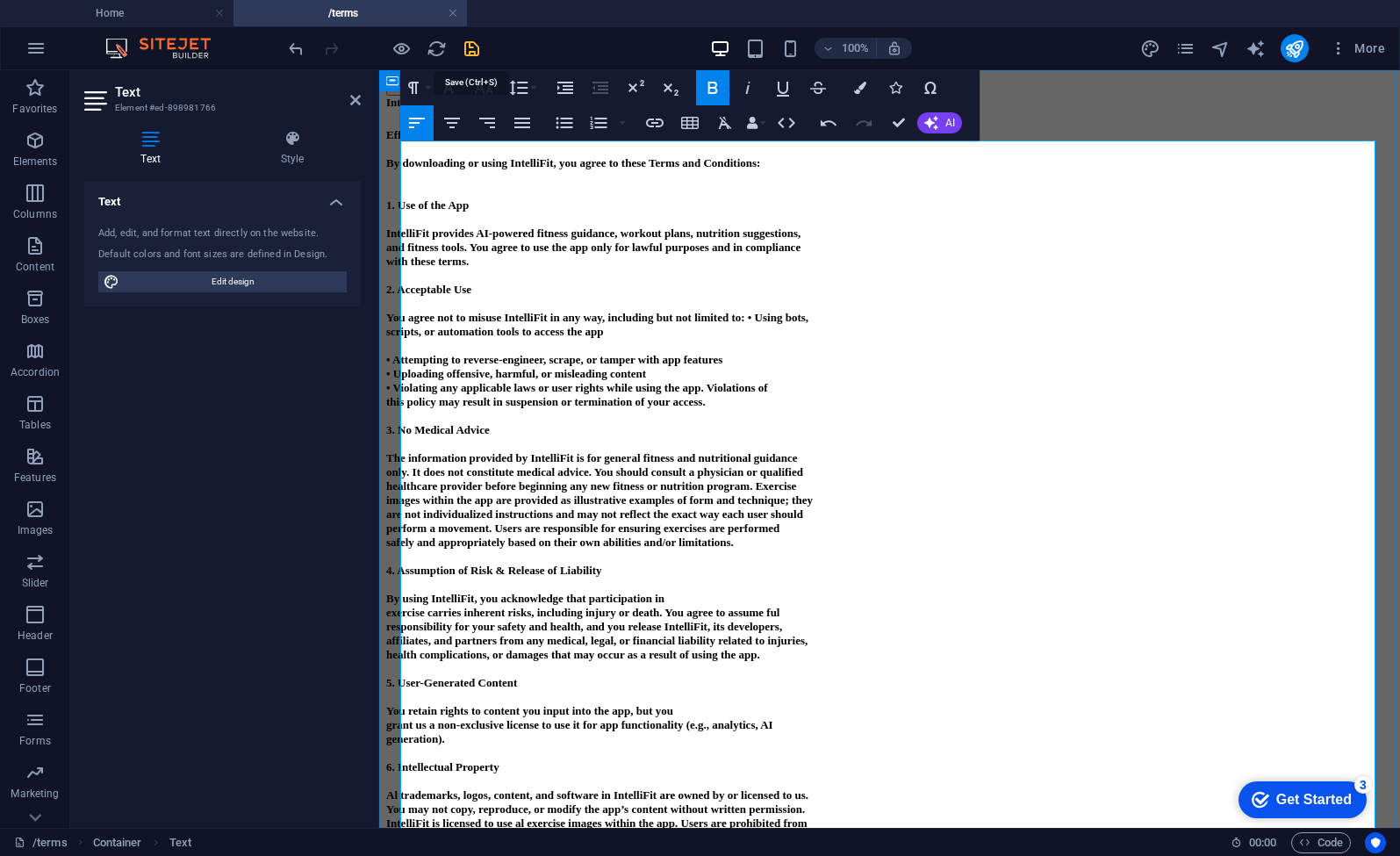
click at [476, 49] on icon "save" at bounding box center [472, 49] width 20 height 20
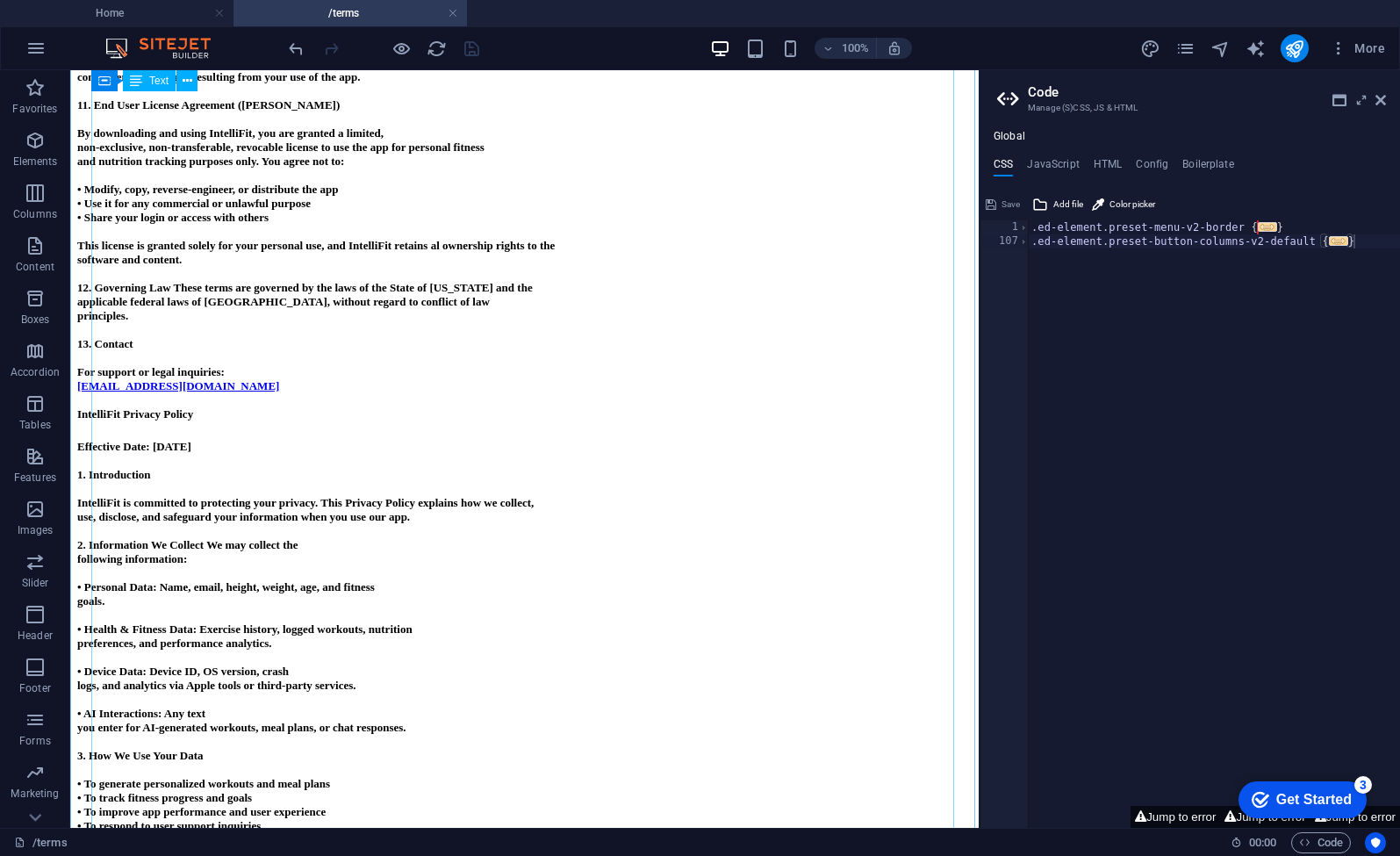
scroll to position [1149, 0]
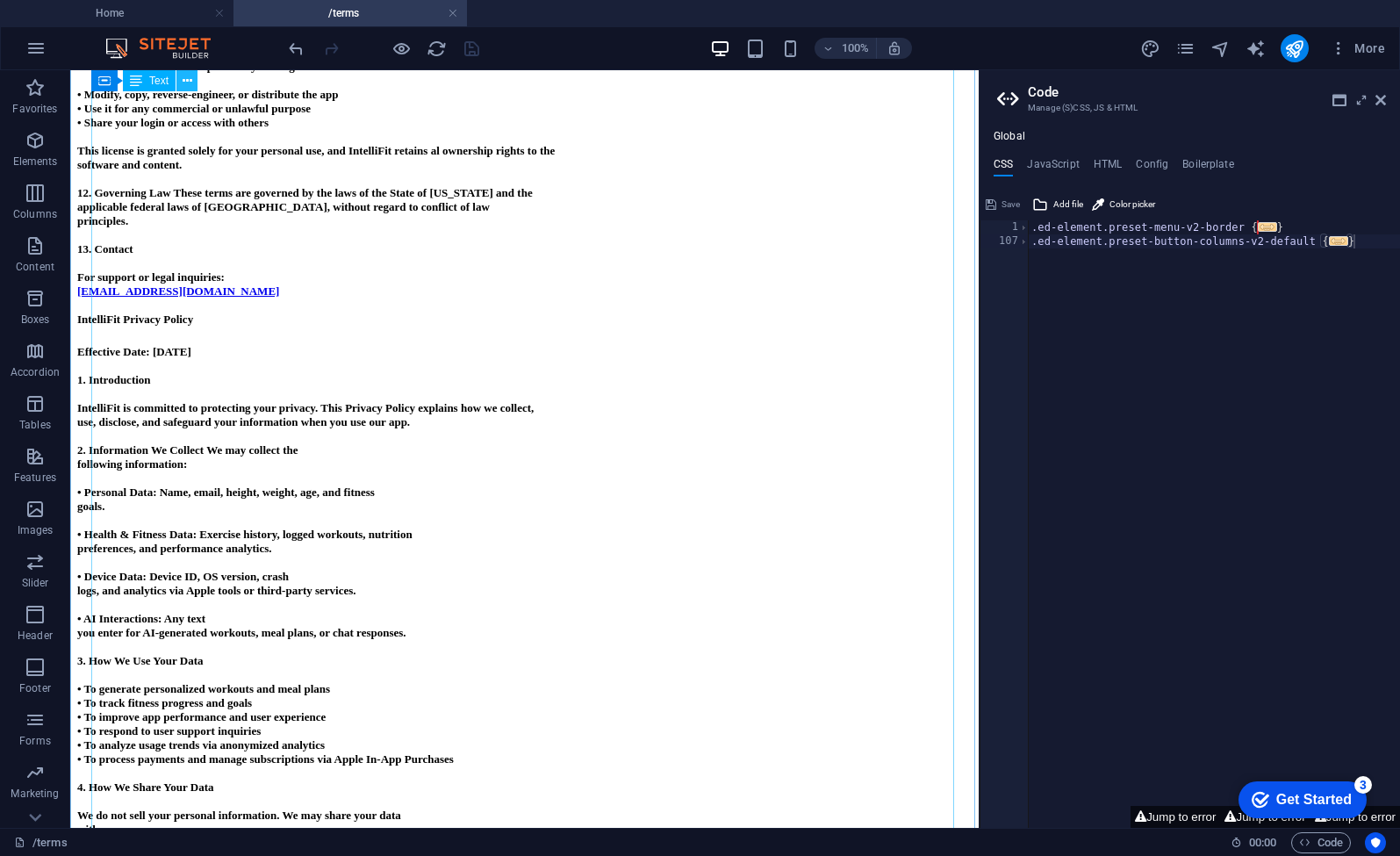
click at [189, 81] on icon at bounding box center [188, 81] width 9 height 18
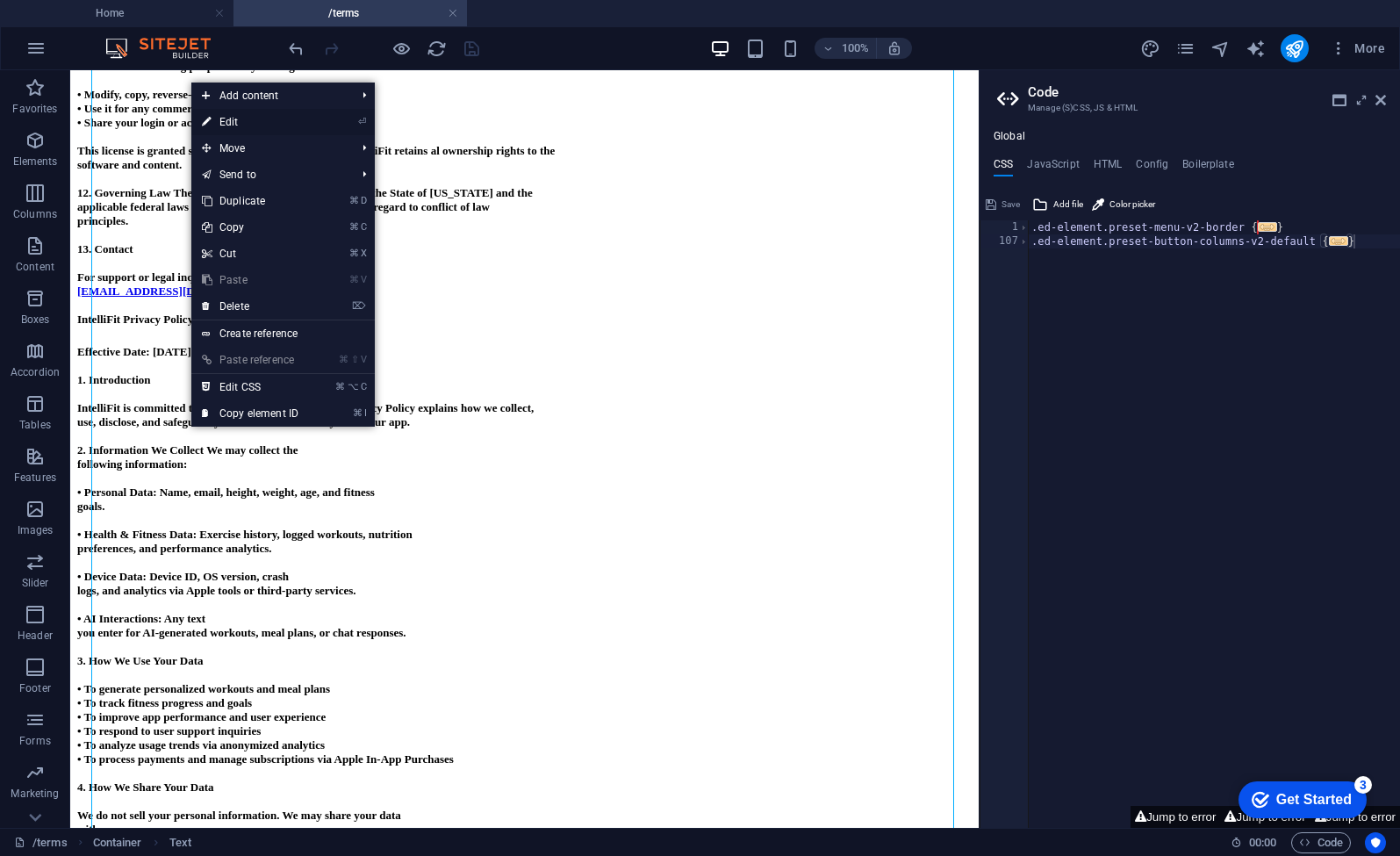
click at [231, 122] on link "⏎ Edit" at bounding box center [250, 121] width 118 height 27
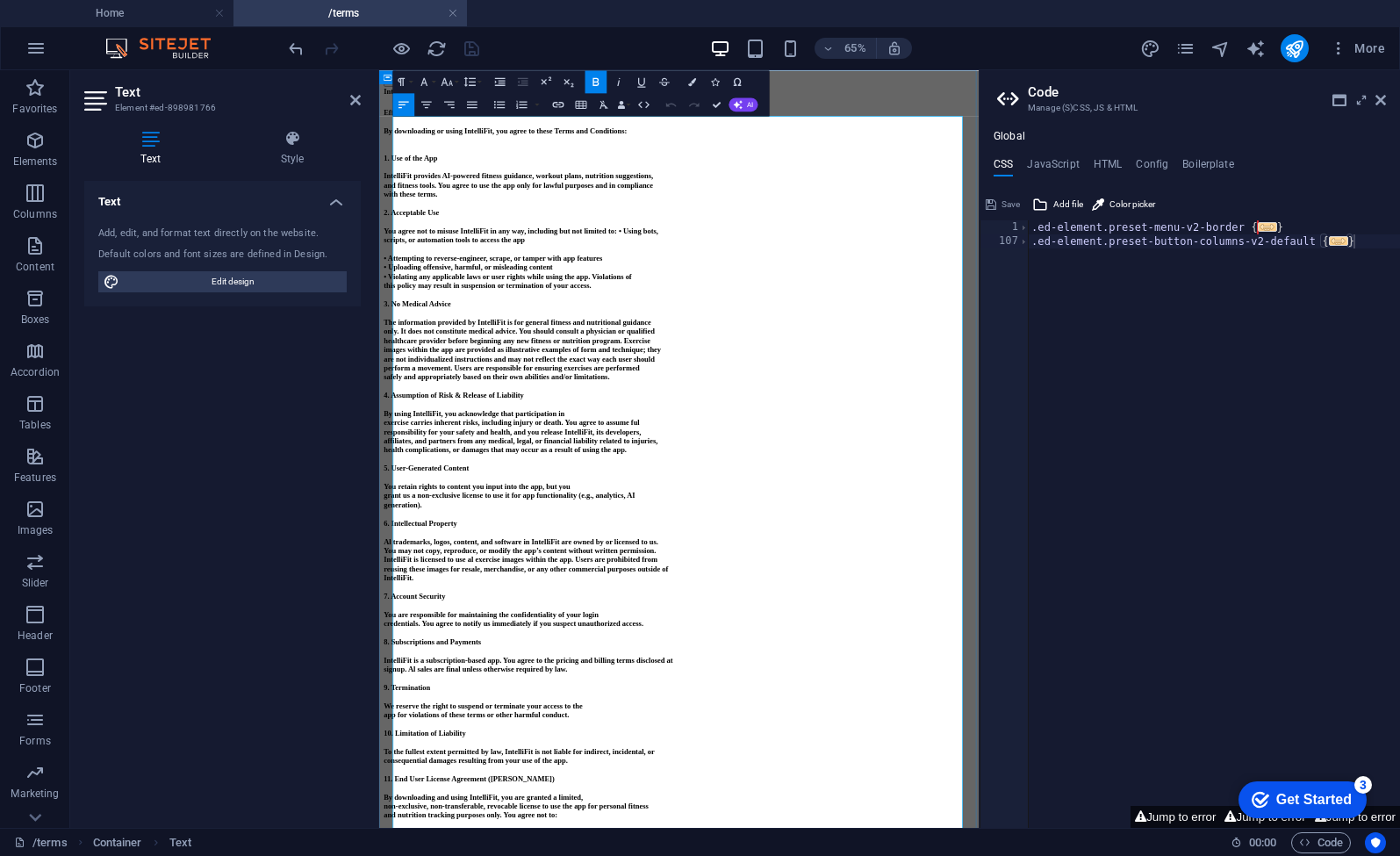
scroll to position [334, 0]
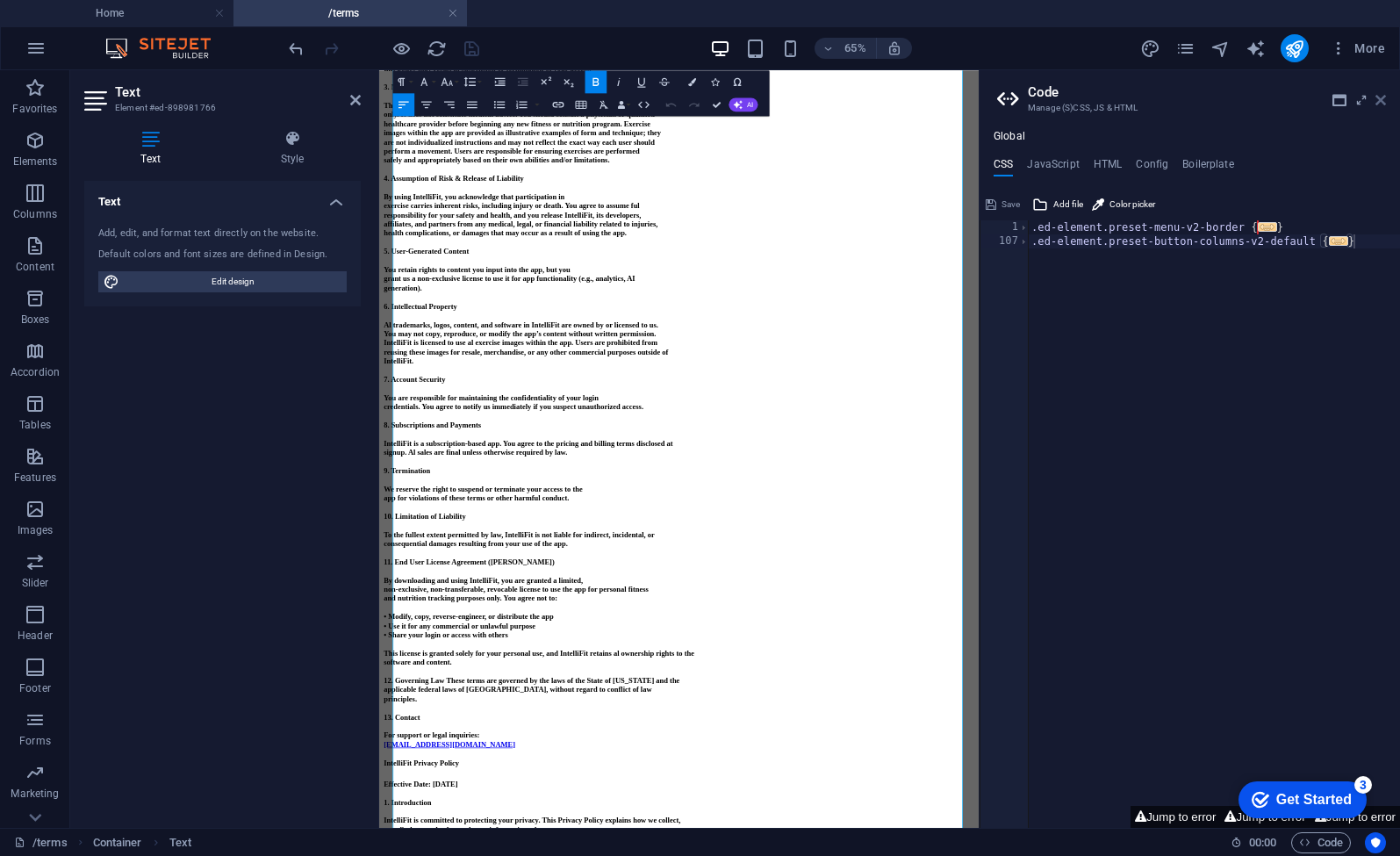
click at [1381, 103] on icon at bounding box center [1381, 99] width 10 height 14
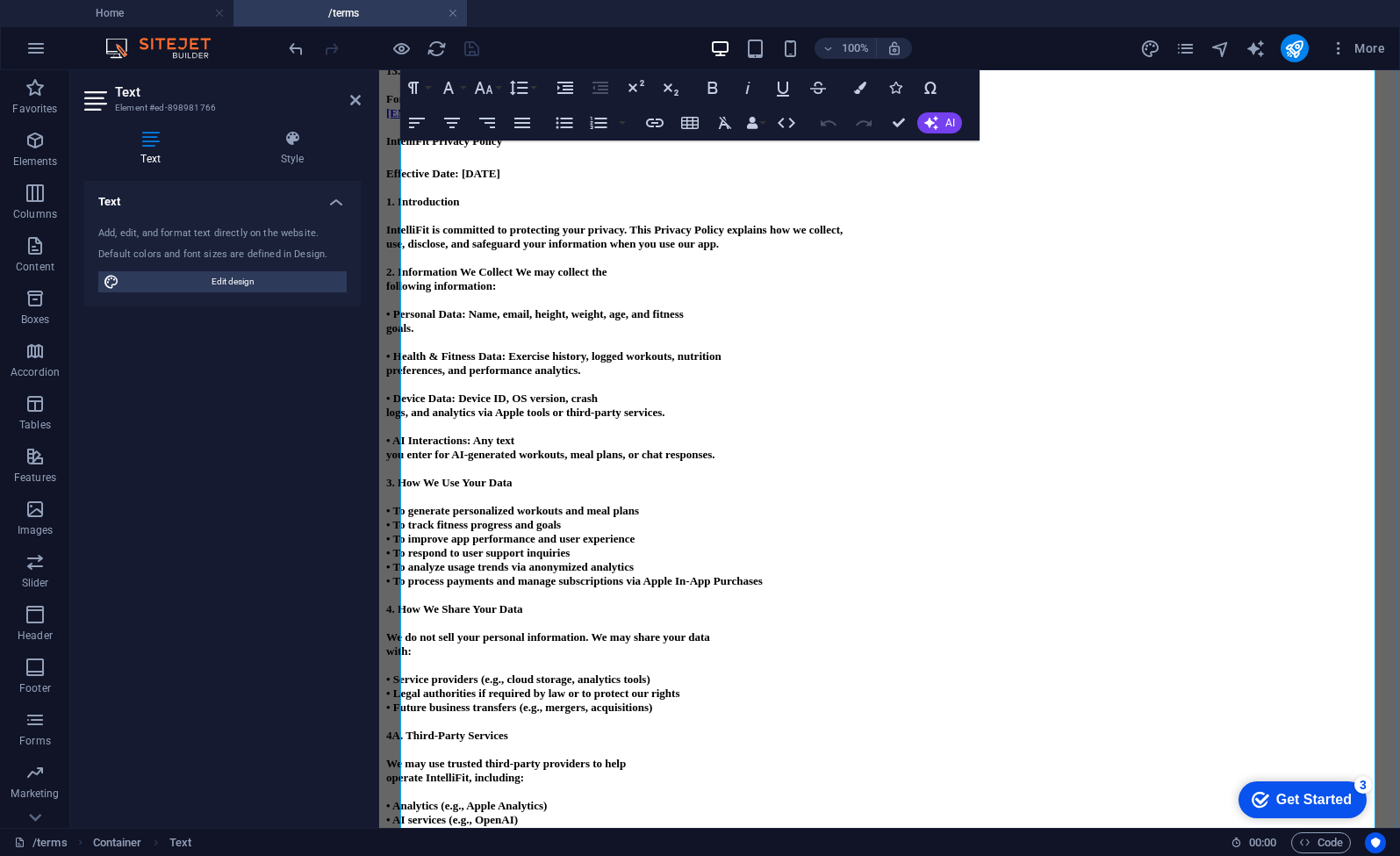
scroll to position [1212, 0]
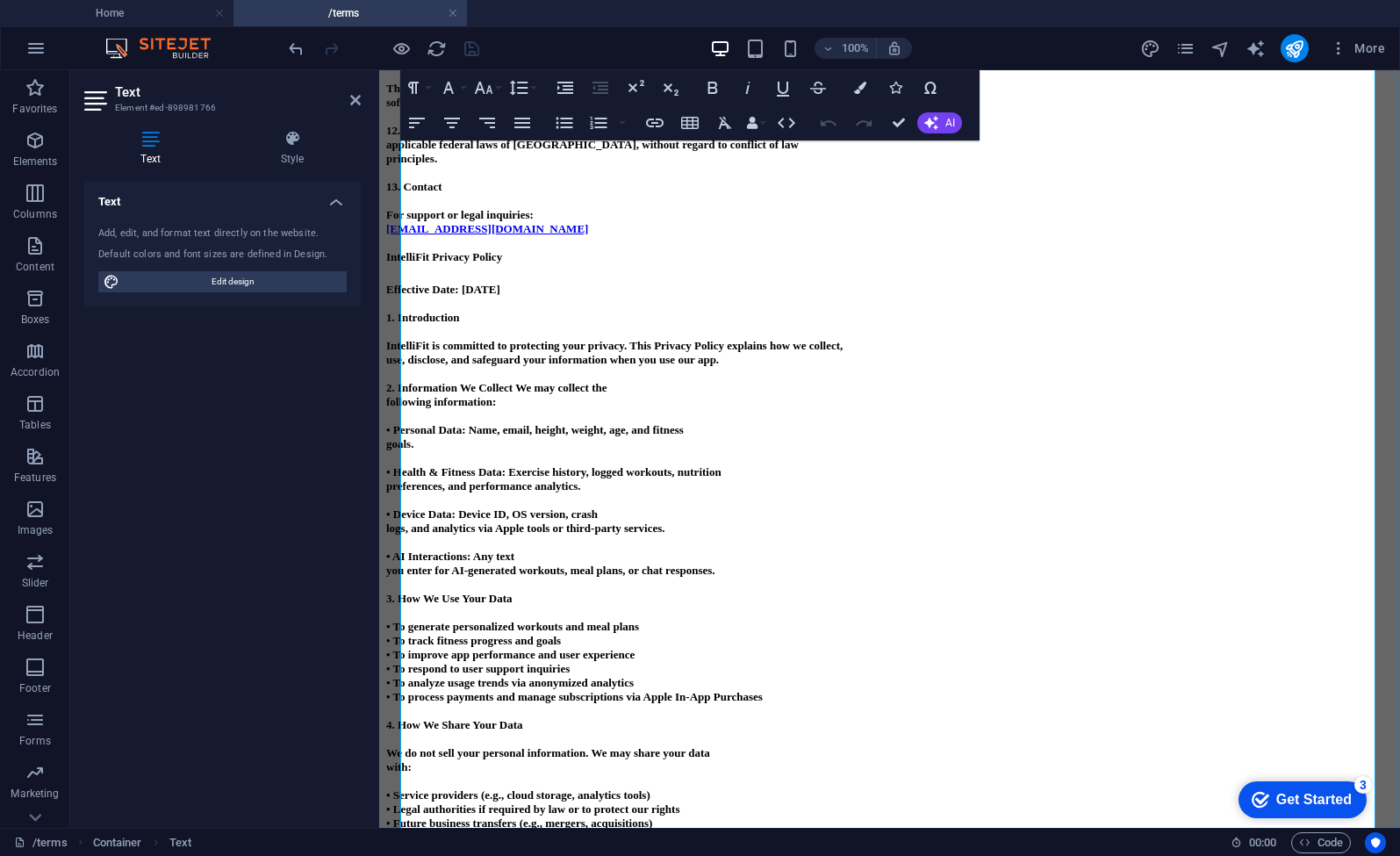
click at [444, 465] on p at bounding box center [889, 458] width 1007 height 14
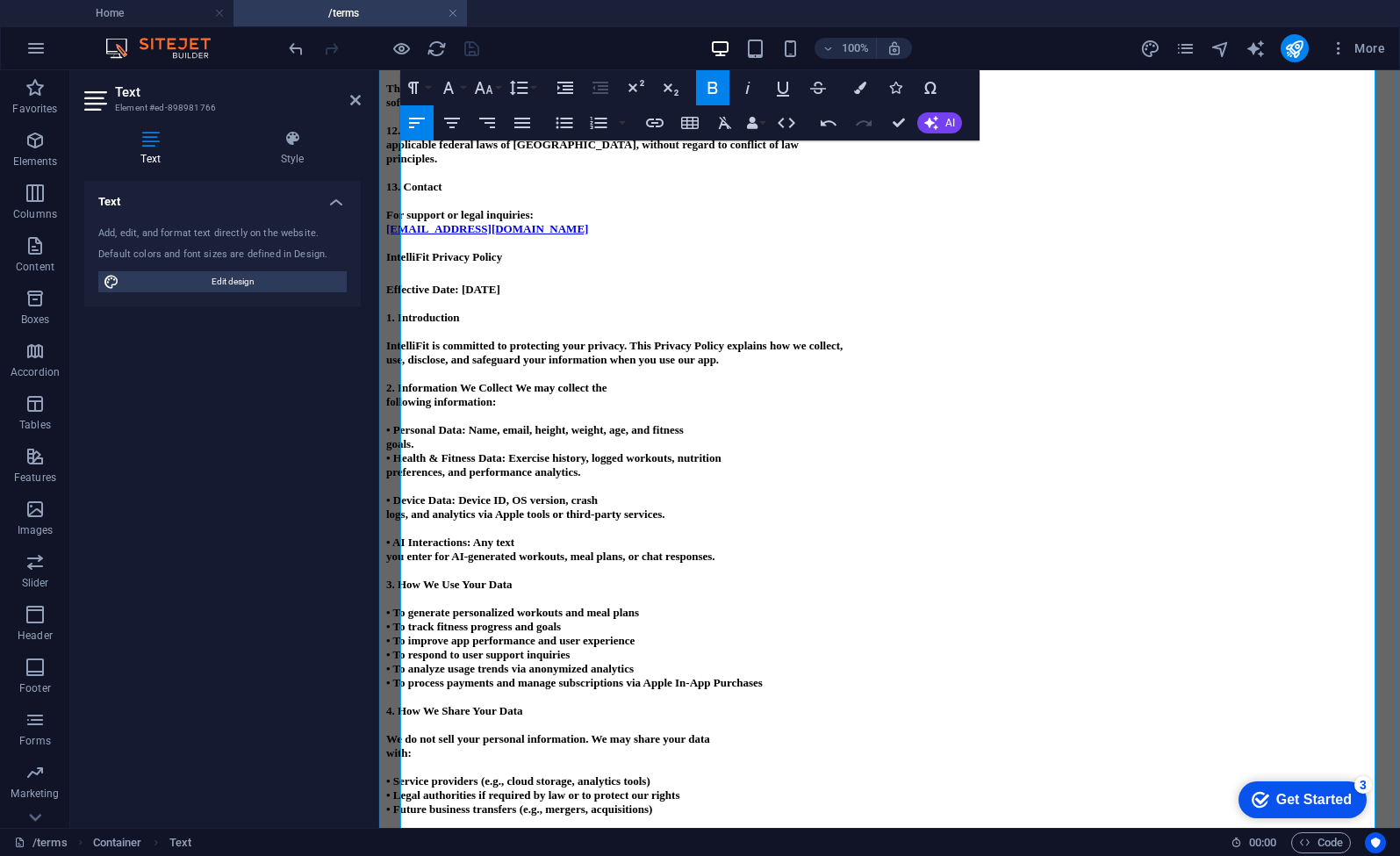
click at [436, 493] on p at bounding box center [889, 485] width 1007 height 14
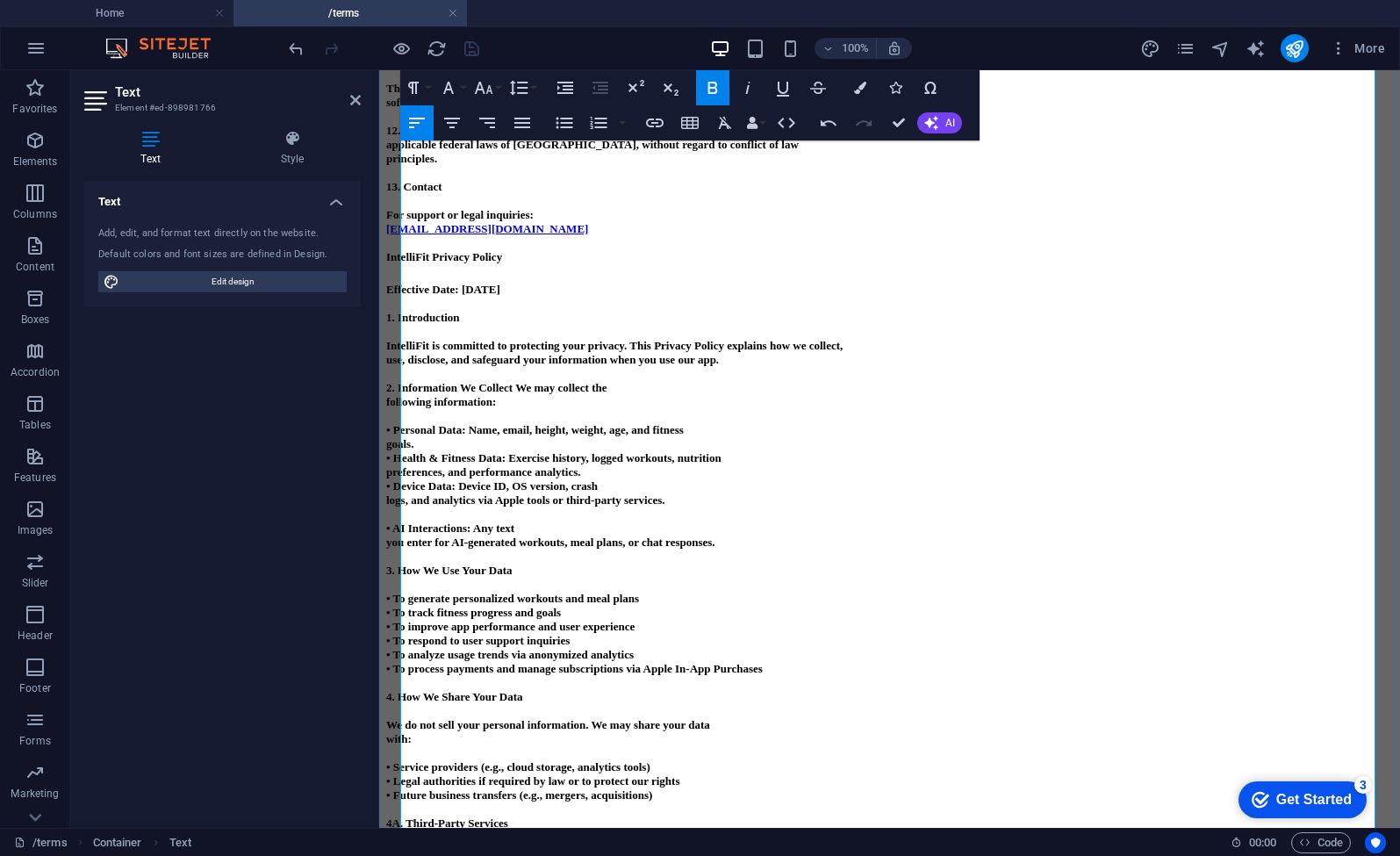
click at [450, 521] on p at bounding box center [889, 514] width 1007 height 14
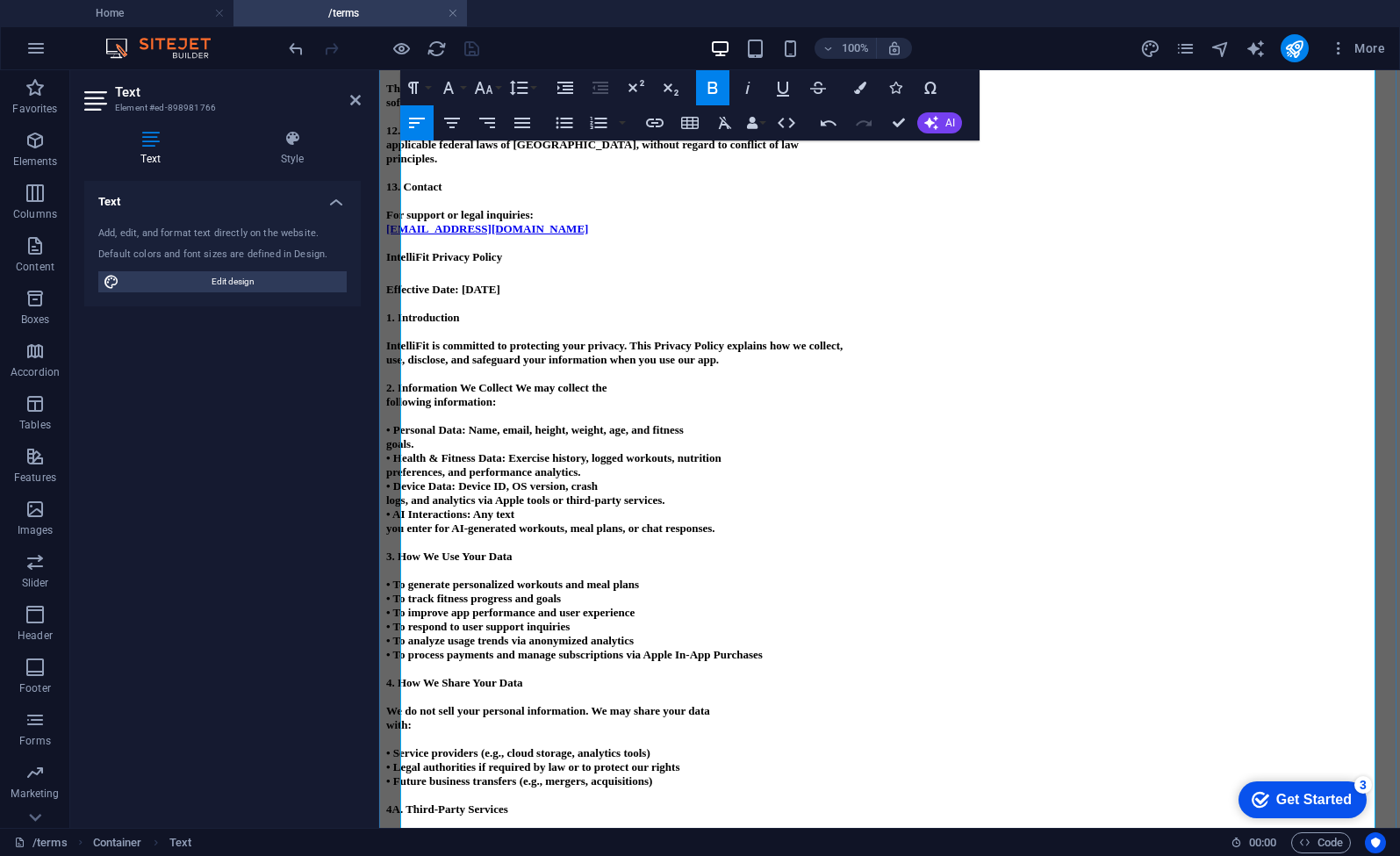
click at [460, 423] on p at bounding box center [889, 416] width 1007 height 14
click at [749, 299] on div "IntelliFit Terms and Conditions Effective Date: [DATE] By downloading or using …" at bounding box center [889, 250] width 1007 height 2733
click at [468, 47] on div at bounding box center [384, 48] width 197 height 29
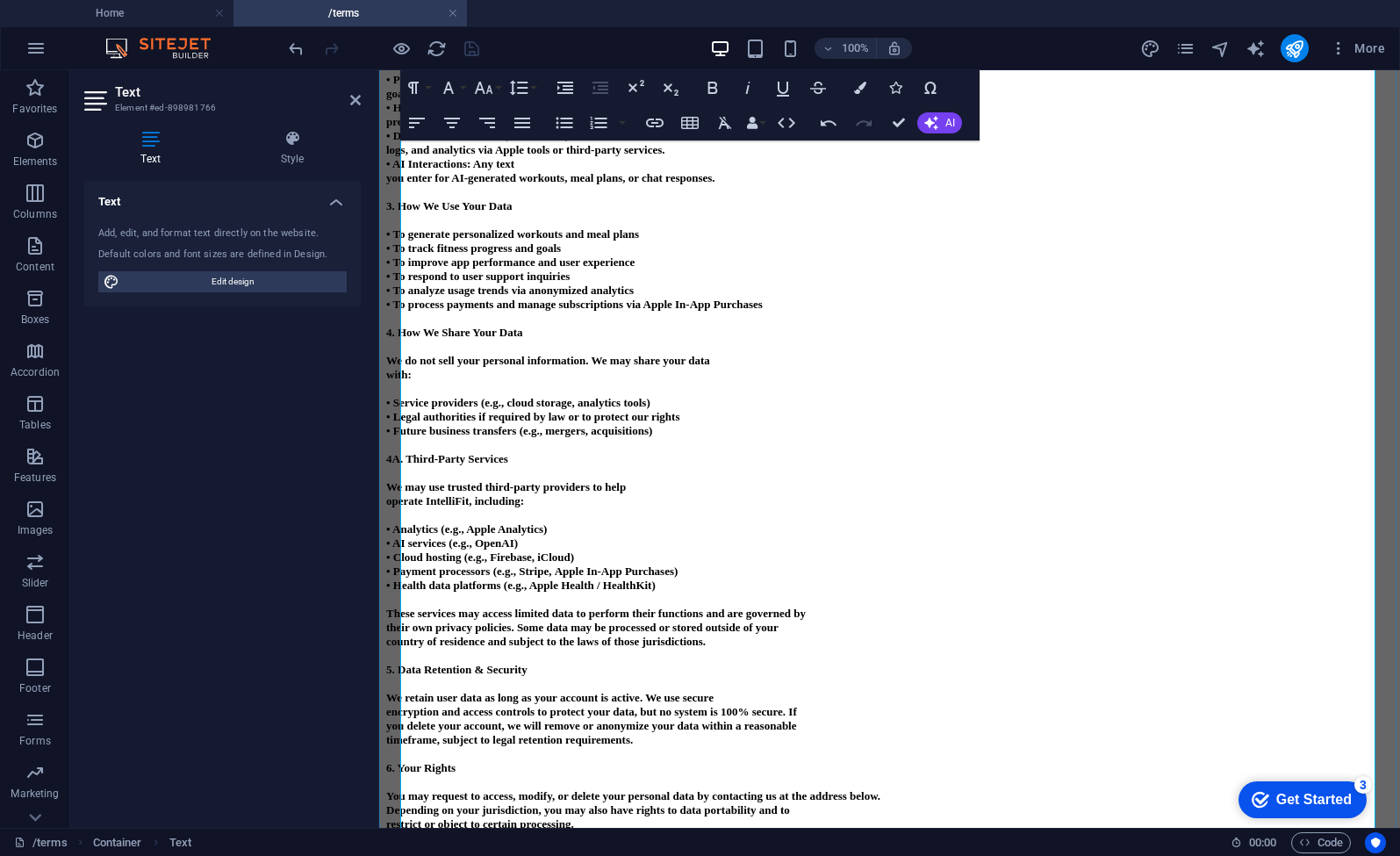
scroll to position [2070, 0]
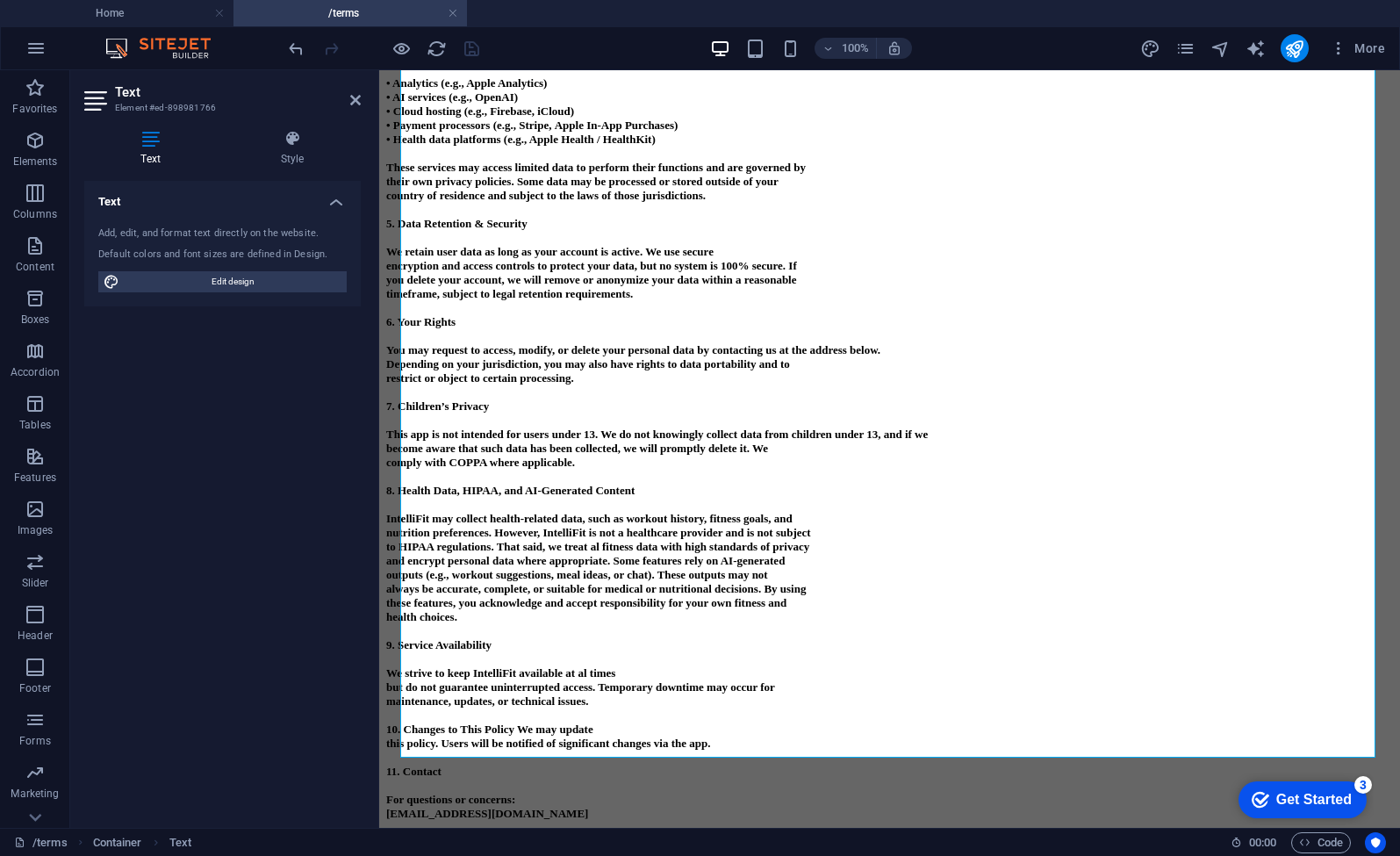
click at [501, 231] on p at bounding box center [889, 237] width 1007 height 14
click at [517, 231] on p at bounding box center [889, 237] width 1007 height 14
click at [463, 80] on span "Text" at bounding box center [467, 80] width 19 height 10
click at [472, 54] on div at bounding box center [384, 48] width 197 height 29
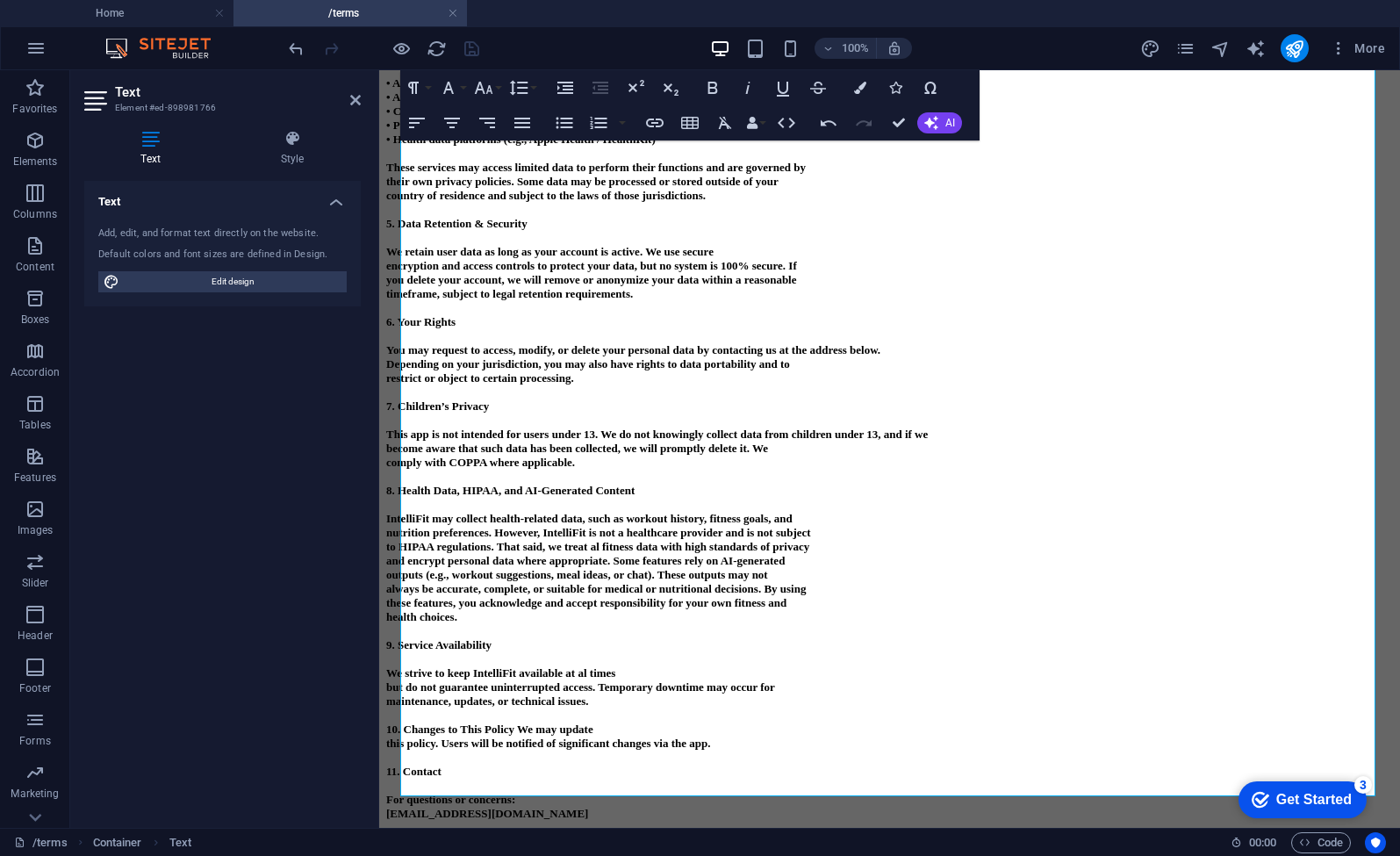
scroll to position [896, 0]
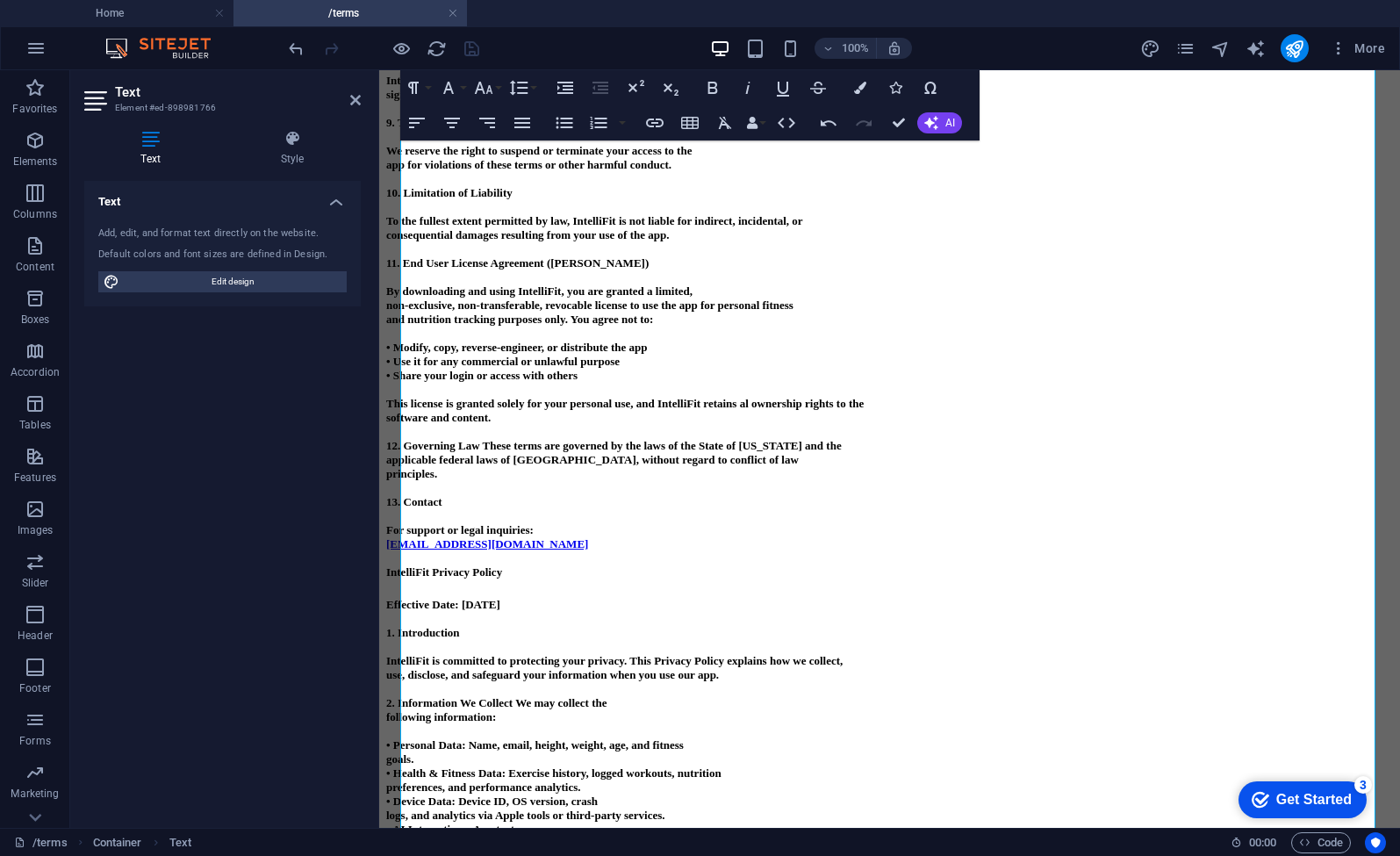
click at [878, 270] on p "11. End User License Agreement ([PERSON_NAME])" at bounding box center [889, 263] width 1007 height 14
click at [356, 101] on icon at bounding box center [355, 99] width 10 height 14
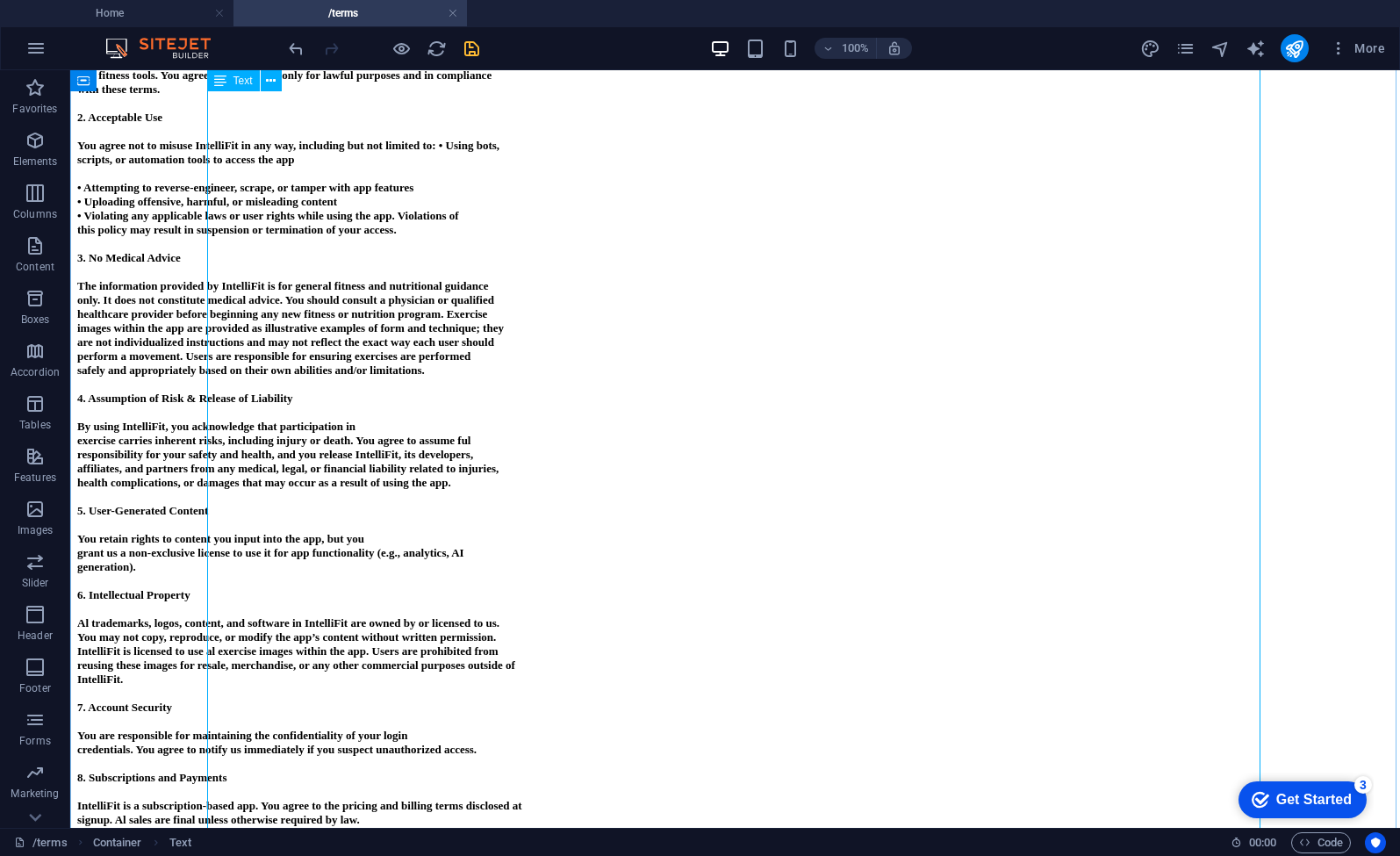
scroll to position [0, 0]
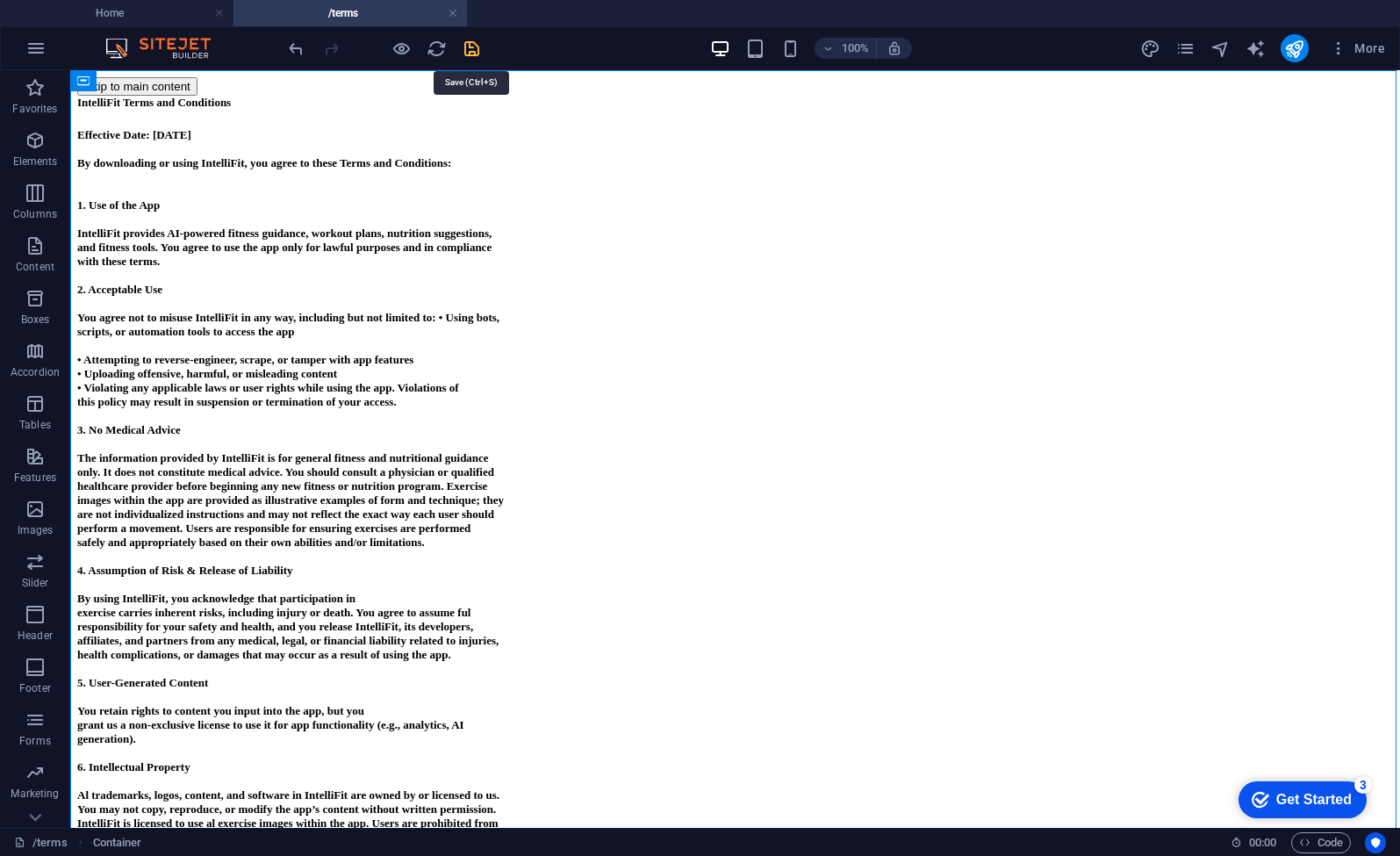
click at [478, 48] on icon "save" at bounding box center [472, 49] width 20 height 20
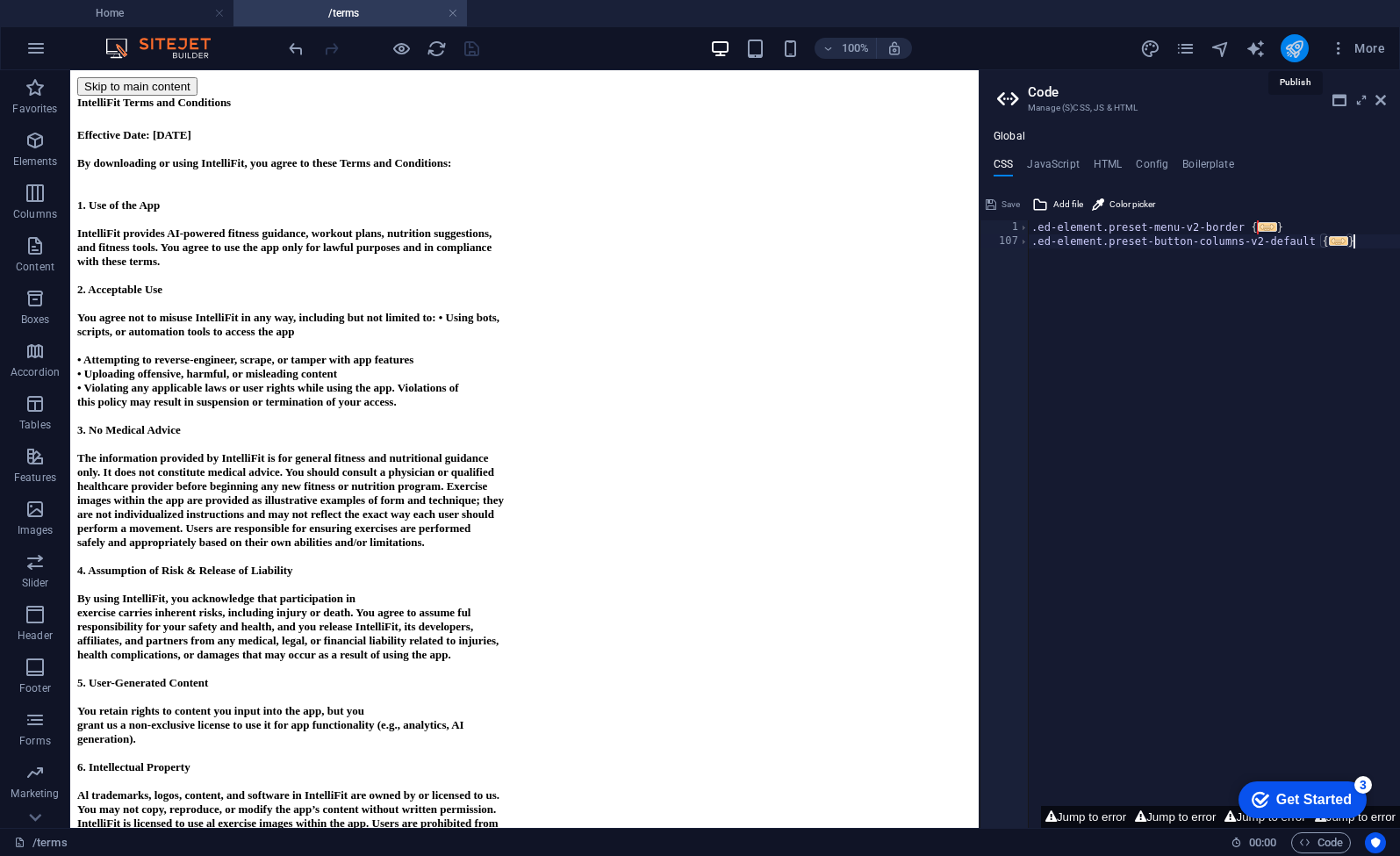
click at [1302, 44] on icon "publish" at bounding box center [1294, 49] width 20 height 20
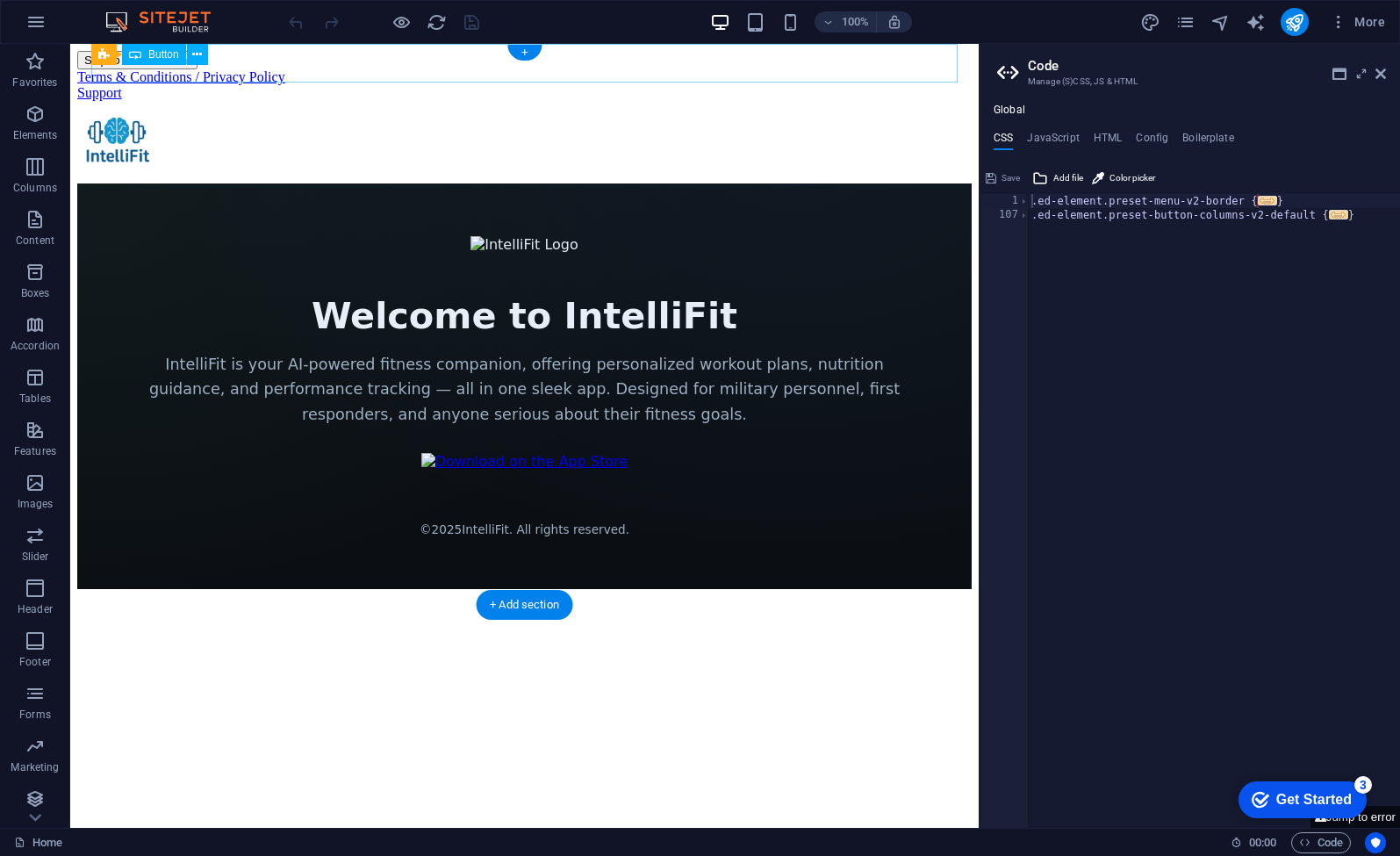
click at [318, 69] on div "Terms & Conditions / Privacy Policy" at bounding box center [524, 76] width 895 height 16
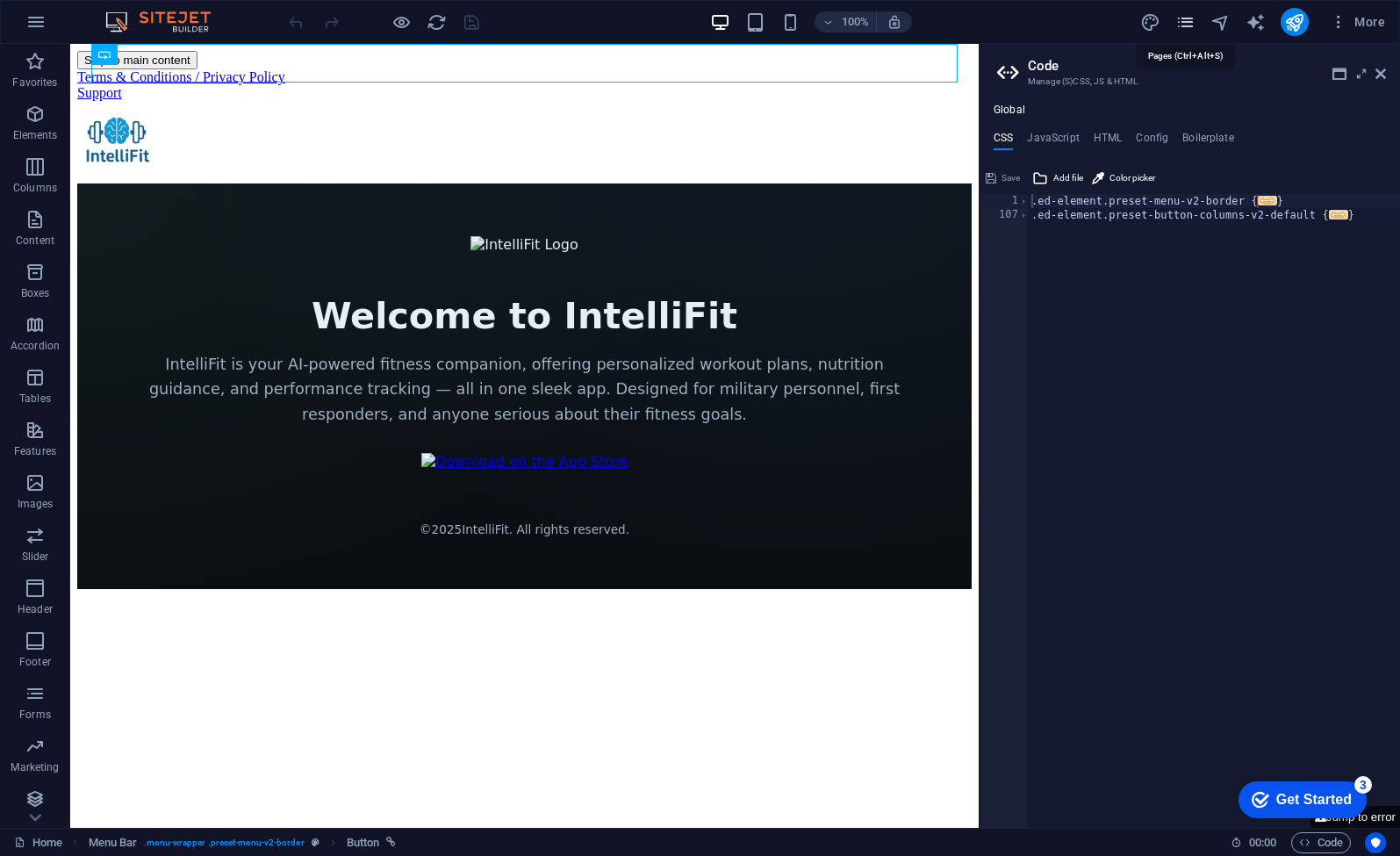
click at [1184, 19] on icon "pages" at bounding box center [1186, 22] width 20 height 20
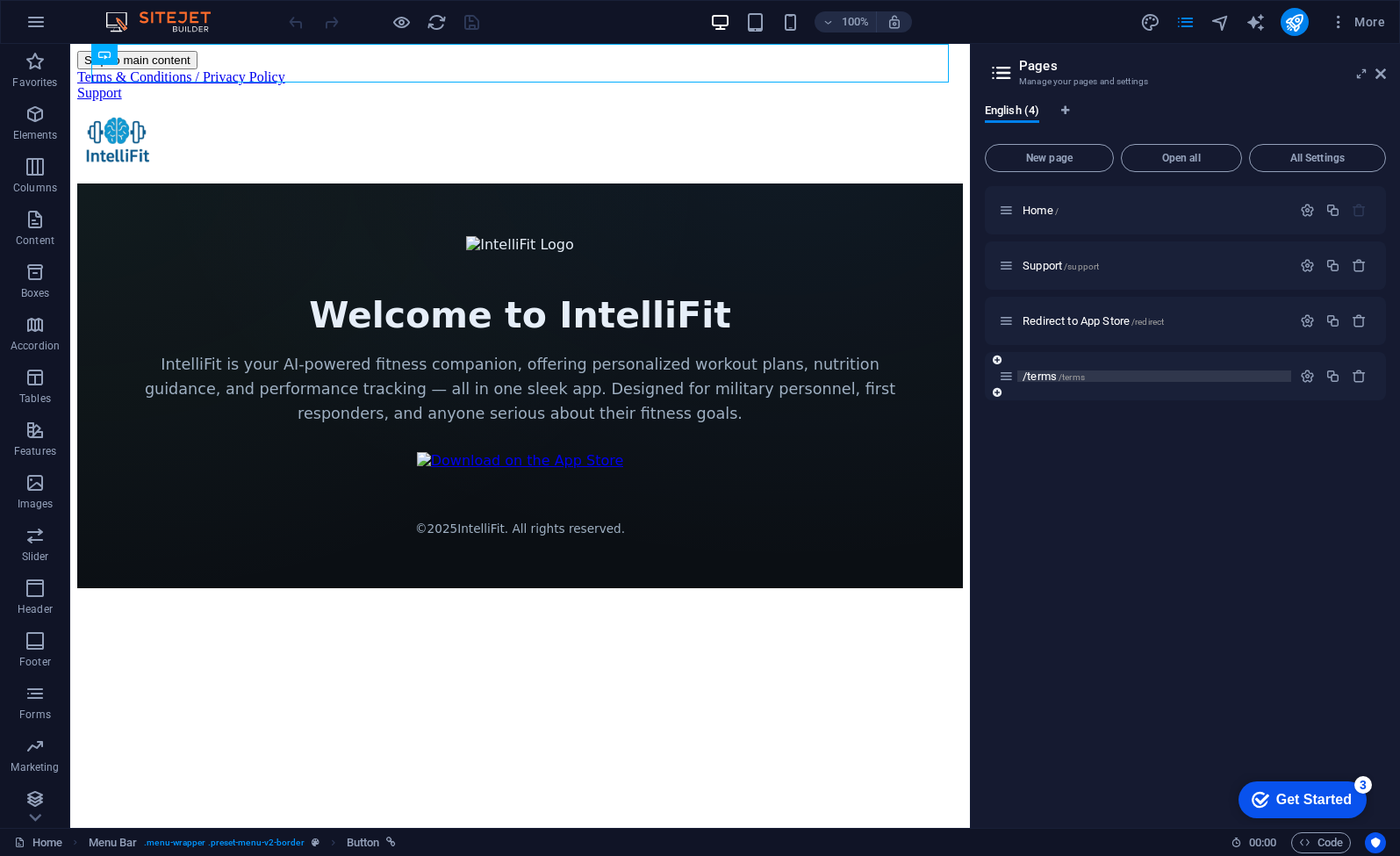
click at [1093, 378] on p "/terms /terms" at bounding box center [1154, 376] width 263 height 11
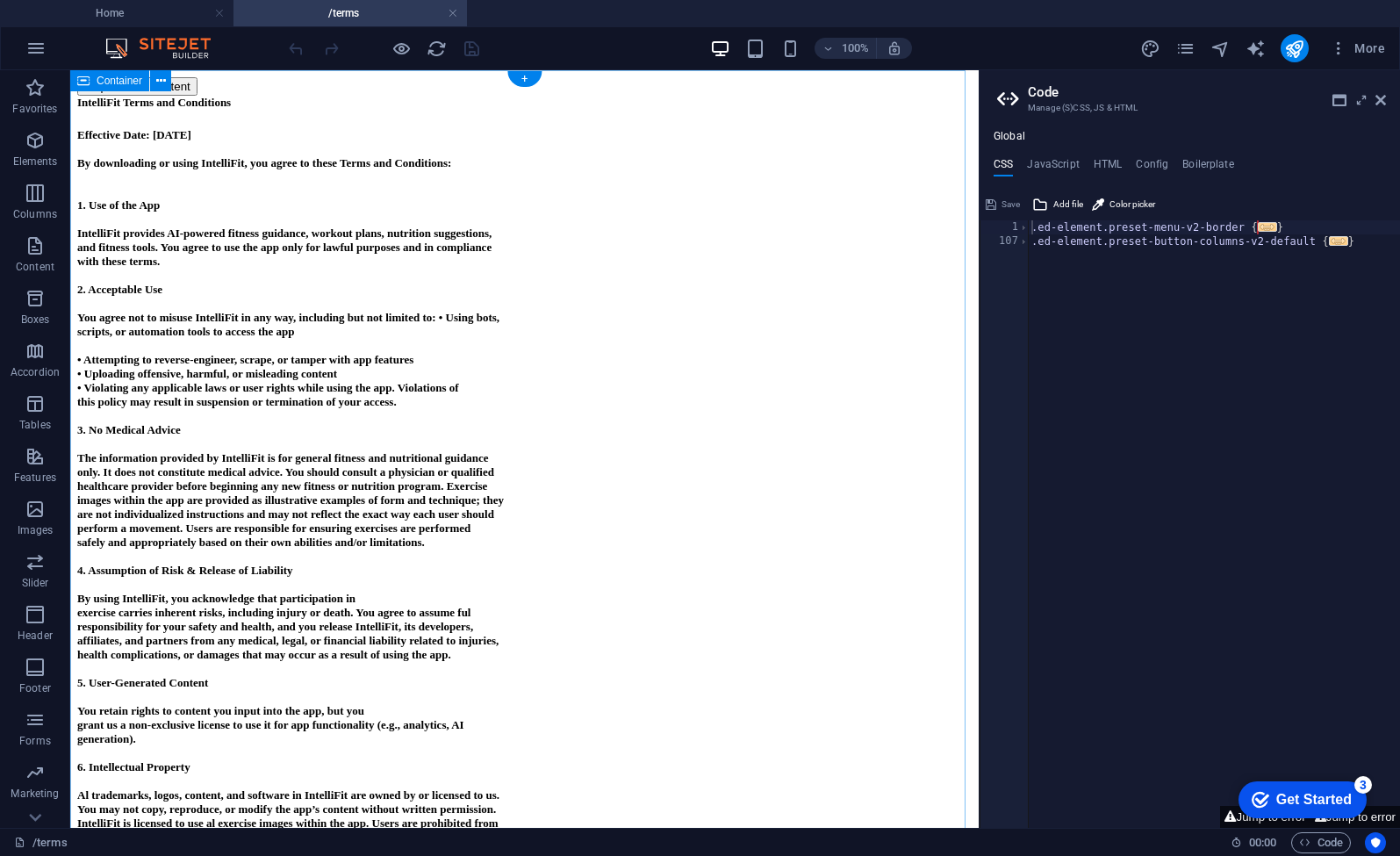
drag, startPoint x: 264, startPoint y: 146, endPoint x: 83, endPoint y: 148, distance: 181.0
click at [158, 128] on icon at bounding box center [155, 131] width 9 height 18
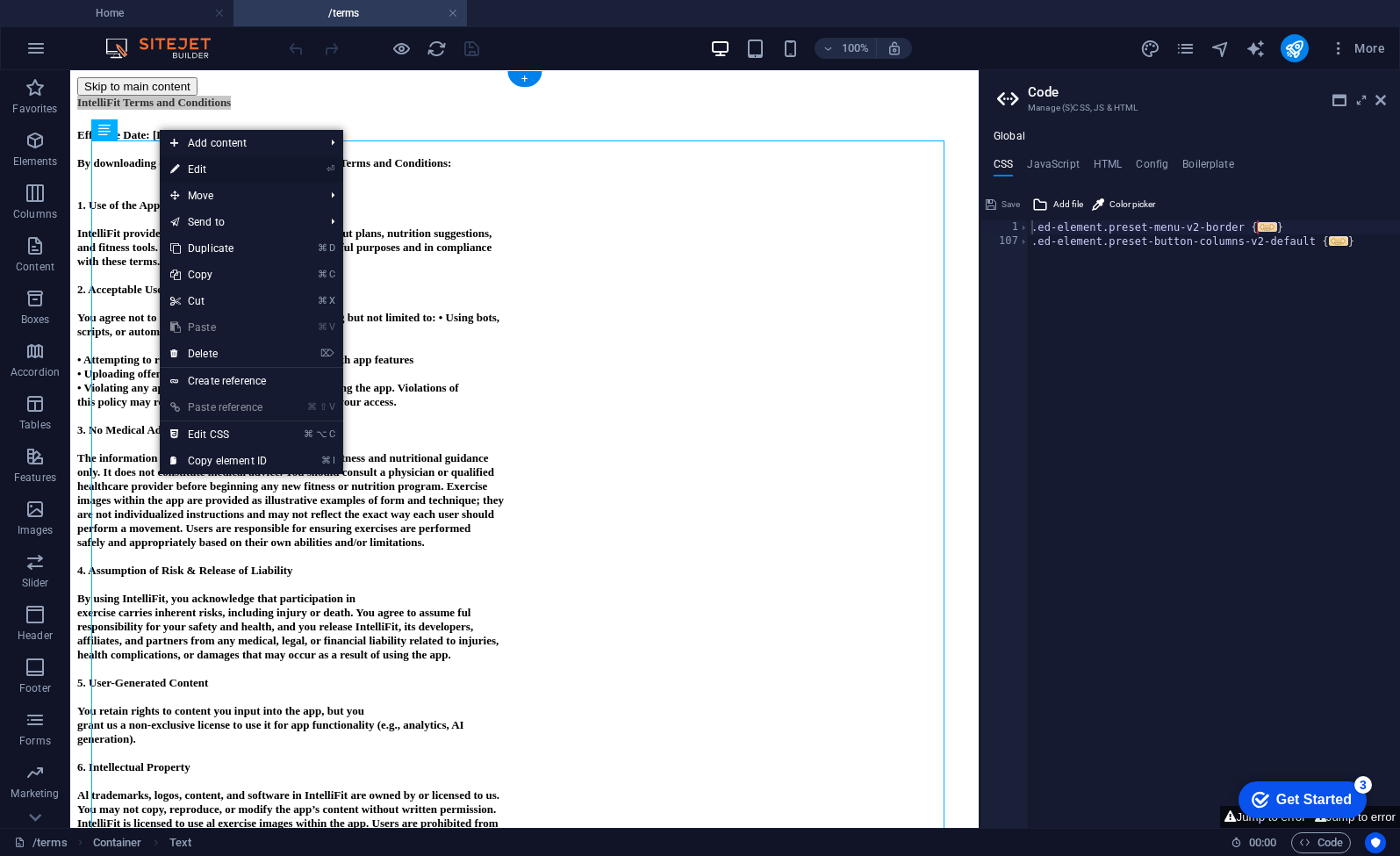
click at [187, 169] on link "⏎ Edit" at bounding box center [219, 169] width 118 height 27
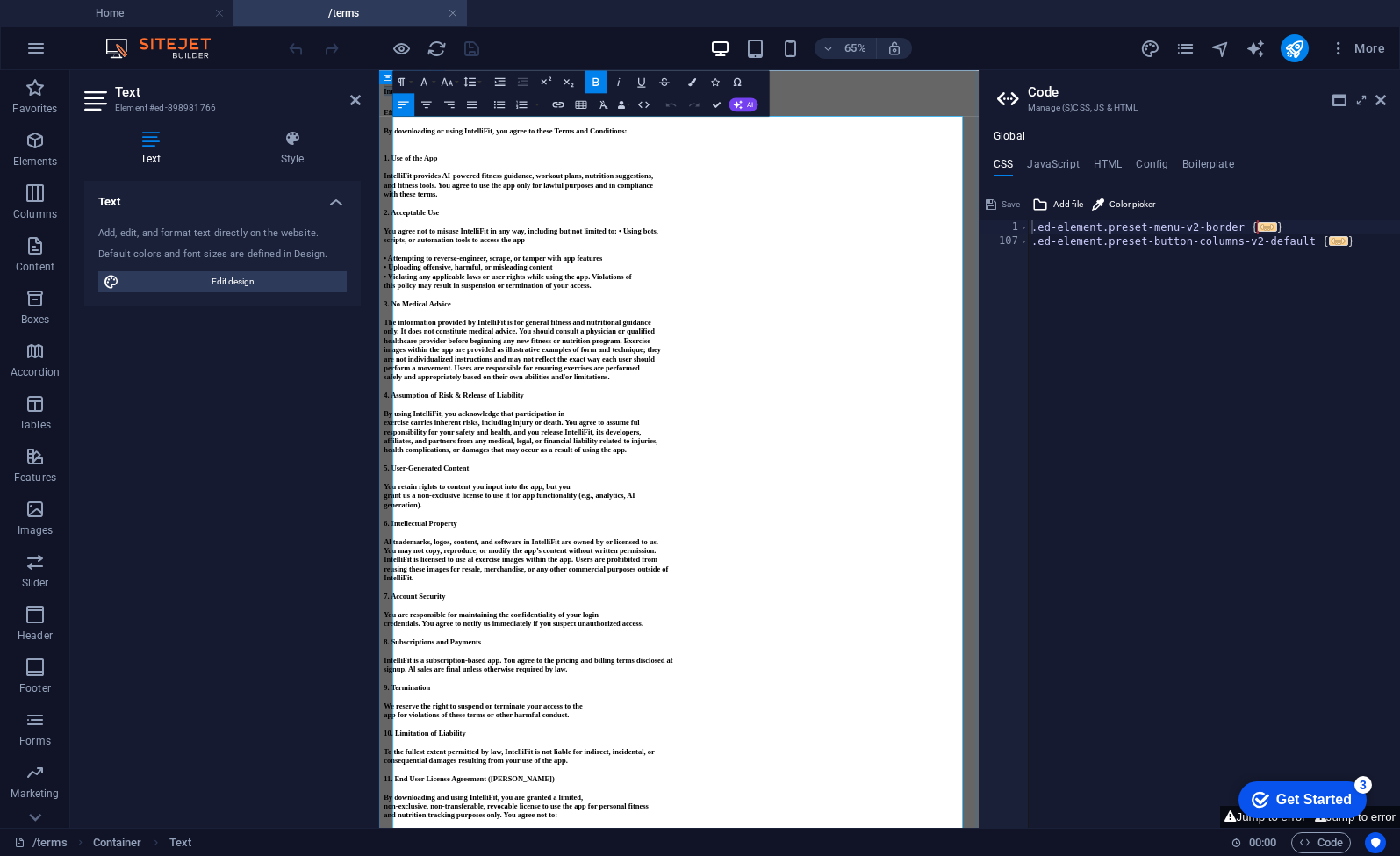
drag, startPoint x: 591, startPoint y: 151, endPoint x: 395, endPoint y: 153, distance: 196.0
click at [449, 82] on icon "button" at bounding box center [447, 81] width 14 height 14
click at [445, 202] on link "18" at bounding box center [442, 207] width 41 height 17
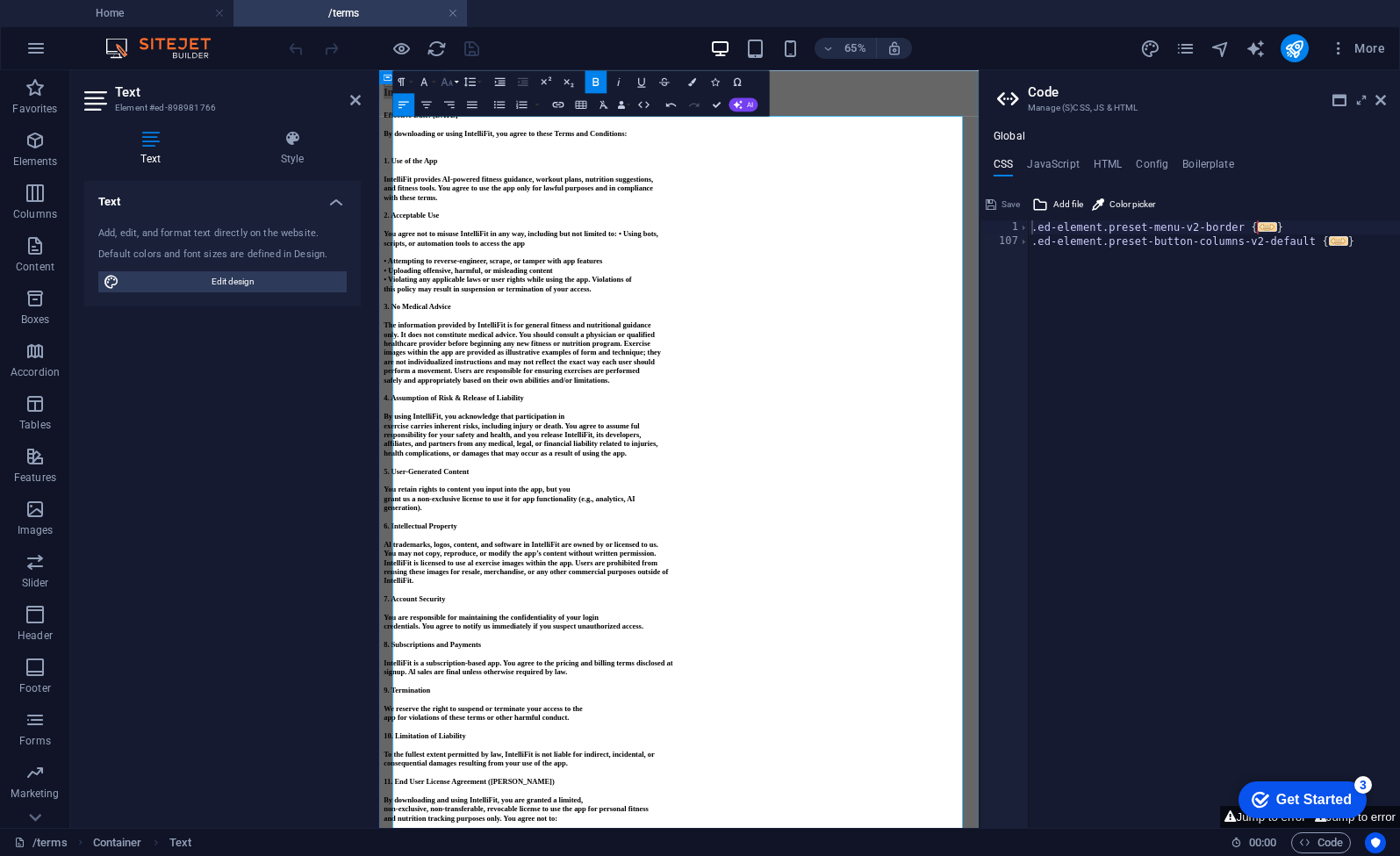
click at [451, 86] on icon "button" at bounding box center [447, 81] width 14 height 14
click at [447, 221] on link "72" at bounding box center [442, 217] width 41 height 17
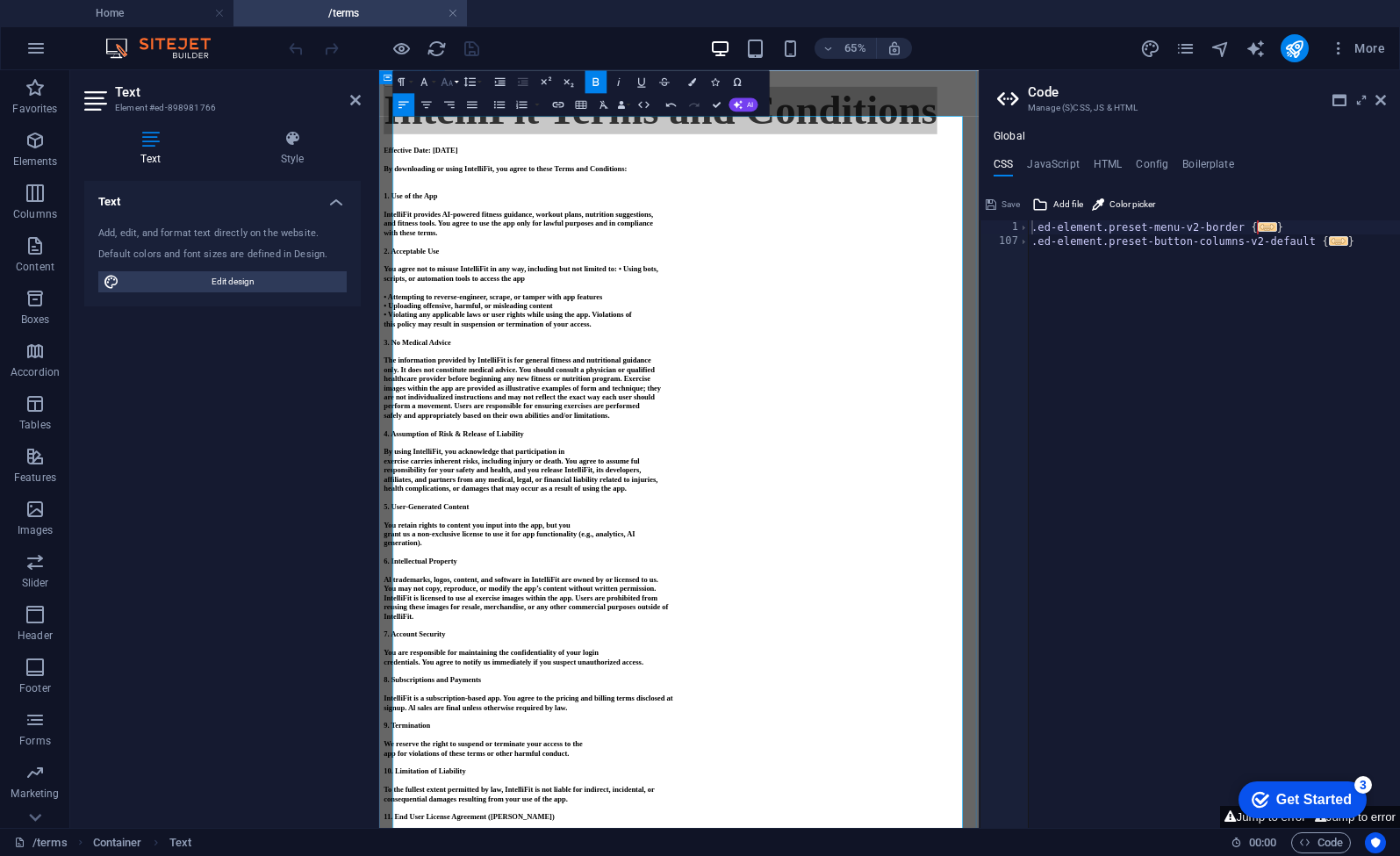
click at [451, 84] on icon "button" at bounding box center [447, 81] width 14 height 14
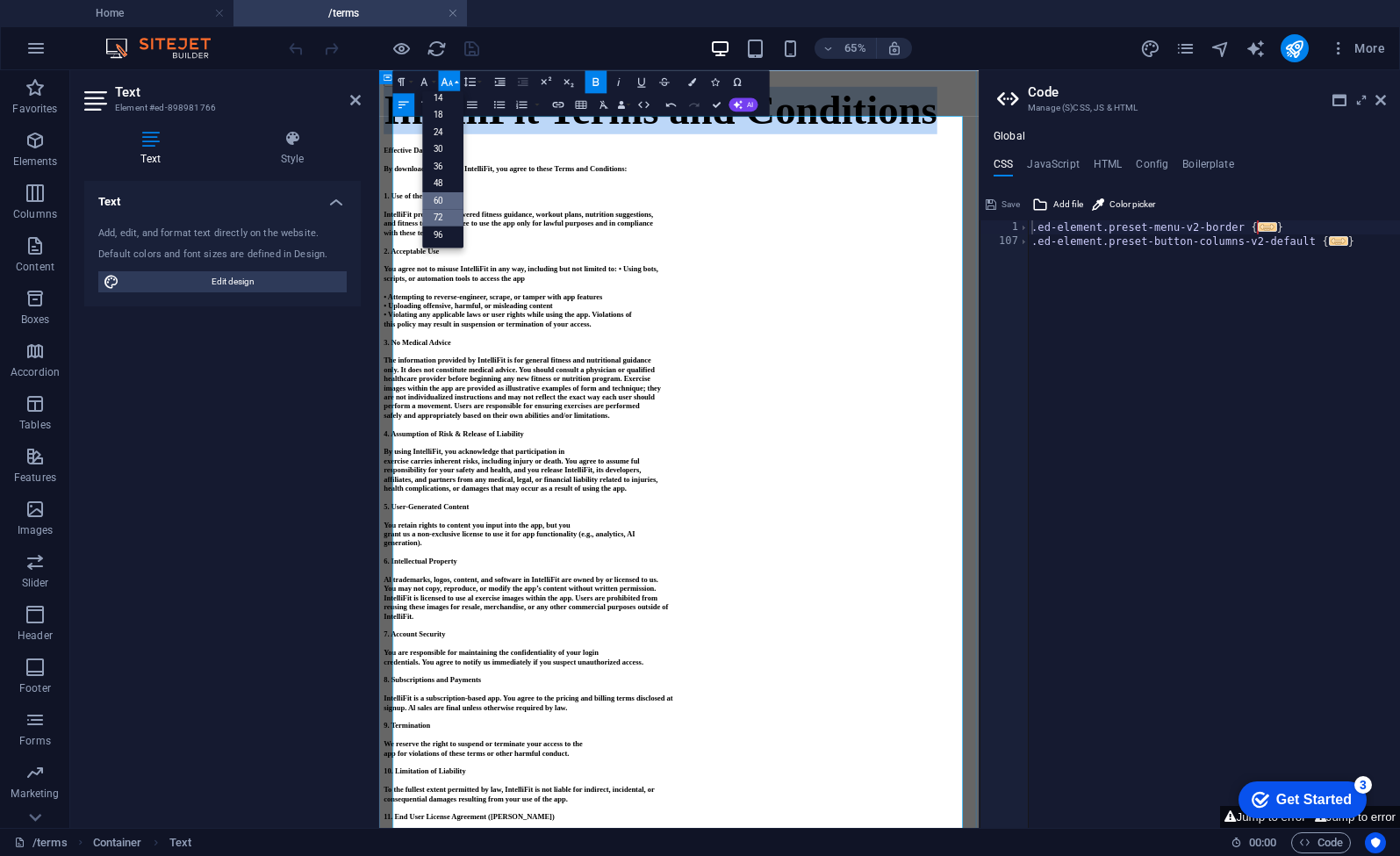
click at [444, 199] on link "60" at bounding box center [442, 200] width 41 height 17
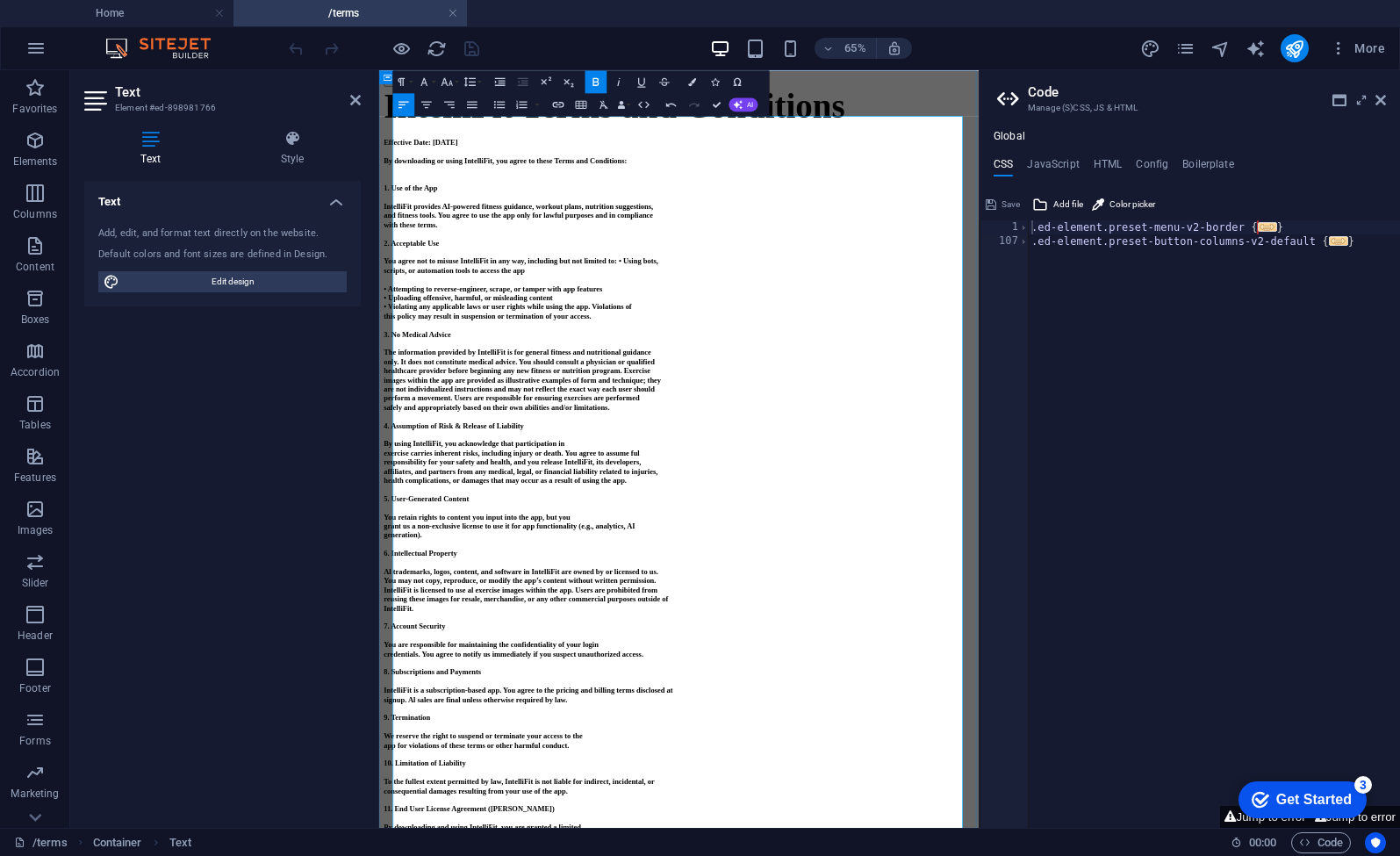
click at [606, 173] on p at bounding box center [841, 165] width 909 height 17
click at [542, 154] on span "IntelliFit Terms and Conditions" at bounding box center [741, 125] width 710 height 58
drag, startPoint x: 1169, startPoint y: 180, endPoint x: 399, endPoint y: 170, distance: 770.1
click at [453, 86] on icon "button" at bounding box center [447, 81] width 14 height 14
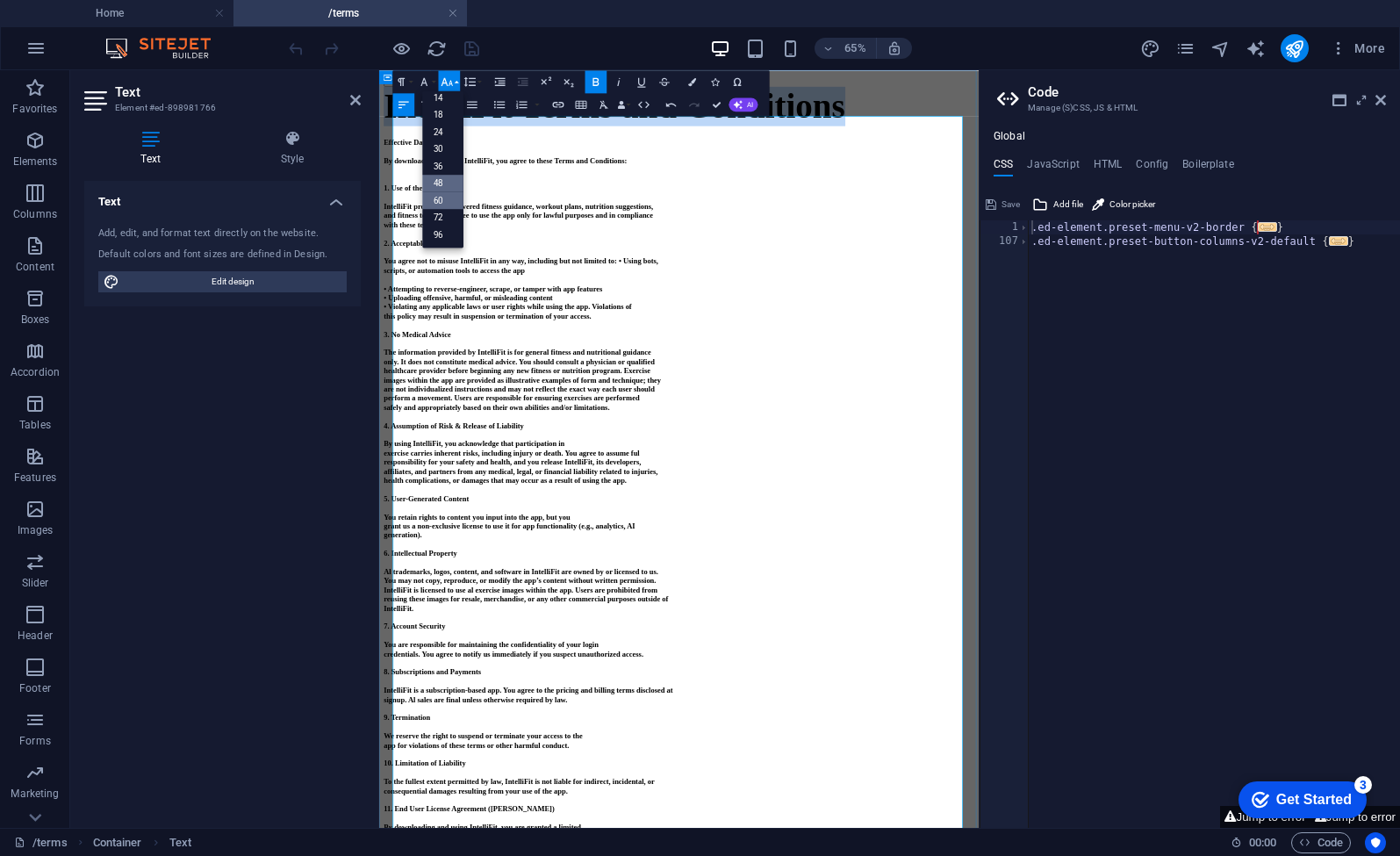
click at [447, 186] on link "48" at bounding box center [442, 183] width 41 height 17
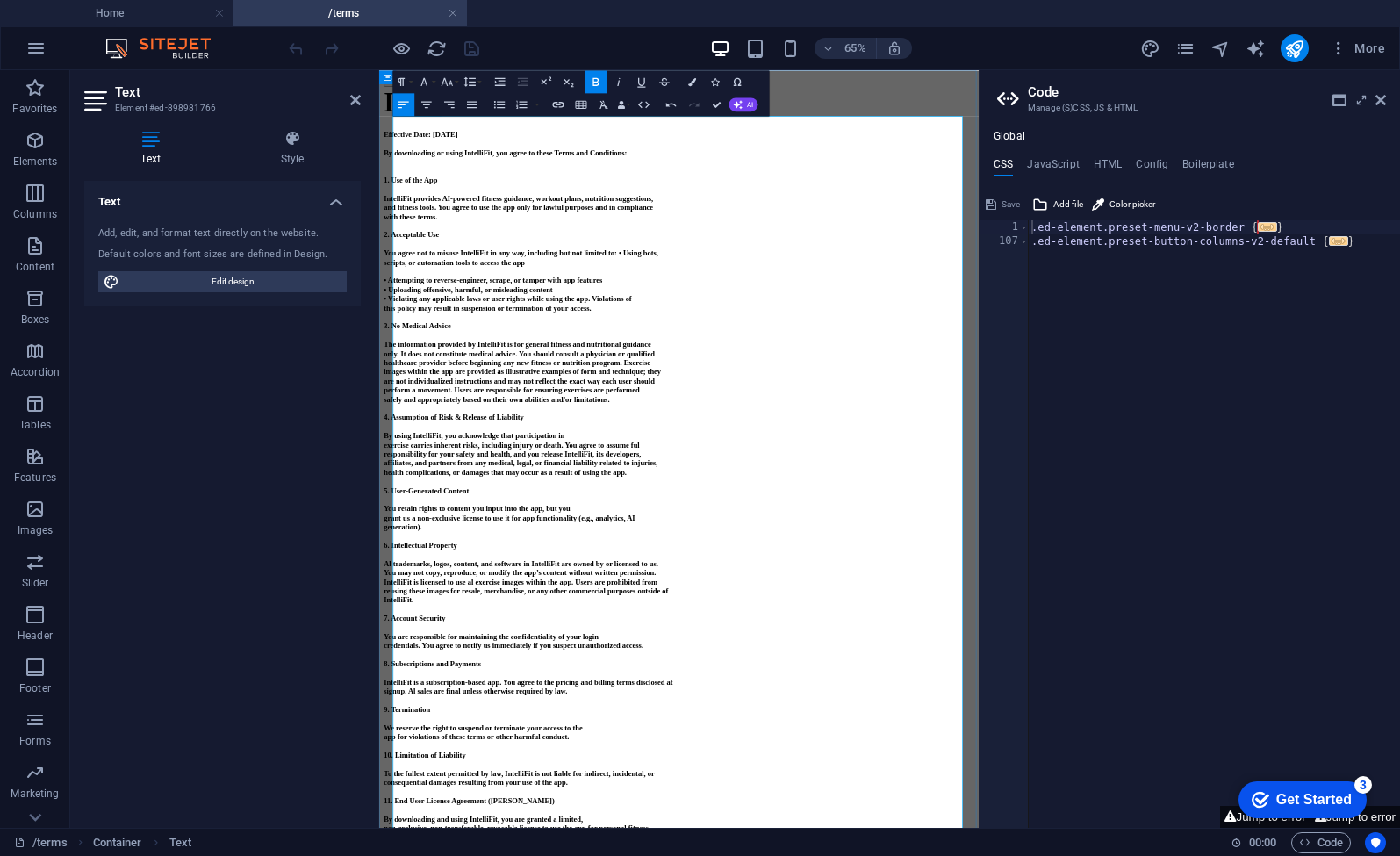
click at [621, 190] on p at bounding box center [841, 183] width 909 height 14
drag, startPoint x: 1016, startPoint y: 168, endPoint x: 401, endPoint y: 181, distance: 615.1
click at [401, 144] on p "IntelliFit Terms and Conditions" at bounding box center [841, 120] width 909 height 48
click at [453, 80] on icon "button" at bounding box center [447, 81] width 14 height 14
click at [889, 246] on p "1. Use of the App" at bounding box center [841, 239] width 909 height 14
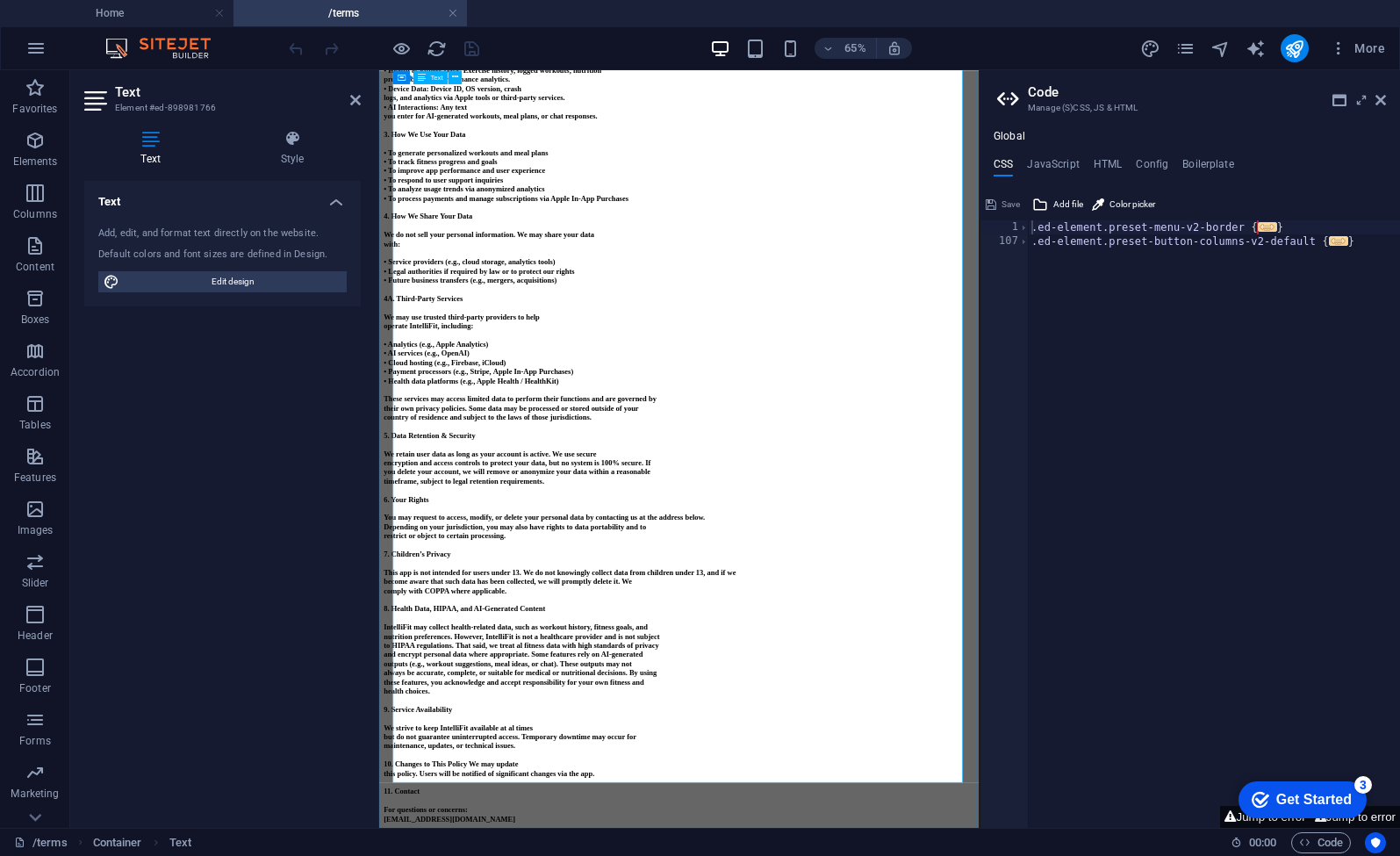
scroll to position [1559, 0]
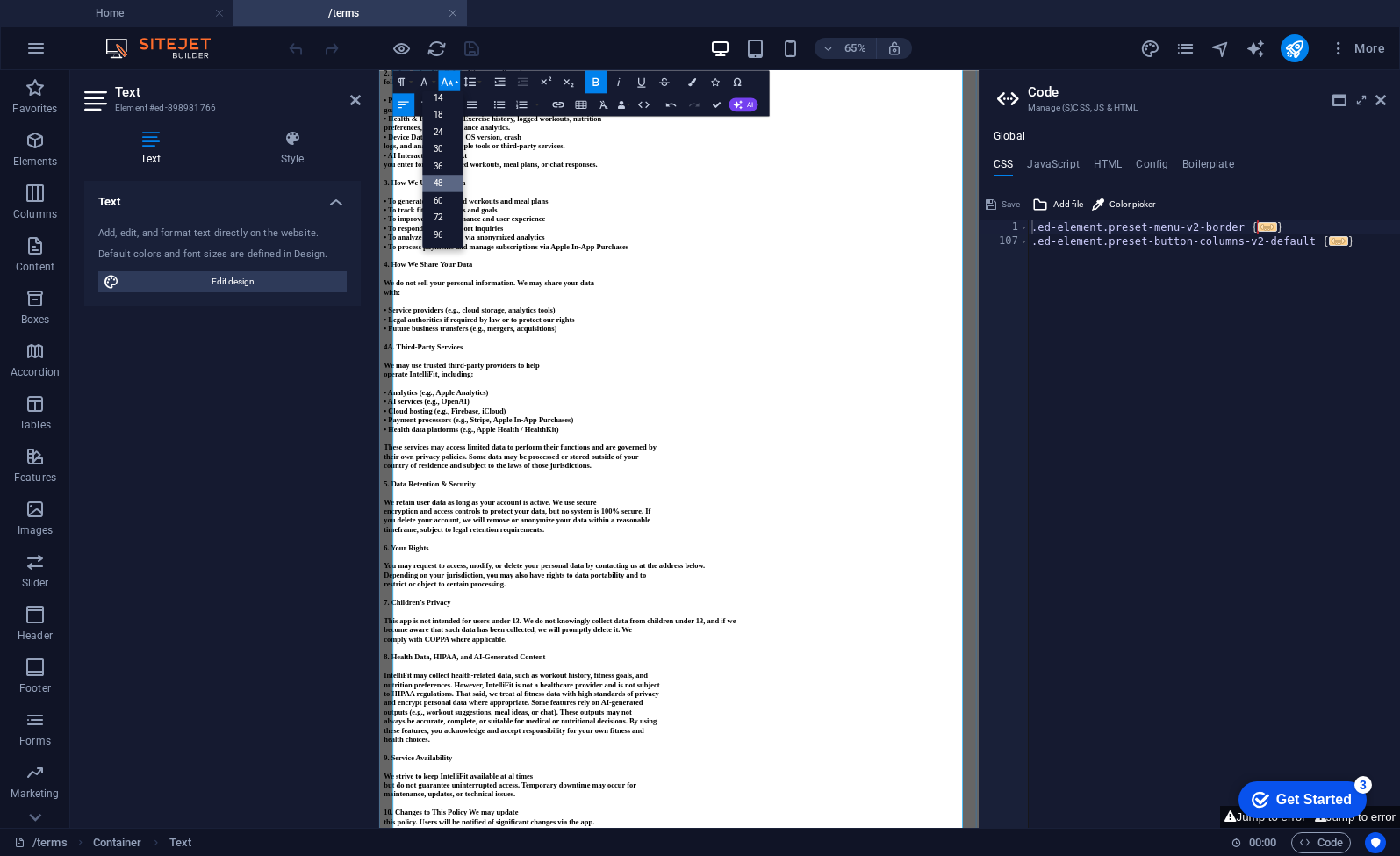
click at [787, 447] on p "• Service providers (e.g., cloud storage, analytics tools)" at bounding box center [841, 439] width 909 height 14
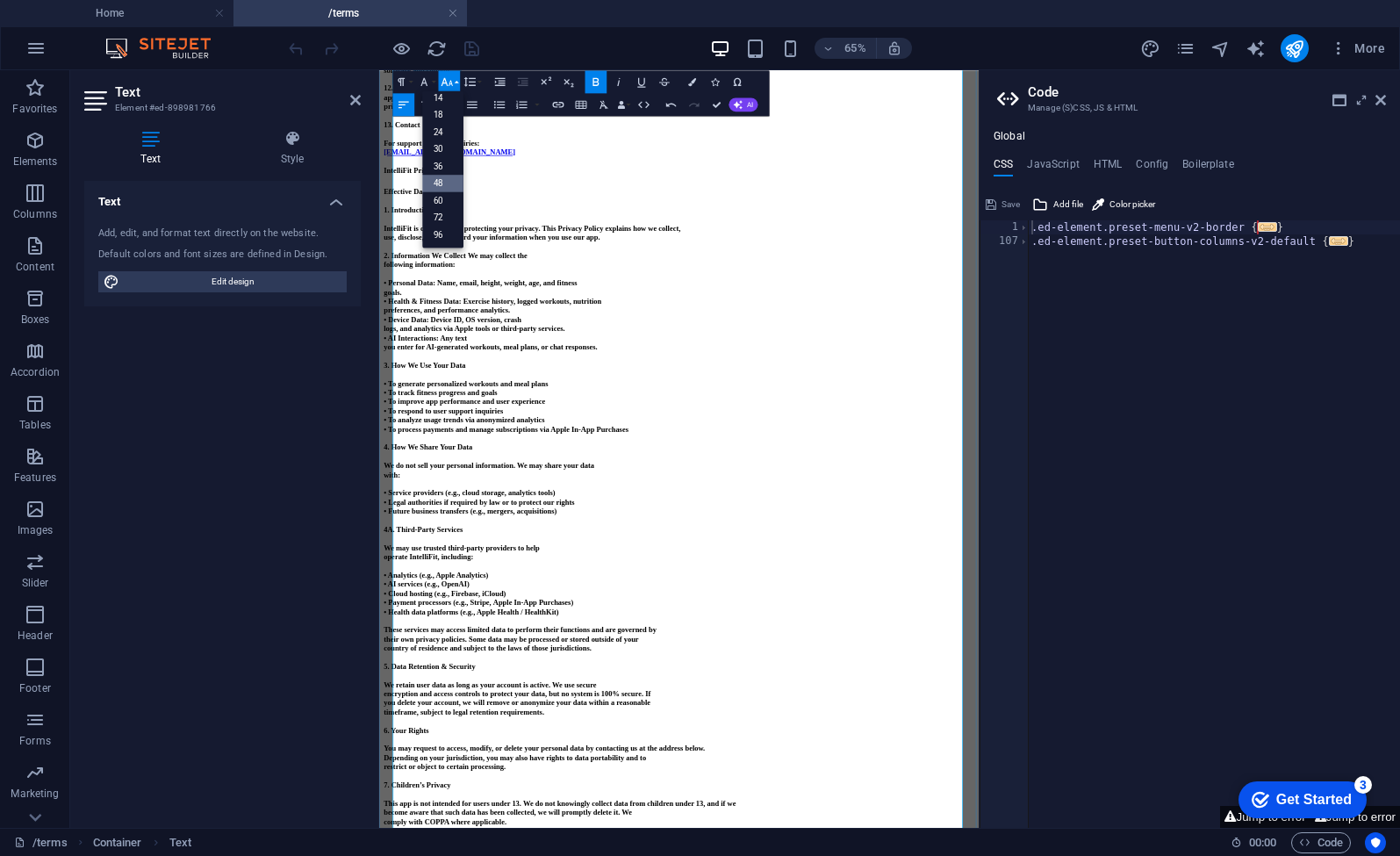
scroll to position [1164, 0]
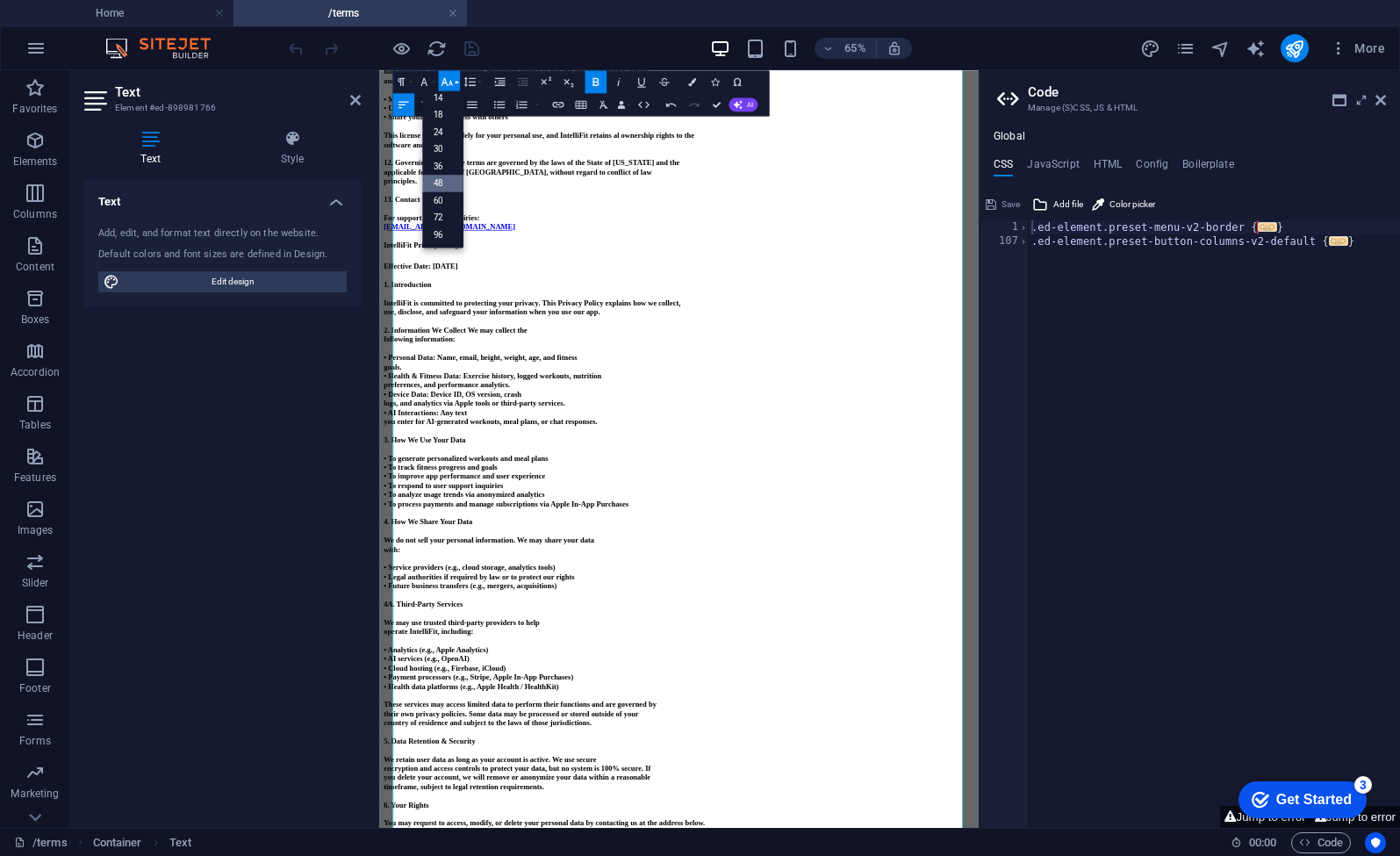
drag, startPoint x: 678, startPoint y: 369, endPoint x: 580, endPoint y: 376, distance: 98.2
click at [583, 363] on p at bounding box center [841, 355] width 909 height 17
drag, startPoint x: 549, startPoint y: 364, endPoint x: 396, endPoint y: 364, distance: 153.0
click at [396, 364] on div "IntelliFit Terms and Conditions Effective Date: [DATE] By downloading or using …" at bounding box center [841, 314] width 909 height 2767
click at [441, 182] on link "48" at bounding box center [442, 183] width 41 height 17
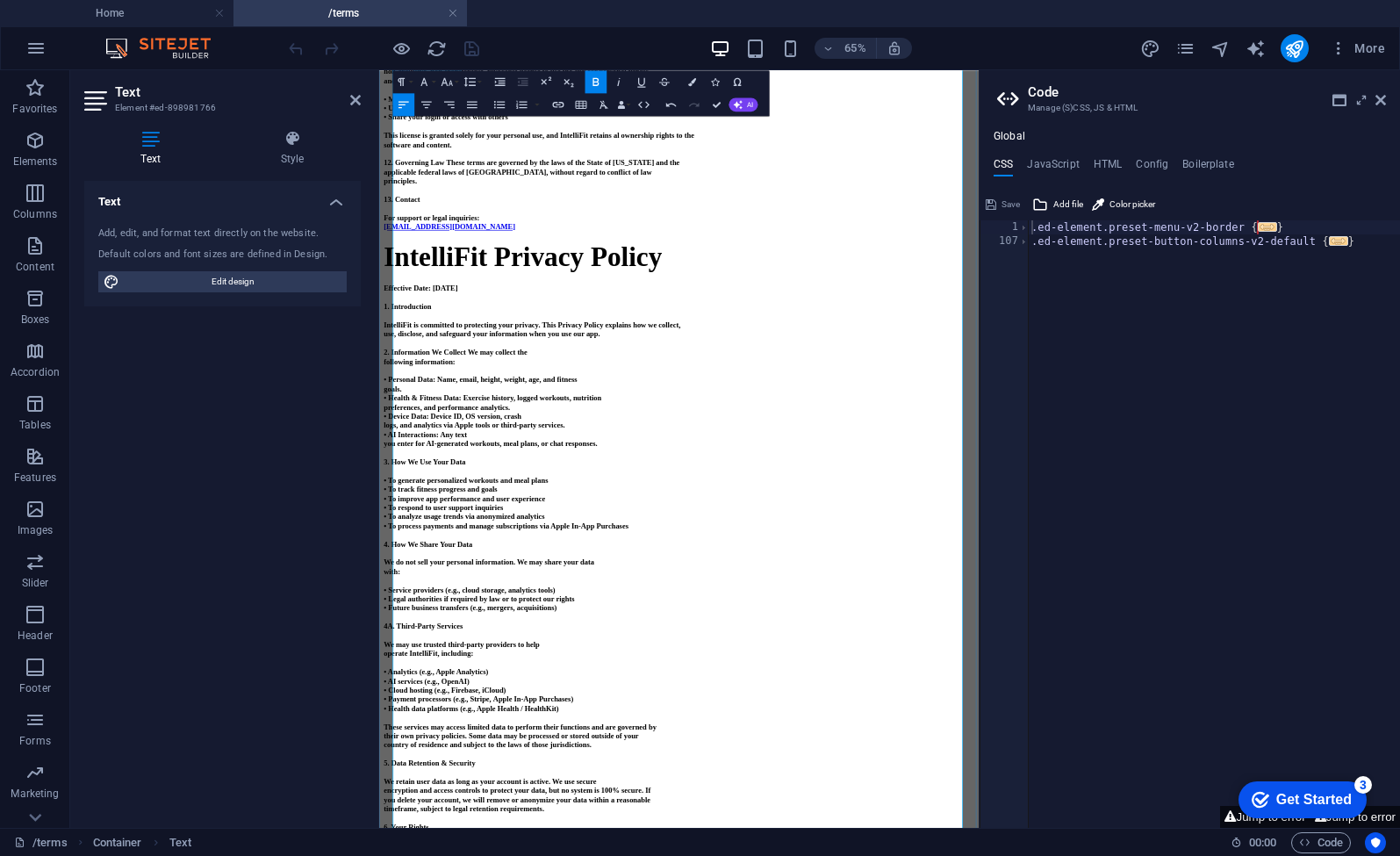
click at [924, 381] on p "IntelliFit Privacy Policy" at bounding box center [841, 357] width 909 height 48
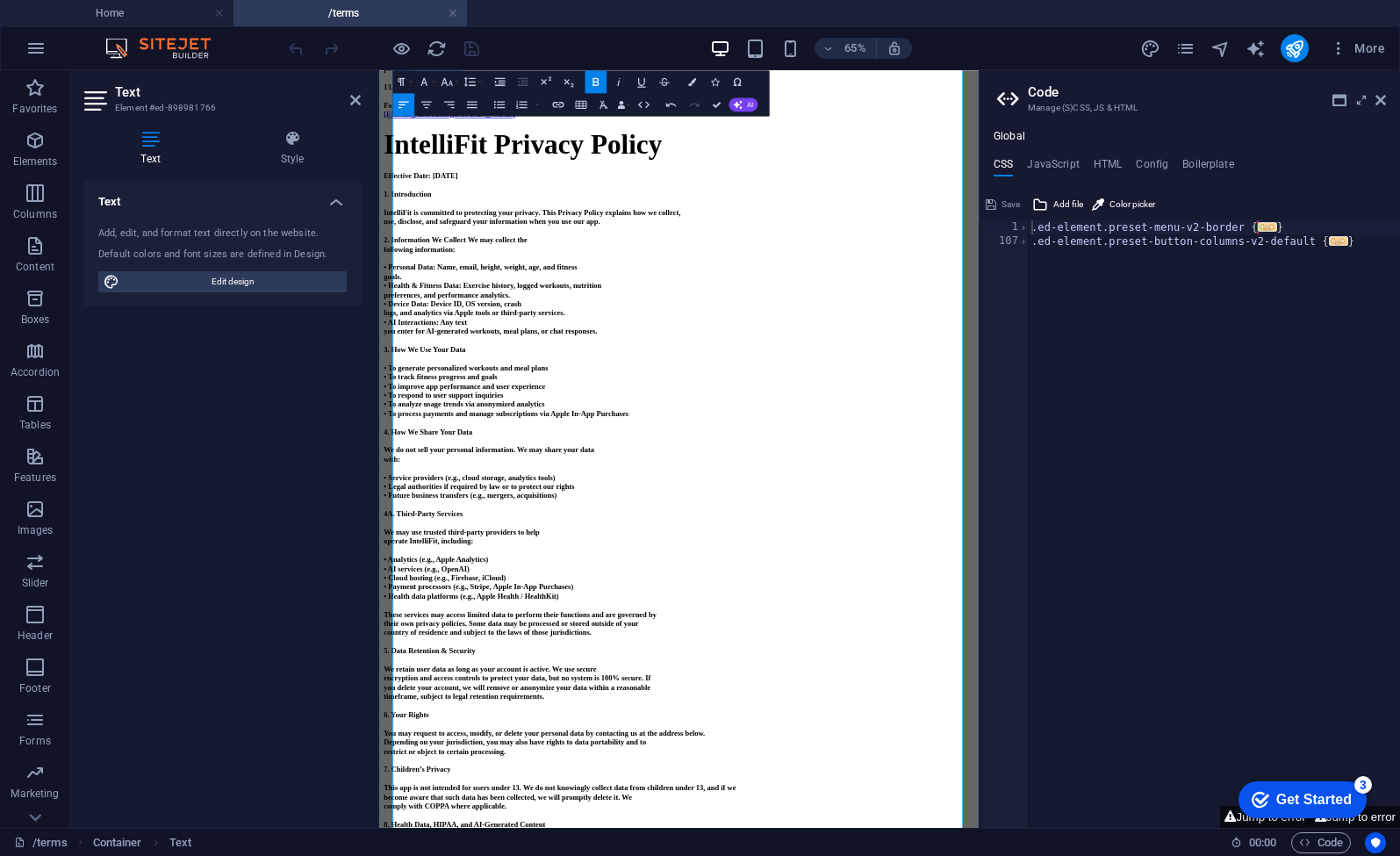
scroll to position [1214, 0]
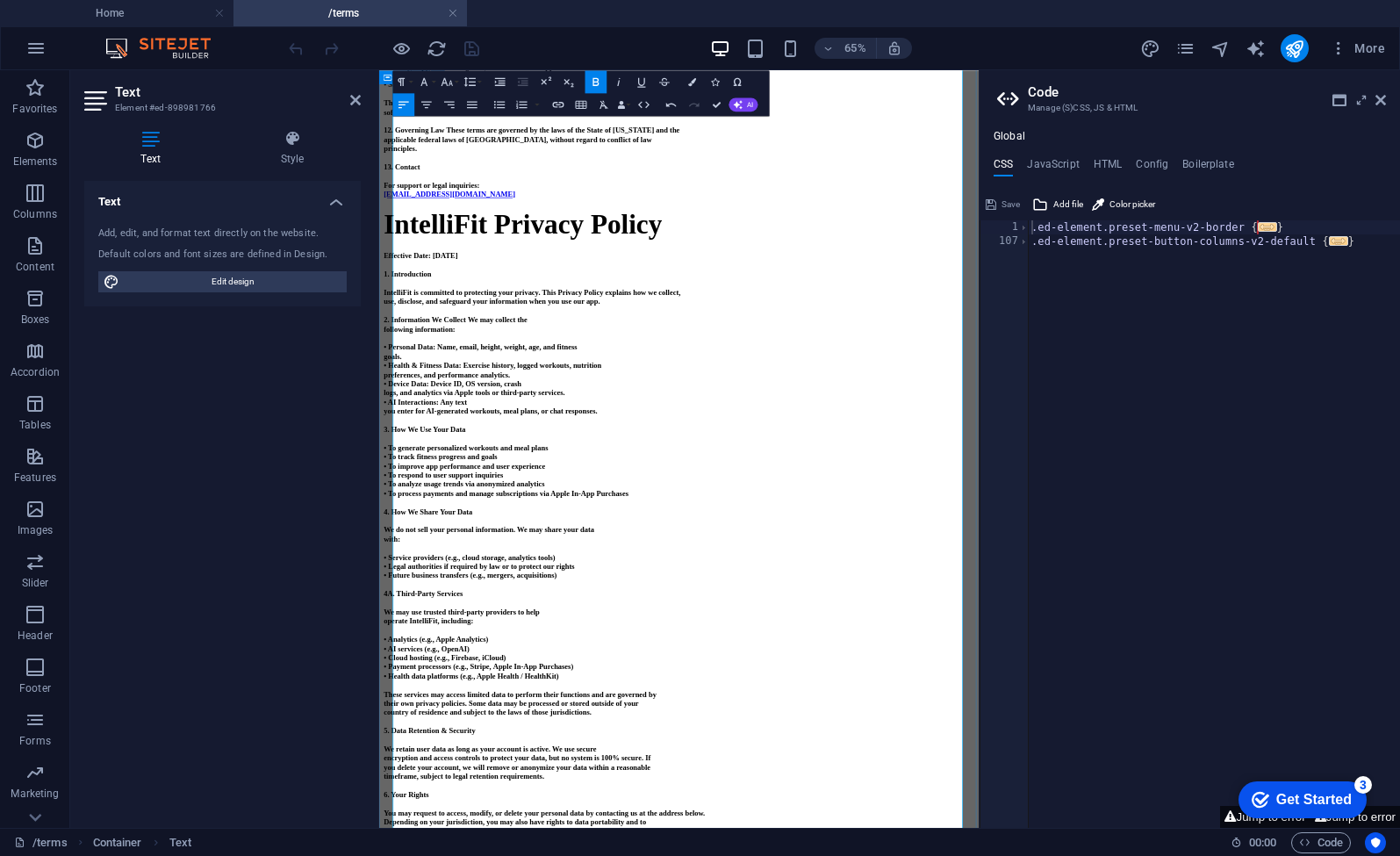
drag, startPoint x: 800, startPoint y: 1154, endPoint x: 387, endPoint y: 379, distance: 878.2
click at [387, 379] on div "IntelliFit Terms and Conditions Effective Date: [DATE] By downloading or using …" at bounding box center [841, 282] width 909 height 2802
click at [453, 80] on icon "button" at bounding box center [447, 81] width 14 height 14
click at [447, 112] on link "18" at bounding box center [442, 114] width 41 height 17
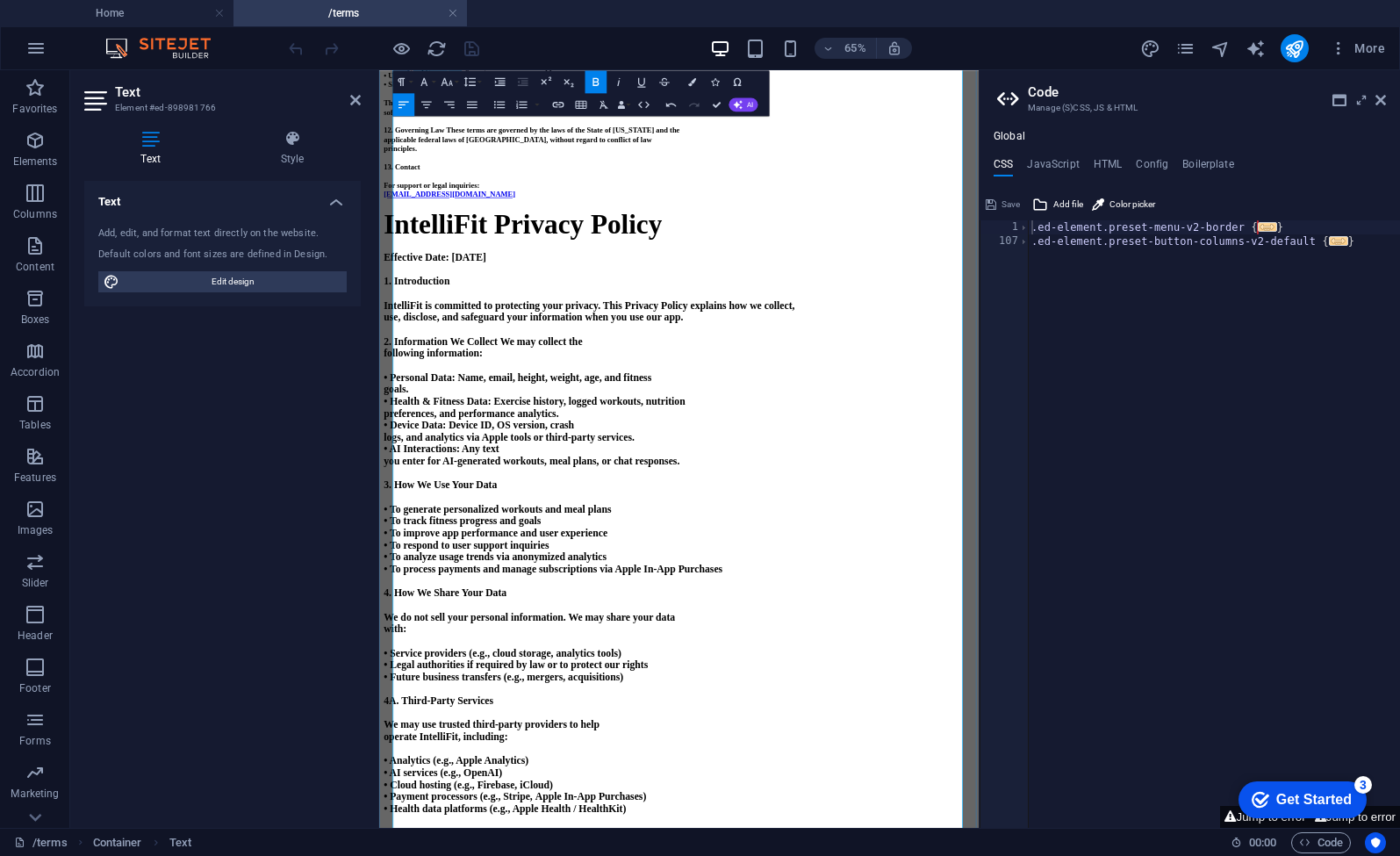
click at [735, 423] on p at bounding box center [841, 414] width 909 height 18
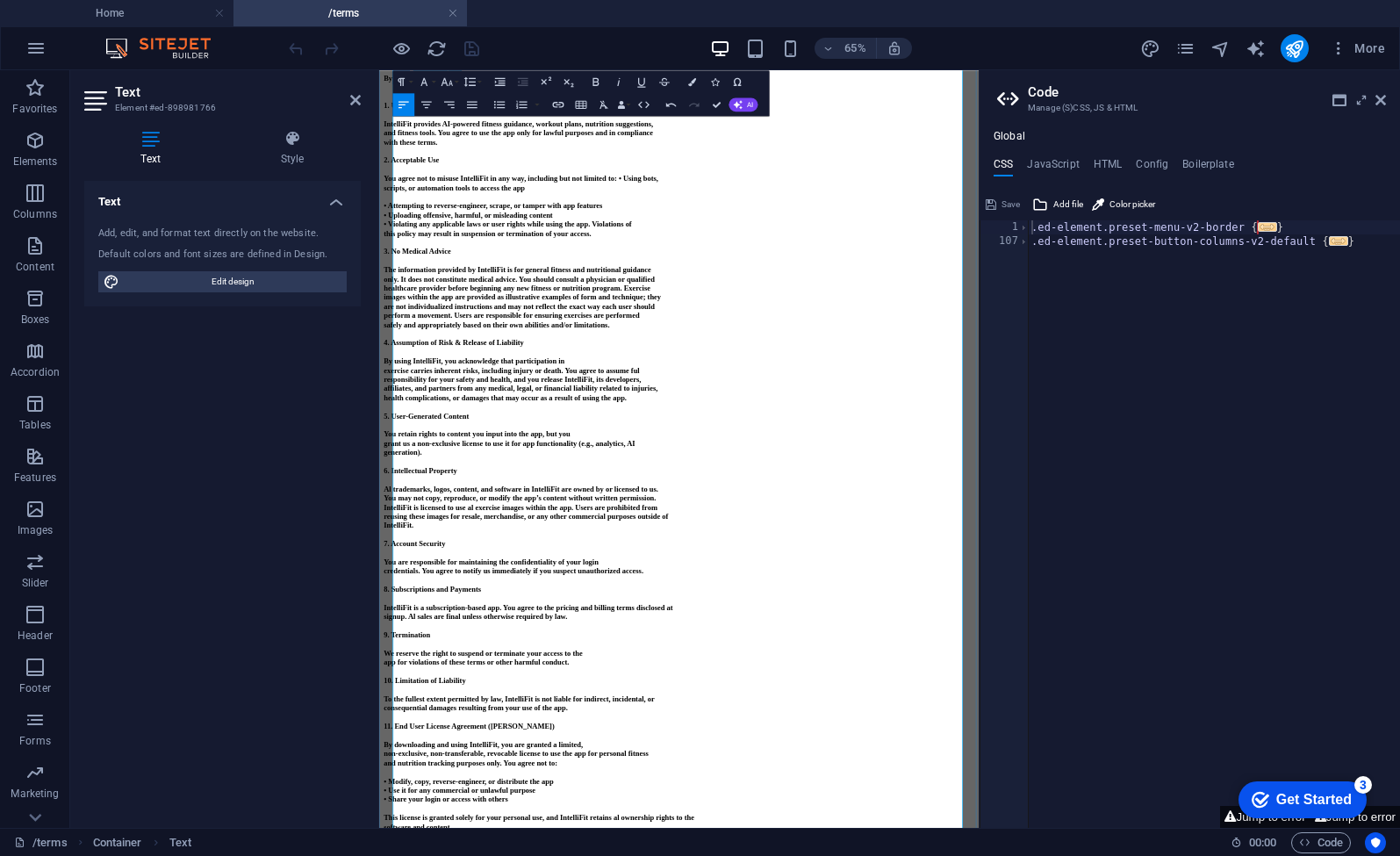
scroll to position [0, 0]
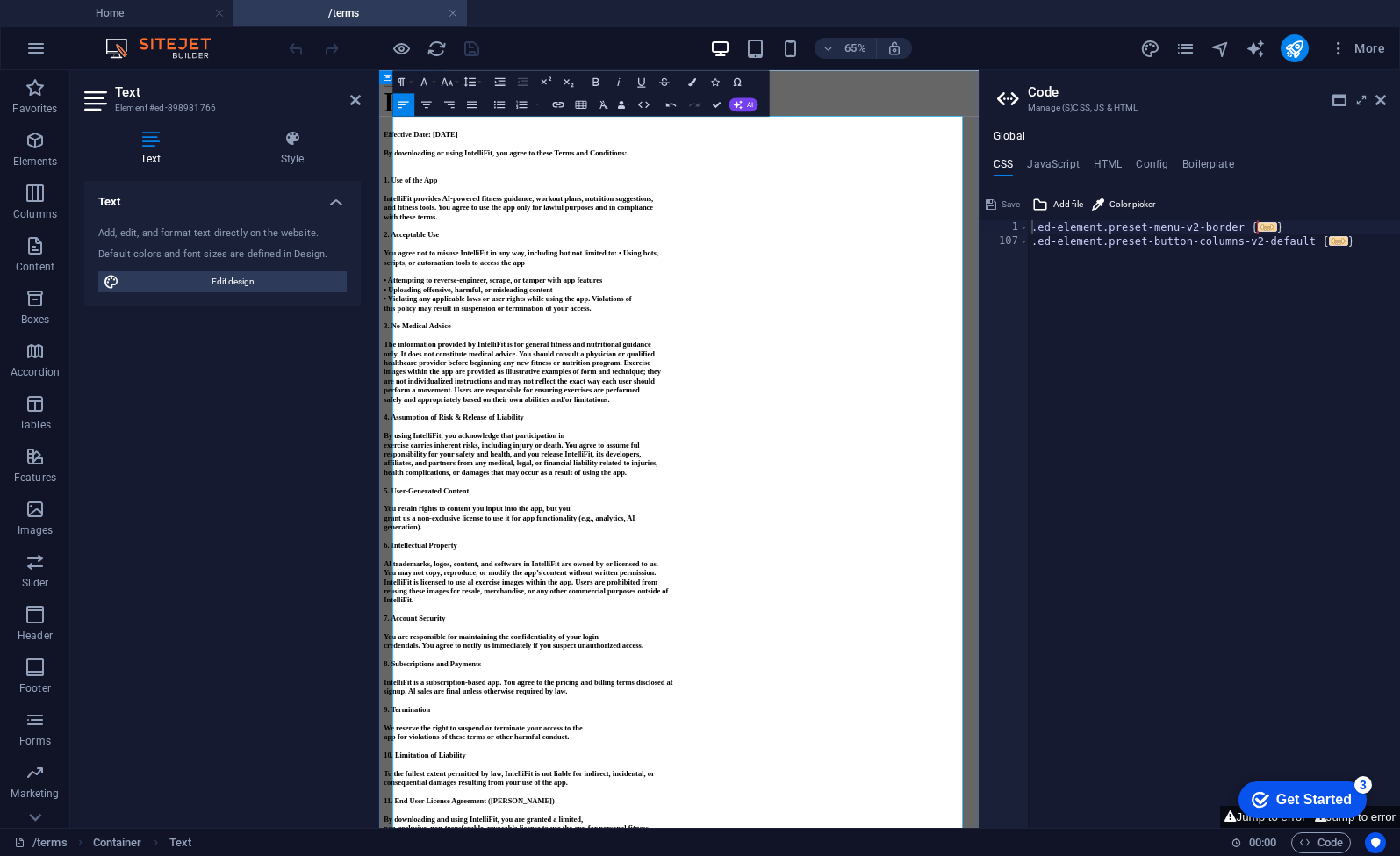
drag, startPoint x: 710, startPoint y: 808, endPoint x: 380, endPoint y: 208, distance: 684.8
click at [449, 83] on icon "button" at bounding box center [447, 81] width 14 height 14
click at [442, 119] on link "18" at bounding box center [442, 114] width 41 height 17
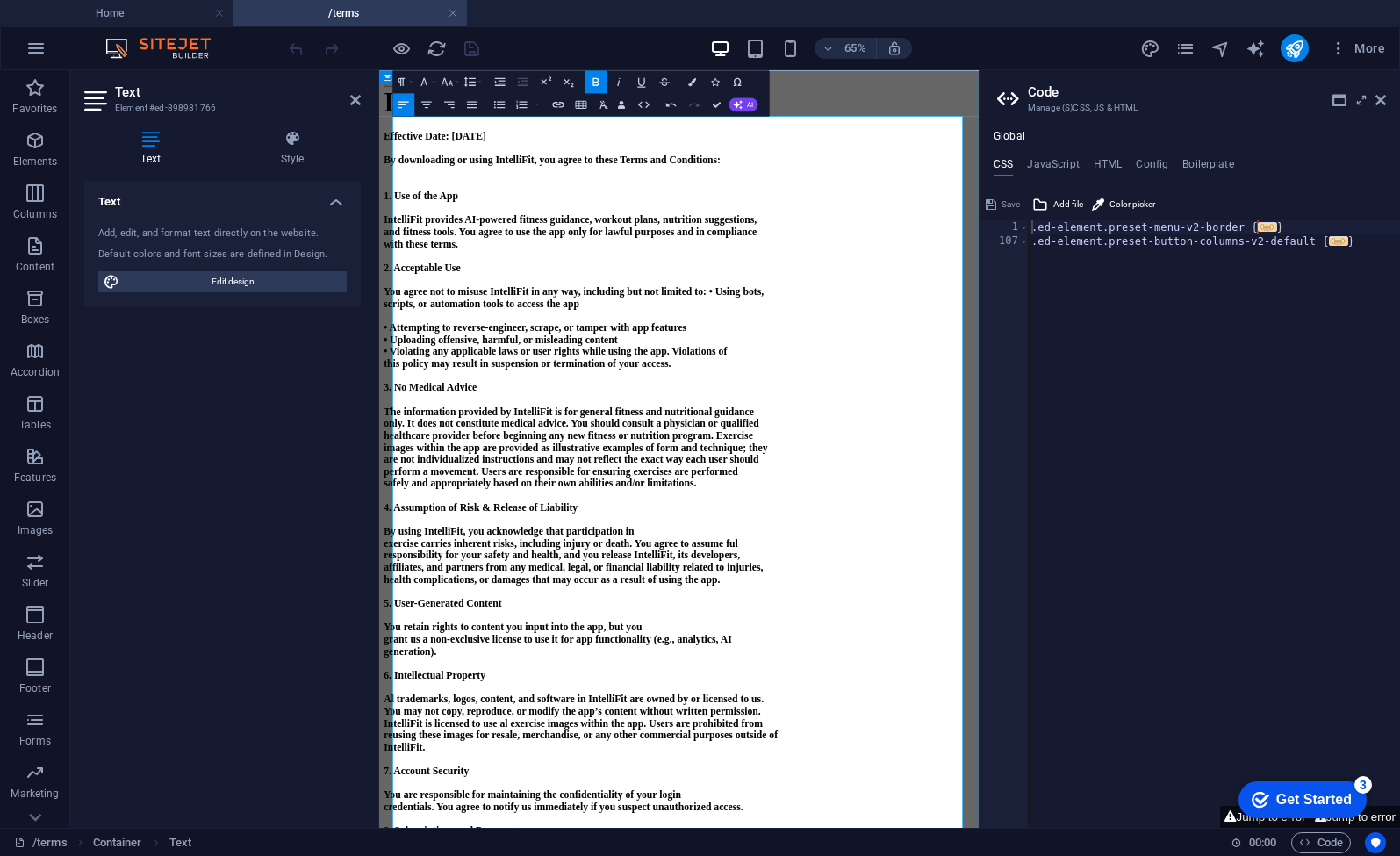
click at [679, 365] on p at bounding box center [841, 356] width 909 height 18
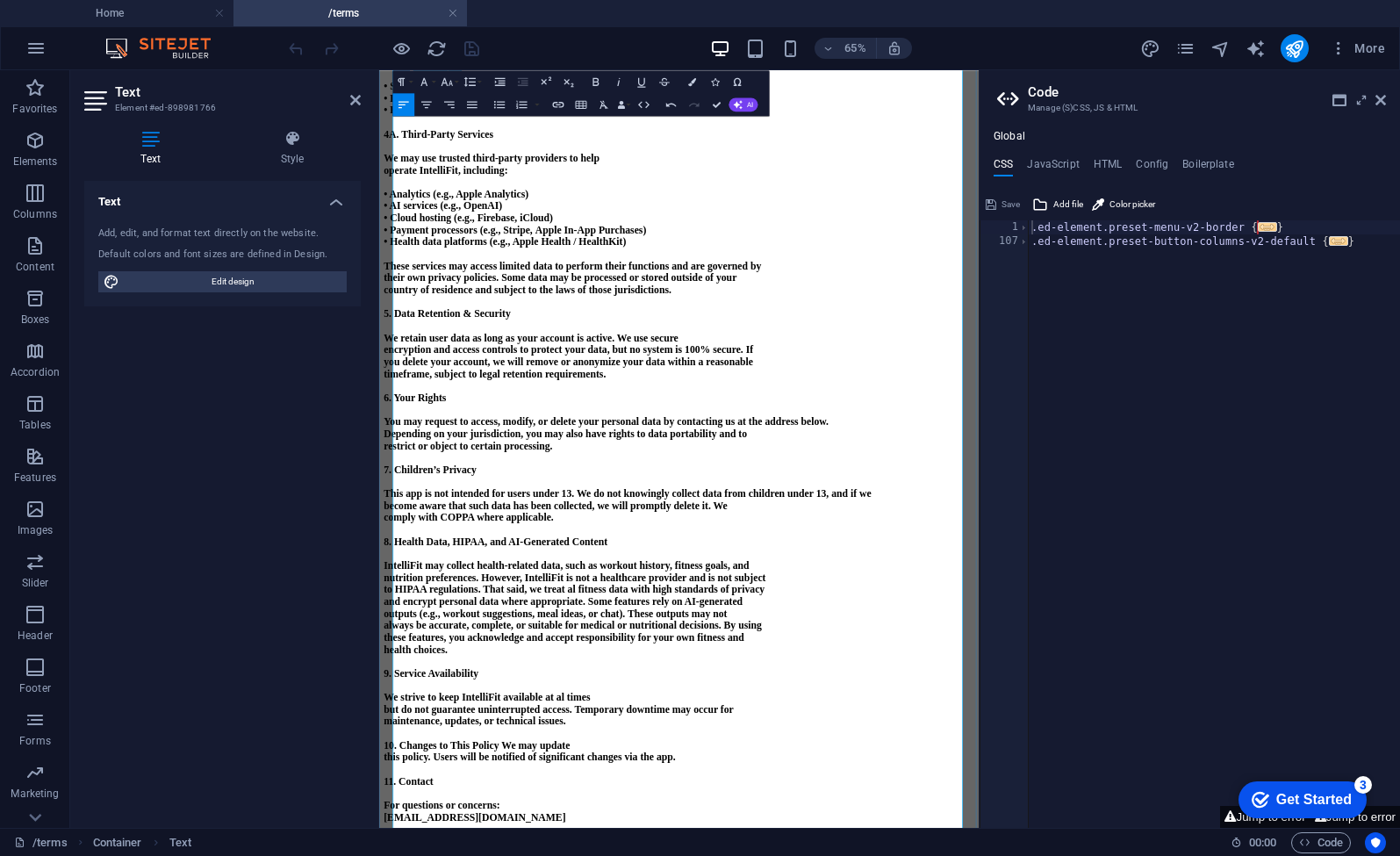
scroll to position [2893, 0]
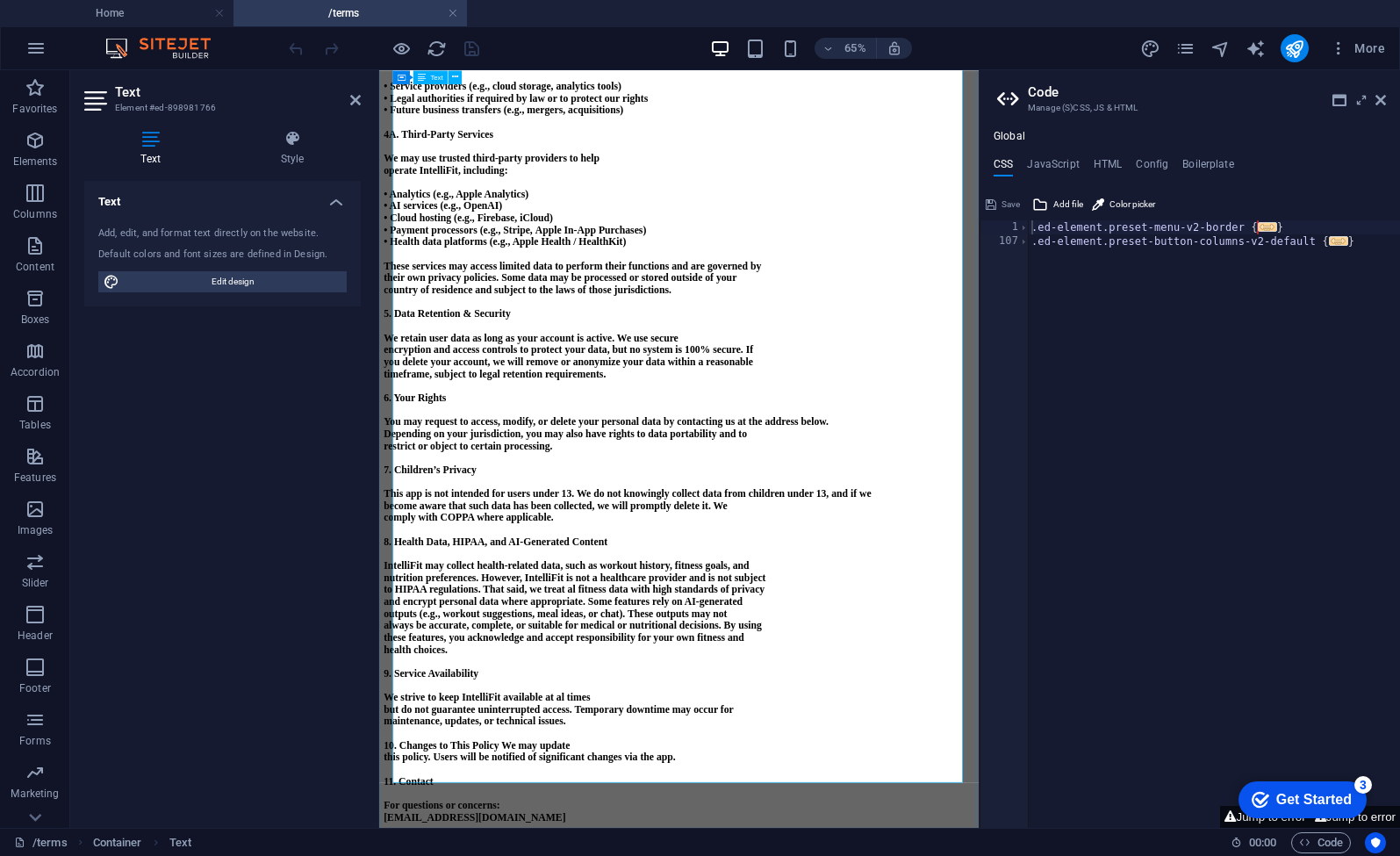
click at [572, 344] on p at bounding box center [841, 353] width 909 height 18
click at [453, 78] on icon at bounding box center [455, 76] width 6 height 12
click at [351, 105] on icon at bounding box center [355, 99] width 10 height 14
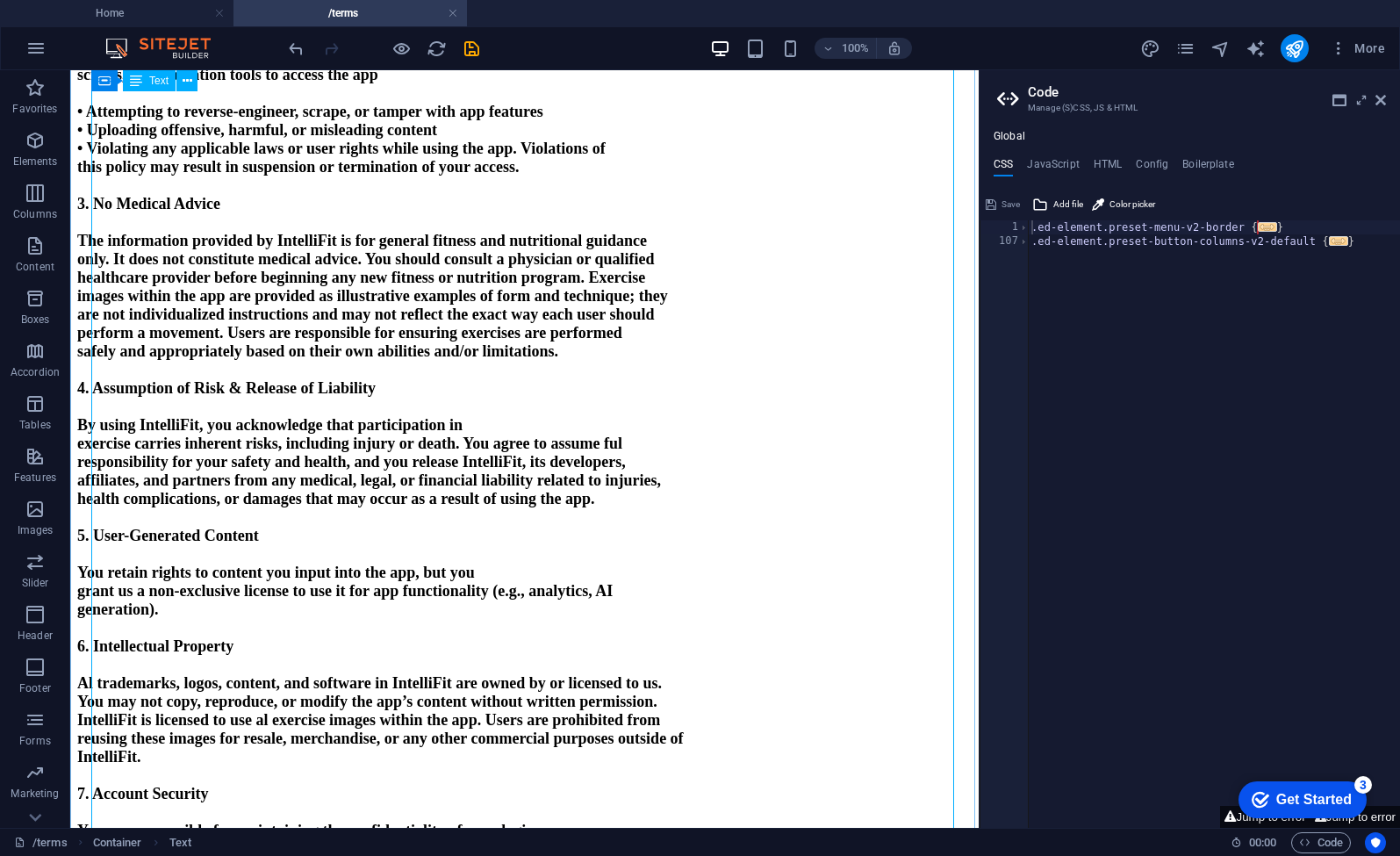
scroll to position [0, 0]
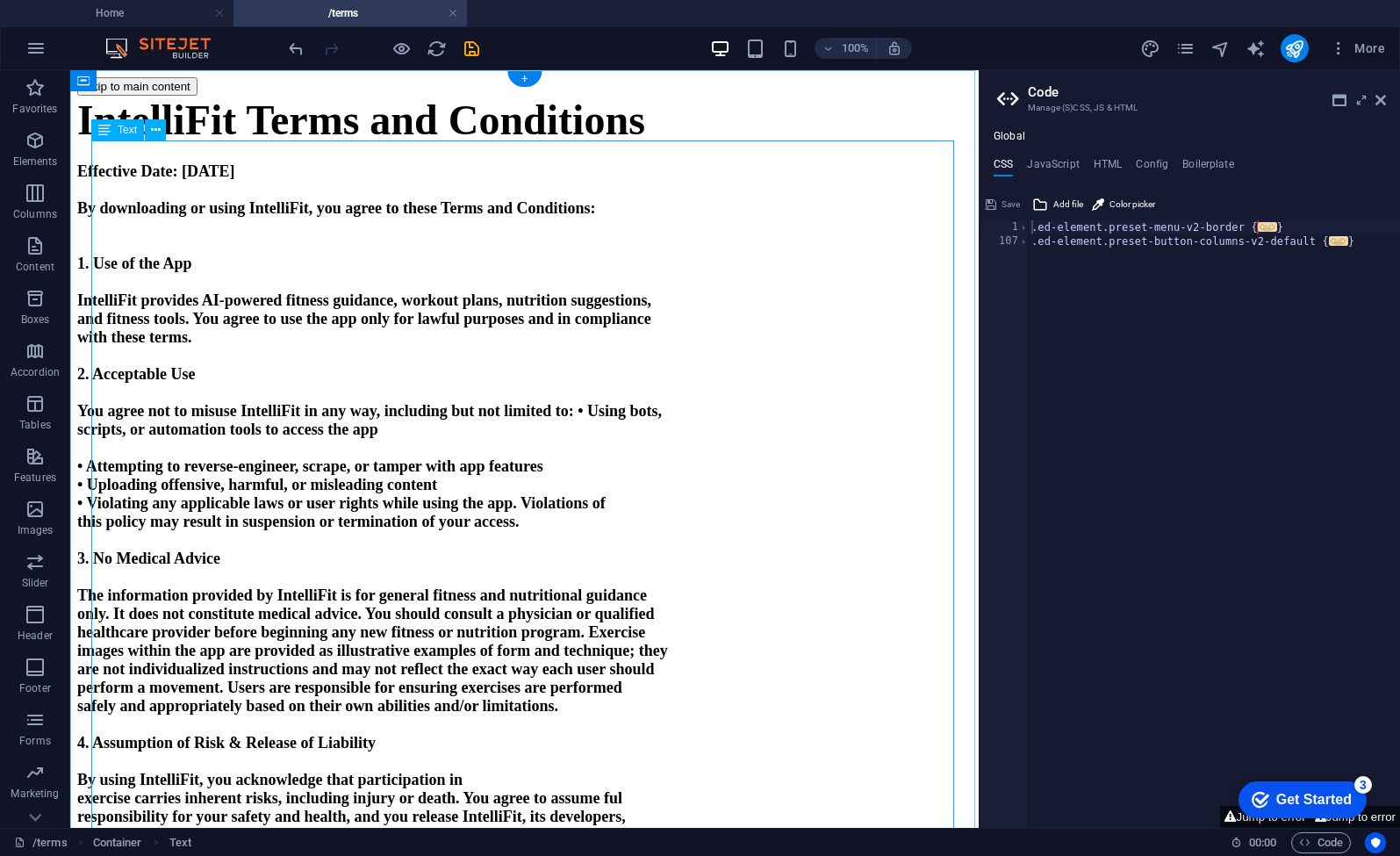
click at [378, 255] on p at bounding box center [524, 245] width 895 height 18
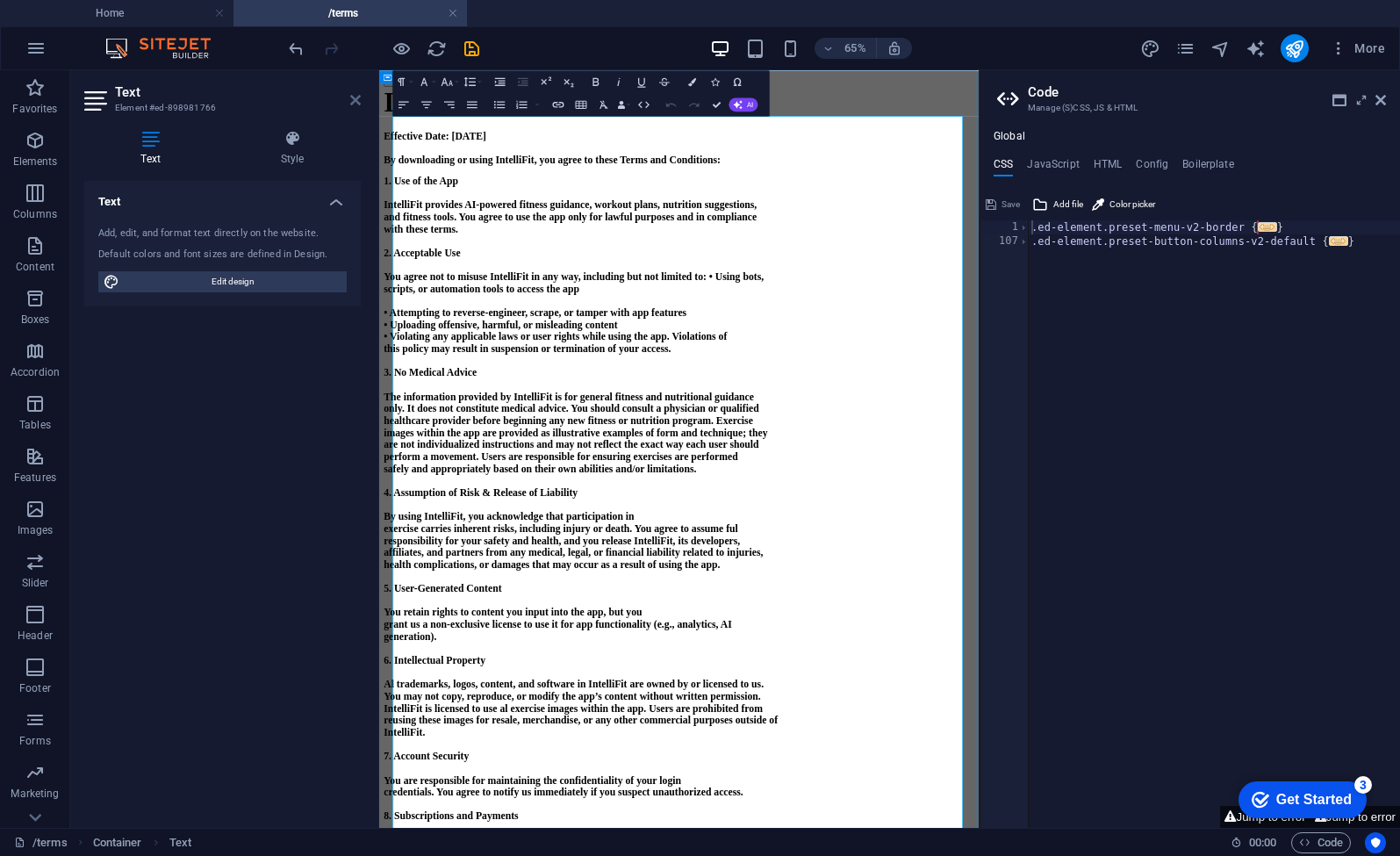
drag, startPoint x: 353, startPoint y: 102, endPoint x: 284, endPoint y: 32, distance: 98.3
click at [353, 102] on icon at bounding box center [355, 99] width 10 height 14
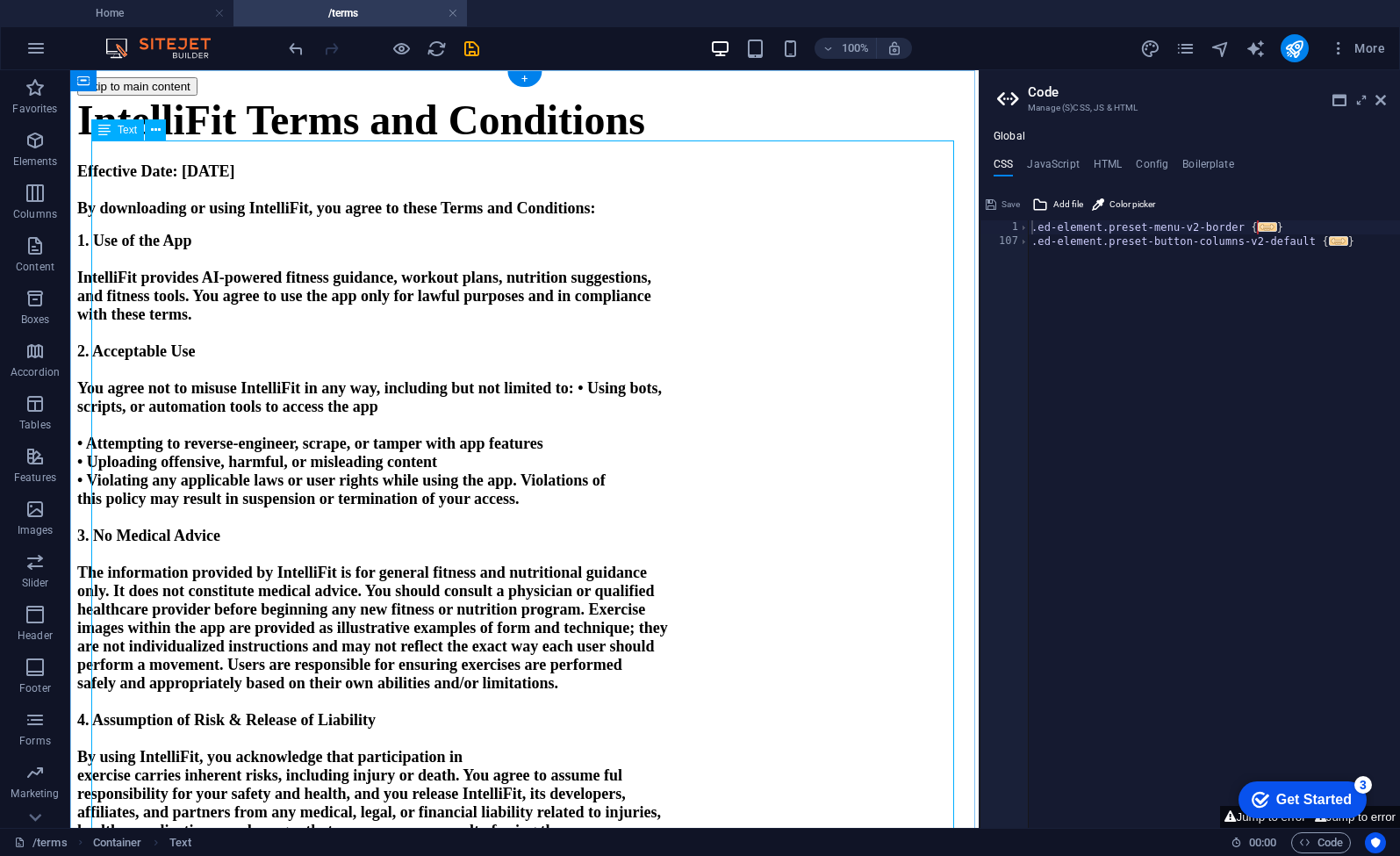
click at [375, 250] on p "1. Use of the App" at bounding box center [524, 241] width 895 height 18
click at [683, 218] on p "By downloading or using IntelliFit, you agree to these Terms and Conditions:" at bounding box center [524, 209] width 895 height 18
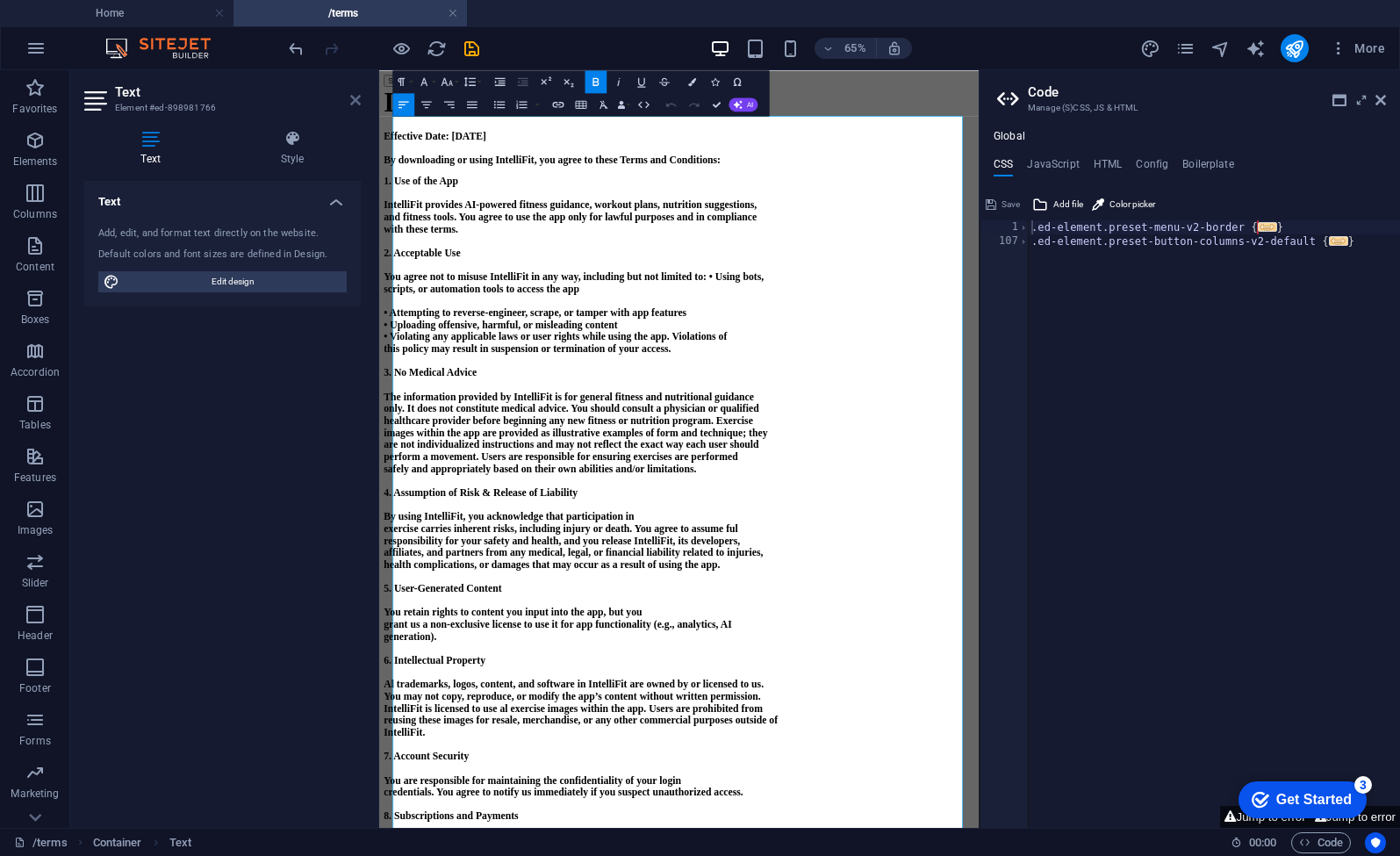
click at [357, 103] on icon at bounding box center [355, 99] width 10 height 14
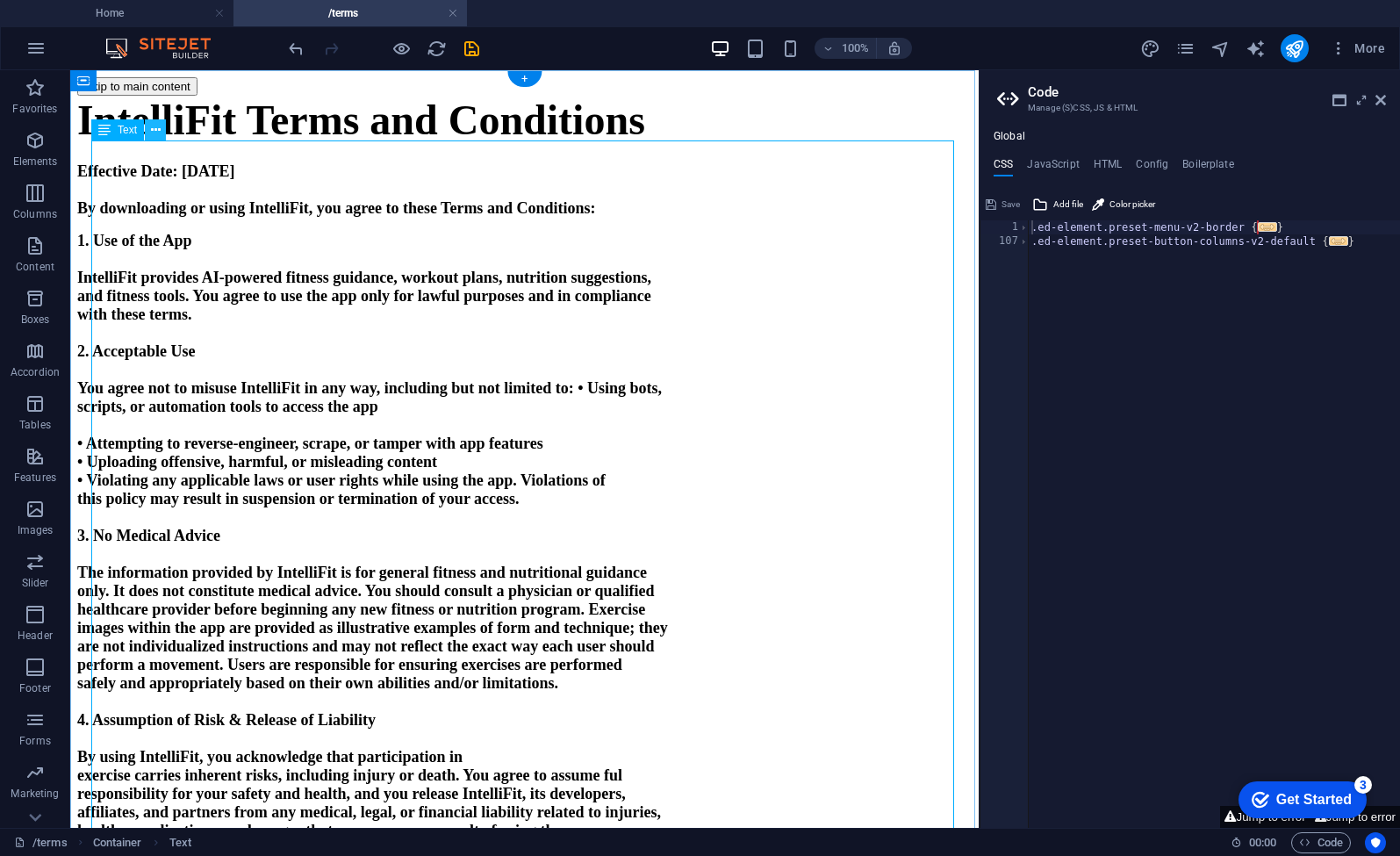
click at [158, 134] on icon at bounding box center [155, 131] width 9 height 18
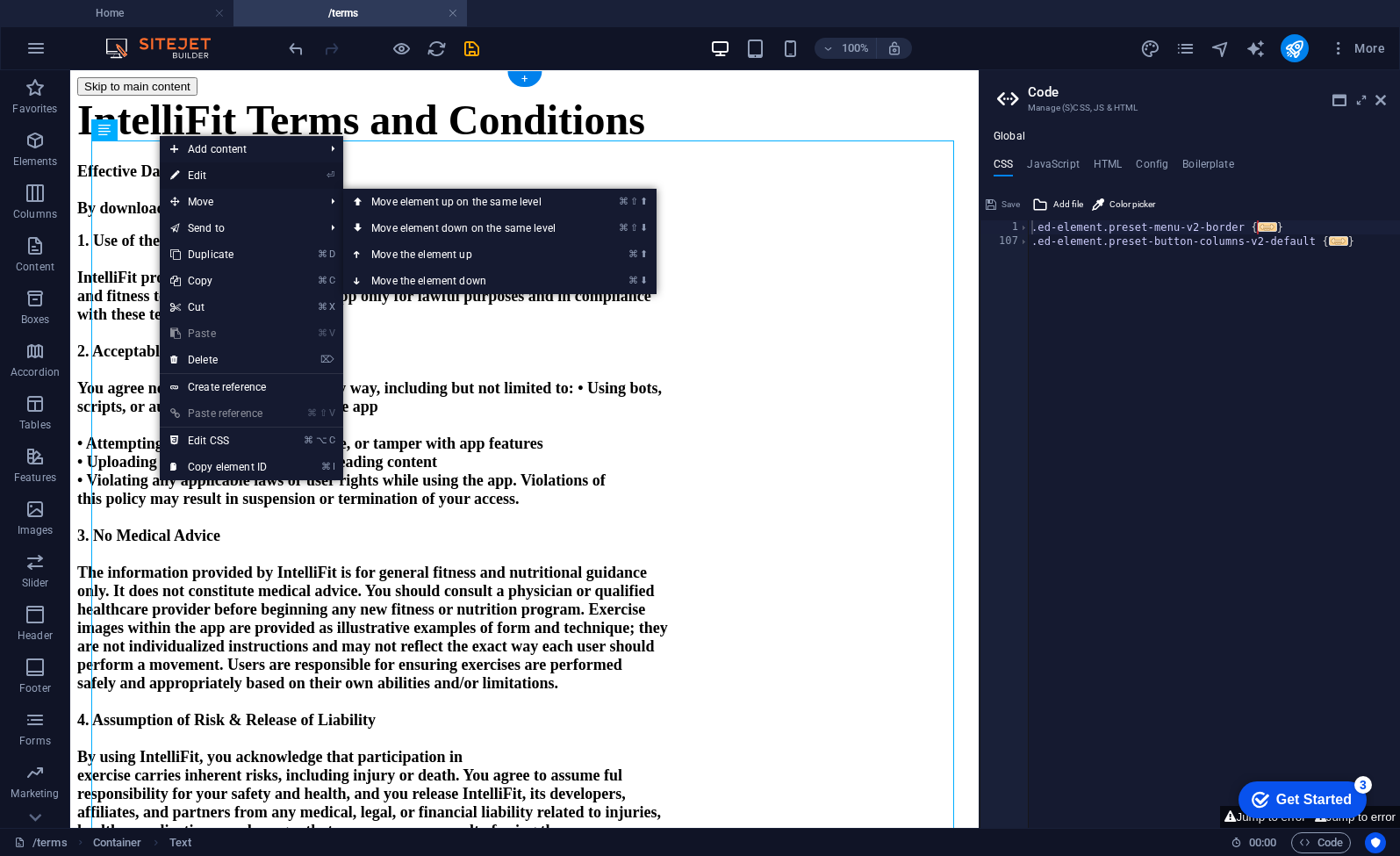
click at [203, 181] on link "⏎ Edit" at bounding box center [219, 176] width 118 height 27
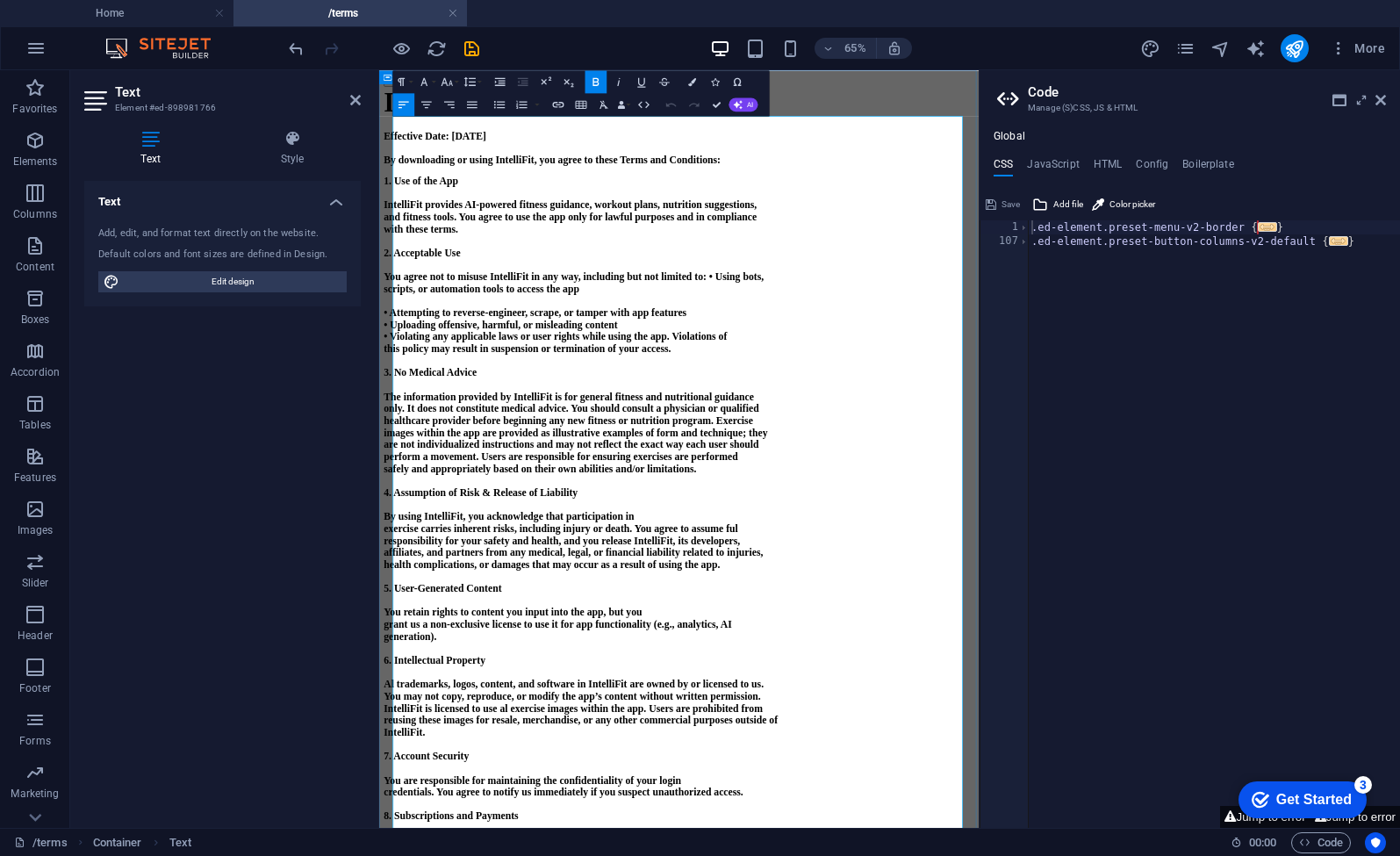
click at [992, 218] on p "By downloading or using IntelliFit, you agree to these Terms and Conditions:" at bounding box center [841, 209] width 909 height 18
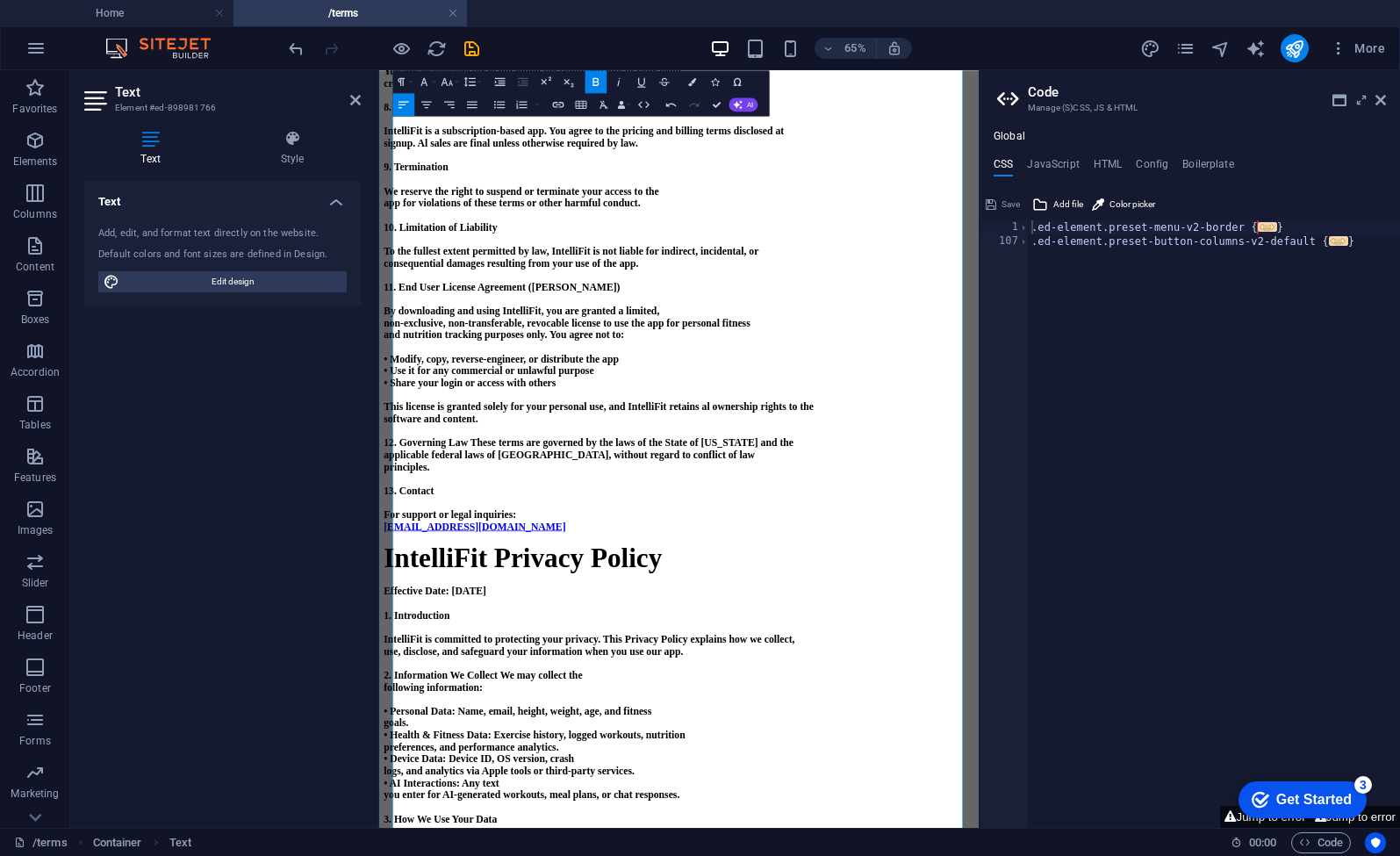
scroll to position [1443, 0]
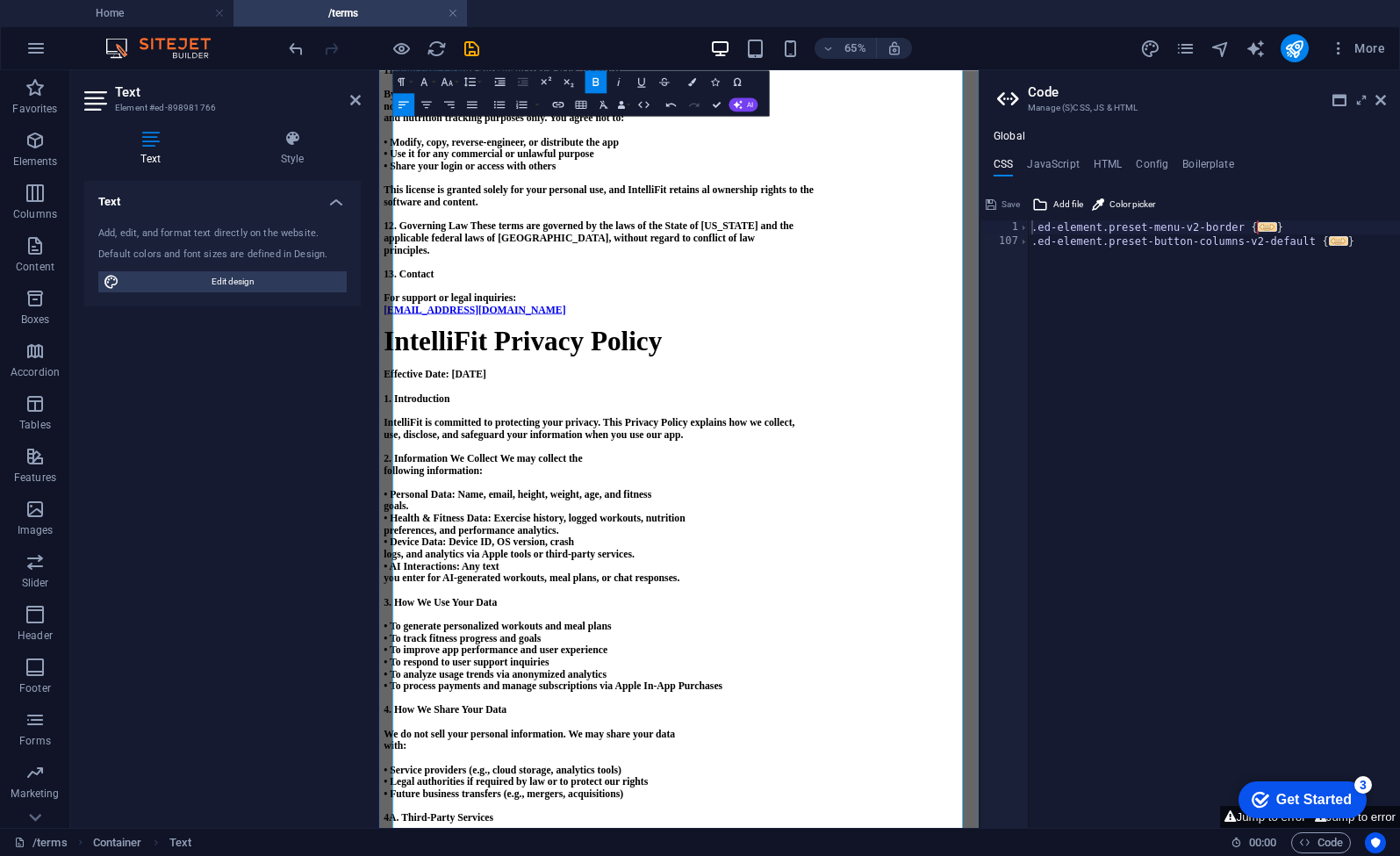
click at [994, 639] on p "use, disclose, and safeguard your information when you use our app." at bounding box center [841, 630] width 909 height 18
click at [476, 48] on icon "save" at bounding box center [472, 49] width 20 height 20
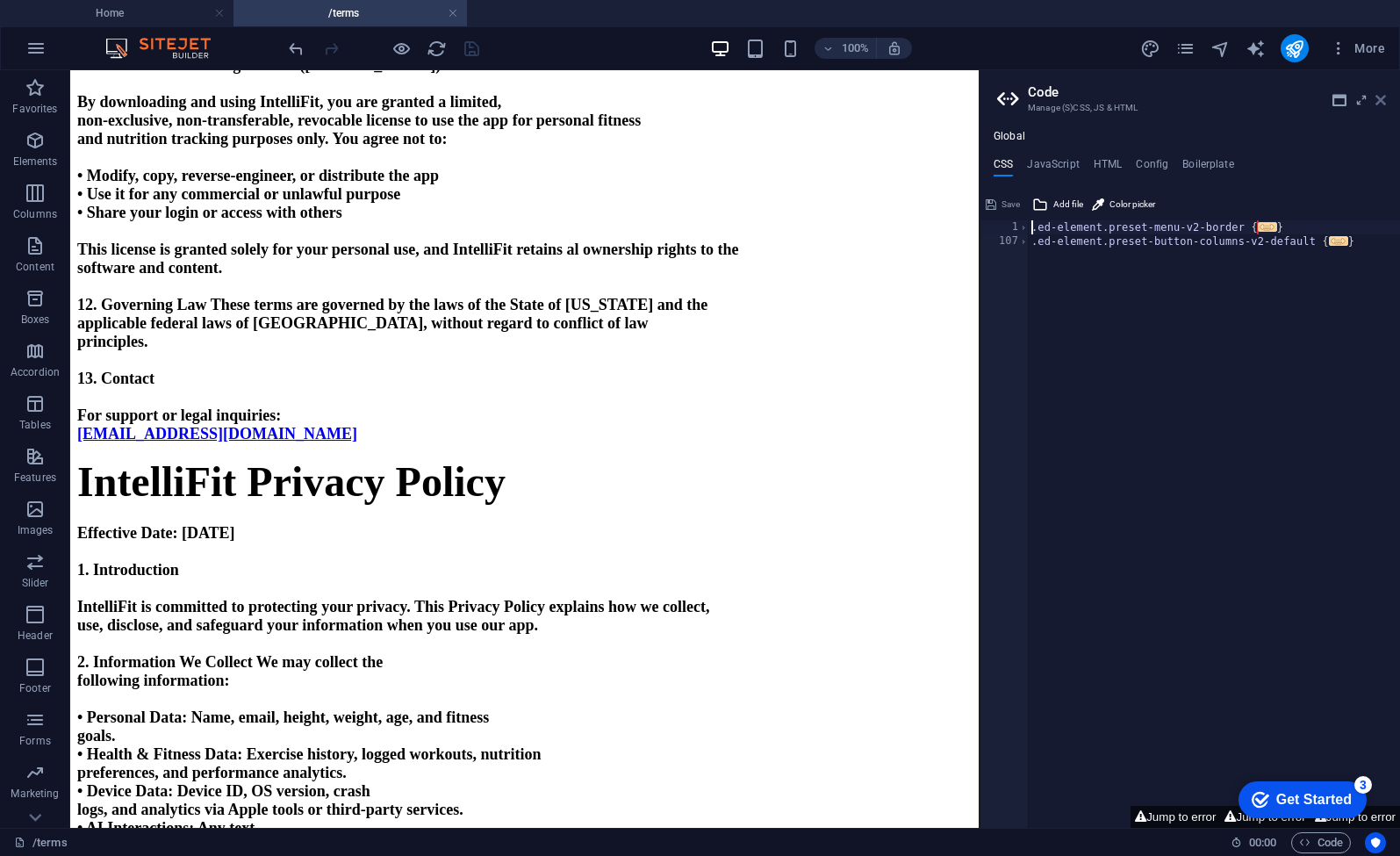
click at [1385, 98] on icon at bounding box center [1381, 99] width 10 height 14
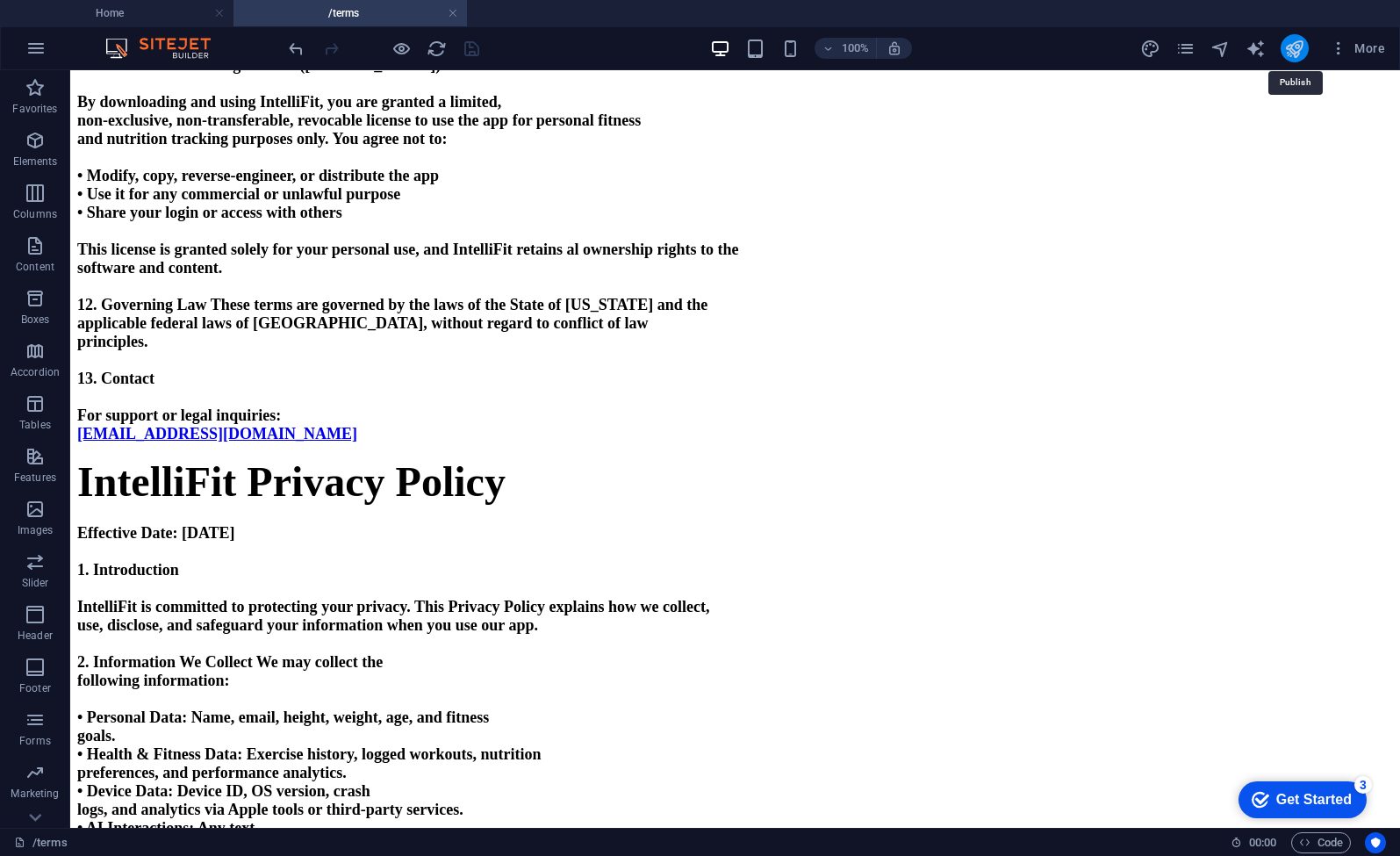
click at [1298, 48] on icon "publish" at bounding box center [1294, 49] width 20 height 20
